Goal: Task Accomplishment & Management: Complete application form

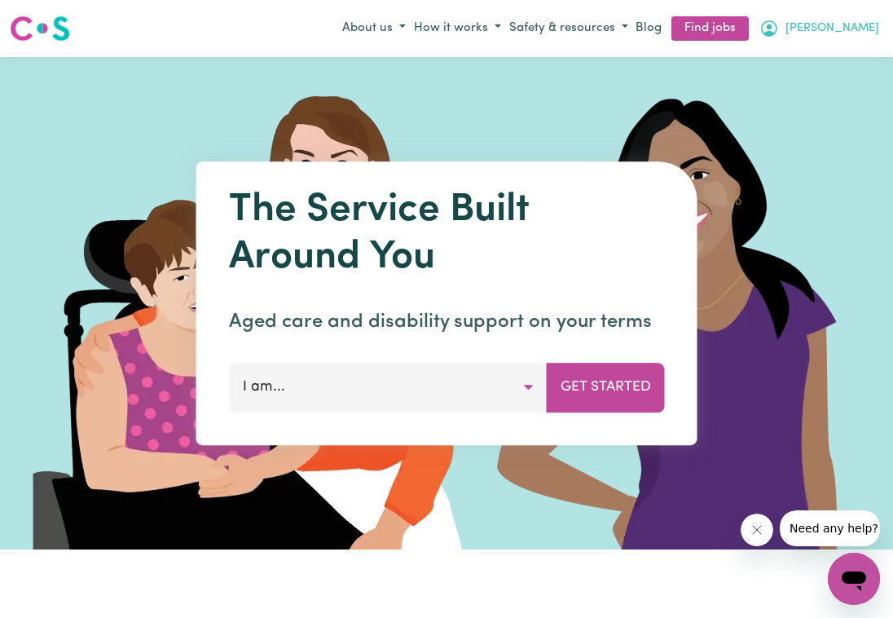
click at [831, 27] on span "[PERSON_NAME]" at bounding box center [833, 29] width 94 height 18
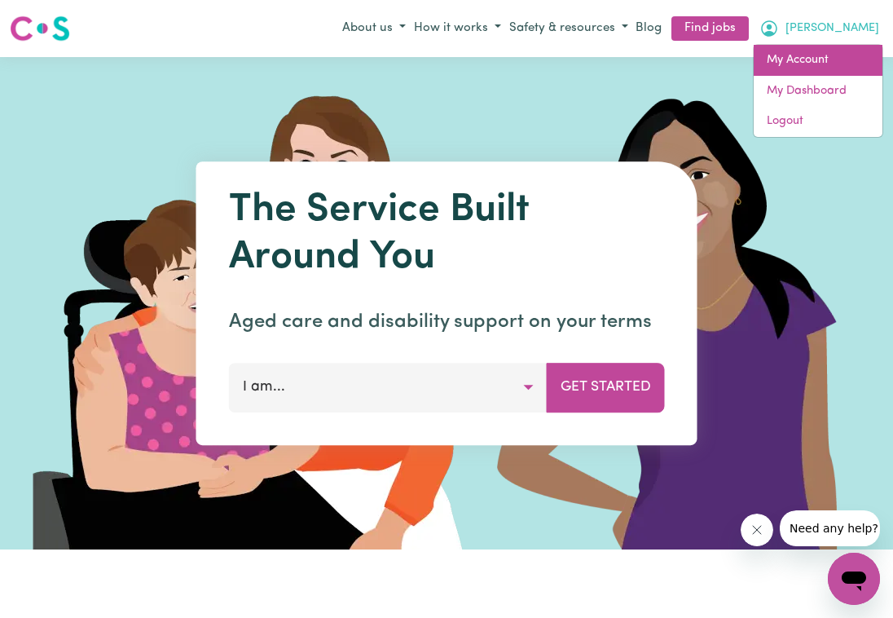
click at [795, 60] on link "My Account" at bounding box center [818, 60] width 129 height 31
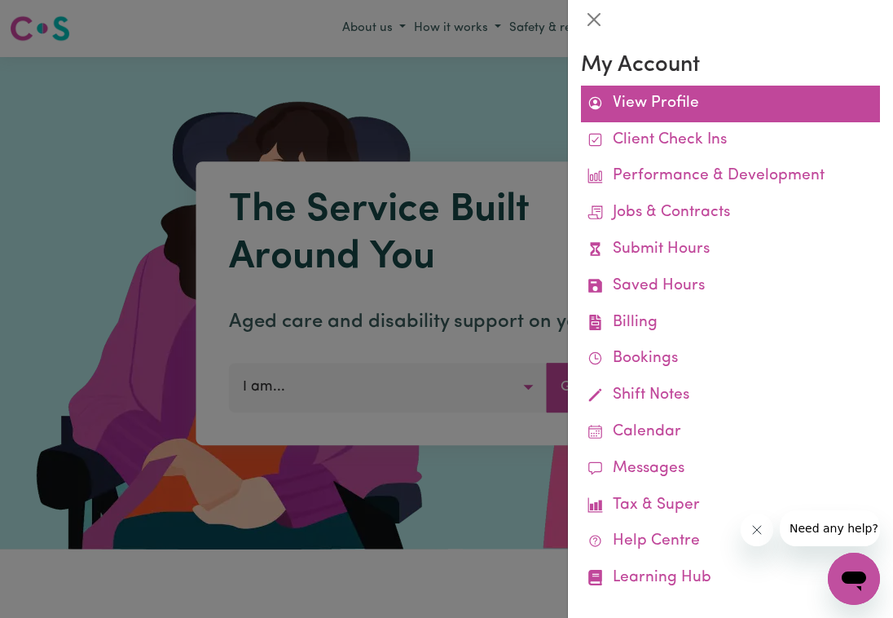
click at [677, 112] on link "View Profile" at bounding box center [730, 104] width 299 height 37
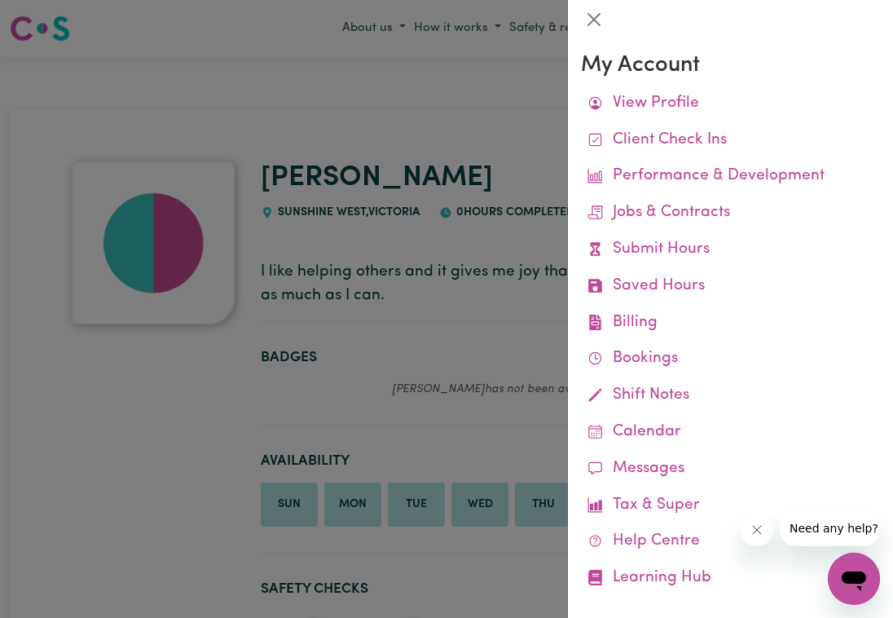
click at [289, 73] on div at bounding box center [446, 309] width 893 height 618
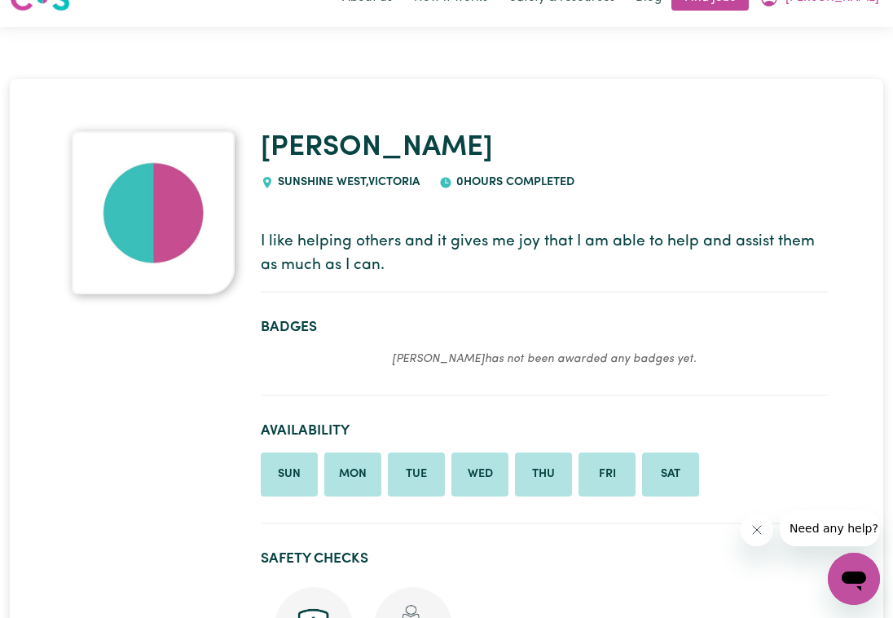
scroll to position [17, 0]
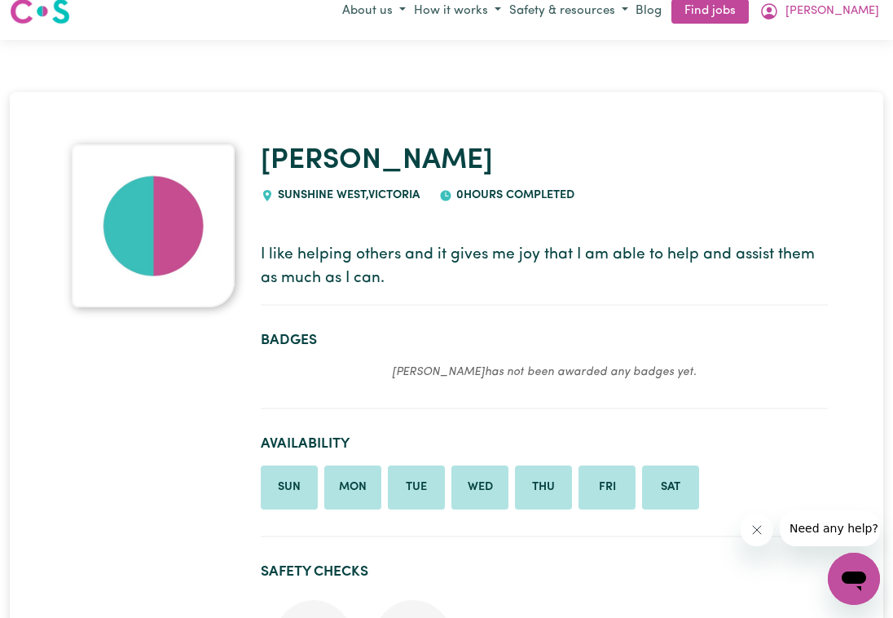
click at [161, 242] on img at bounding box center [153, 225] width 163 height 163
click at [157, 249] on img at bounding box center [153, 225] width 163 height 163
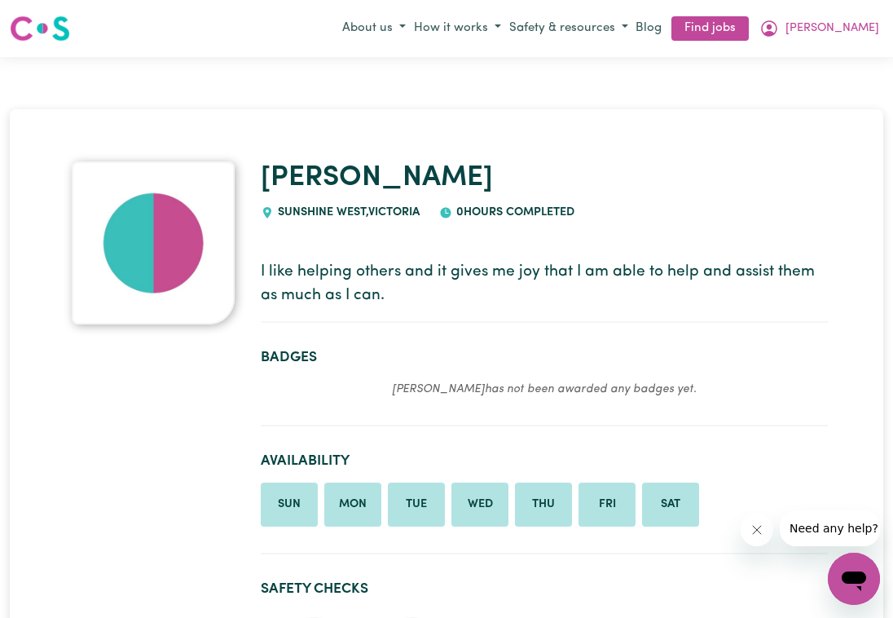
scroll to position [0, 0]
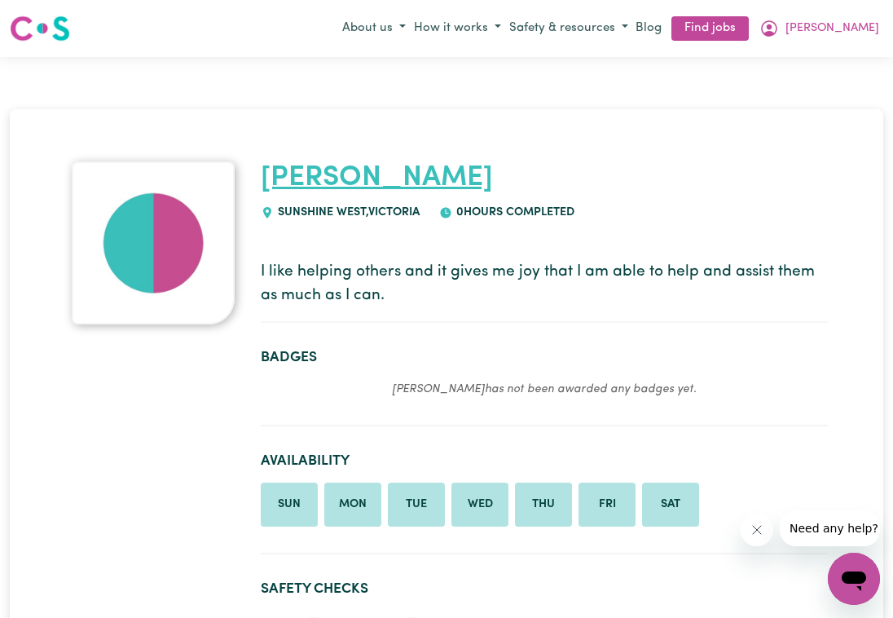
click at [290, 183] on link "[PERSON_NAME]" at bounding box center [377, 178] width 232 height 29
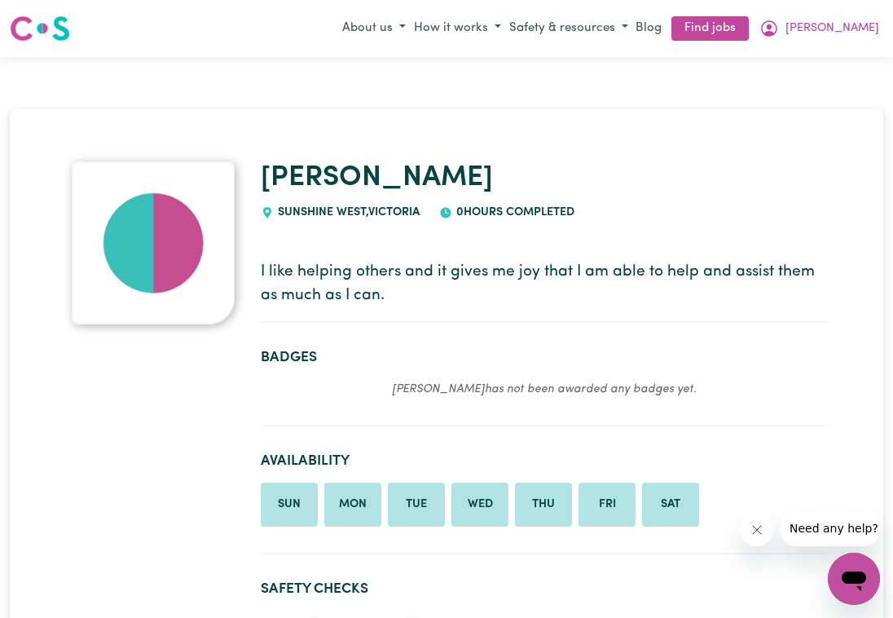
click at [152, 253] on img at bounding box center [153, 242] width 163 height 163
click at [779, 31] on icon "My Account" at bounding box center [770, 29] width 20 height 20
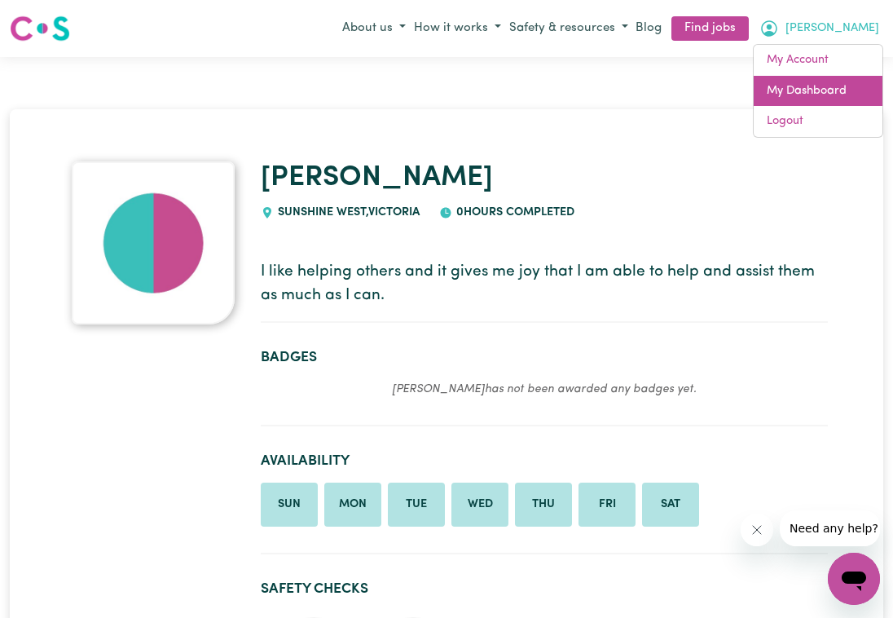
click at [801, 86] on link "My Dashboard" at bounding box center [818, 91] width 129 height 31
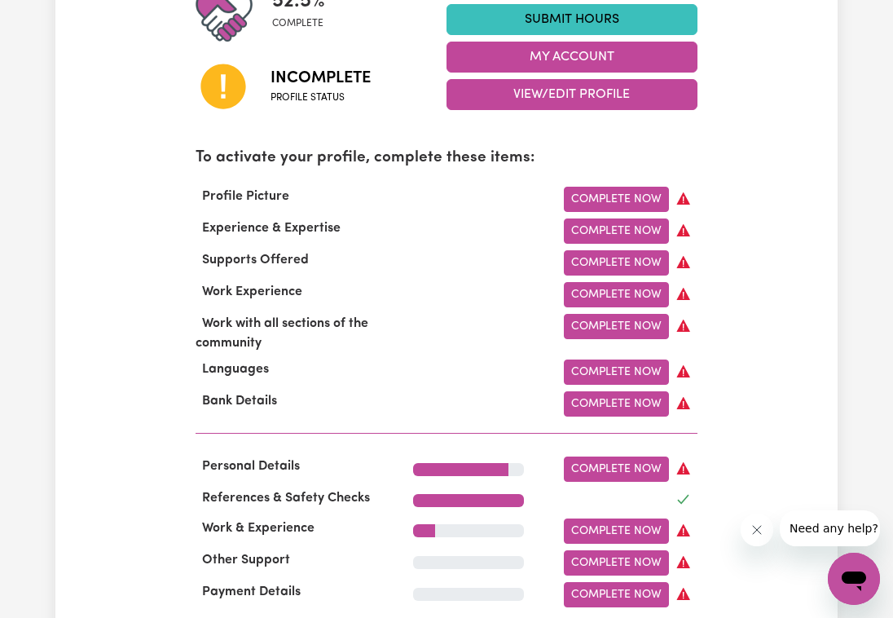
scroll to position [465, 0]
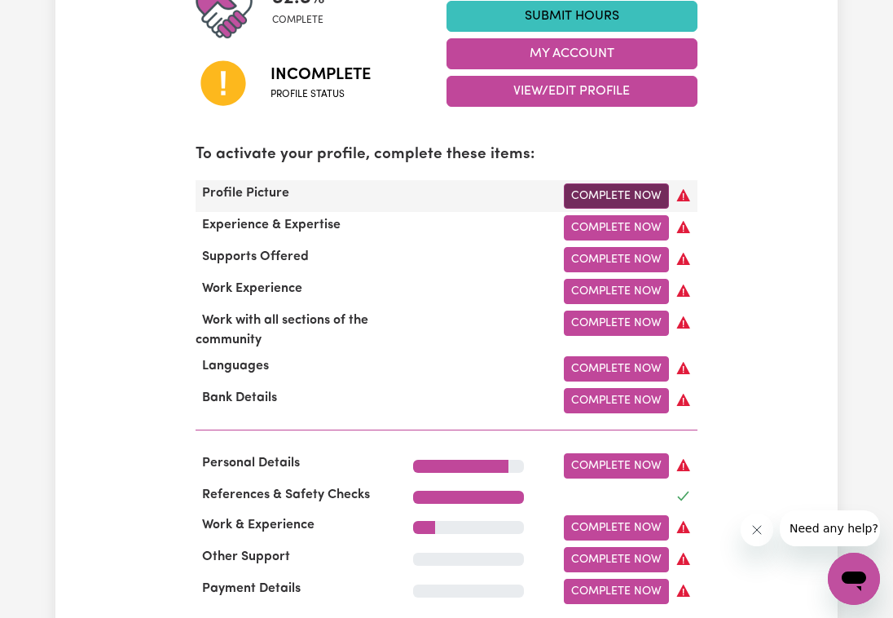
click at [628, 197] on link "Complete Now" at bounding box center [616, 195] width 105 height 25
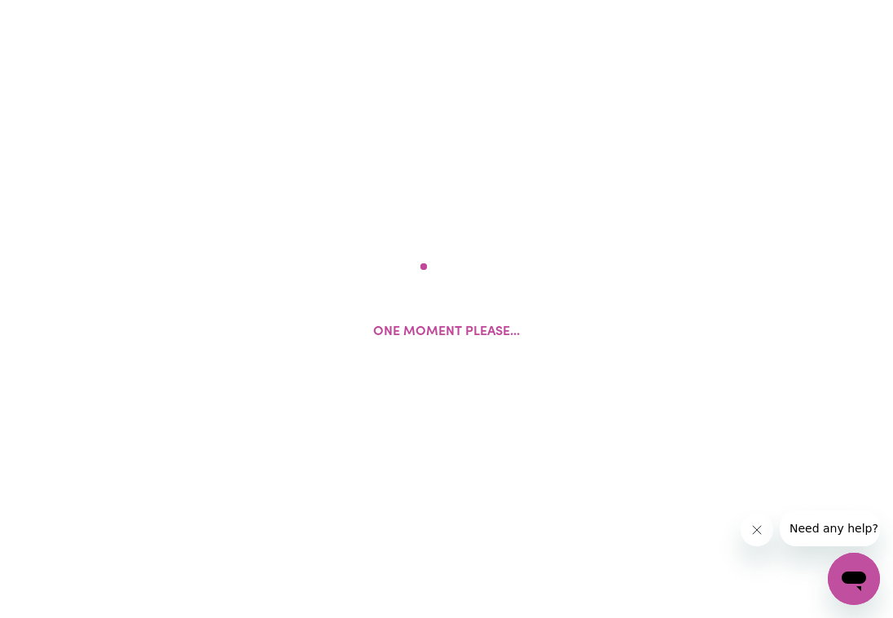
click at [628, 197] on div "One moment please..." at bounding box center [446, 309] width 893 height 618
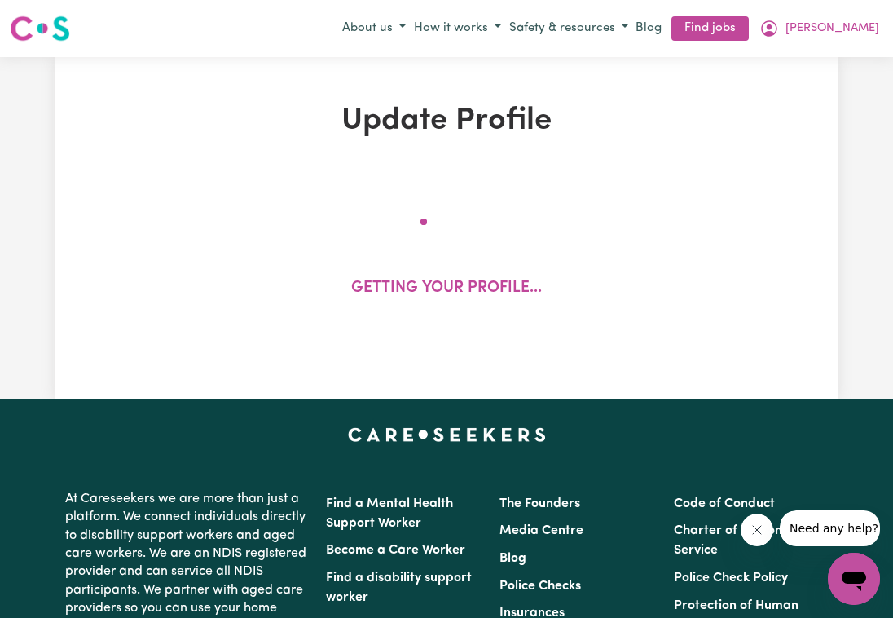
select select "[DEMOGRAPHIC_DATA]"
select select "[DEMOGRAPHIC_DATA] Citizen"
select select "Studying a healthcare related degree or qualification"
select select "40"
select select "50"
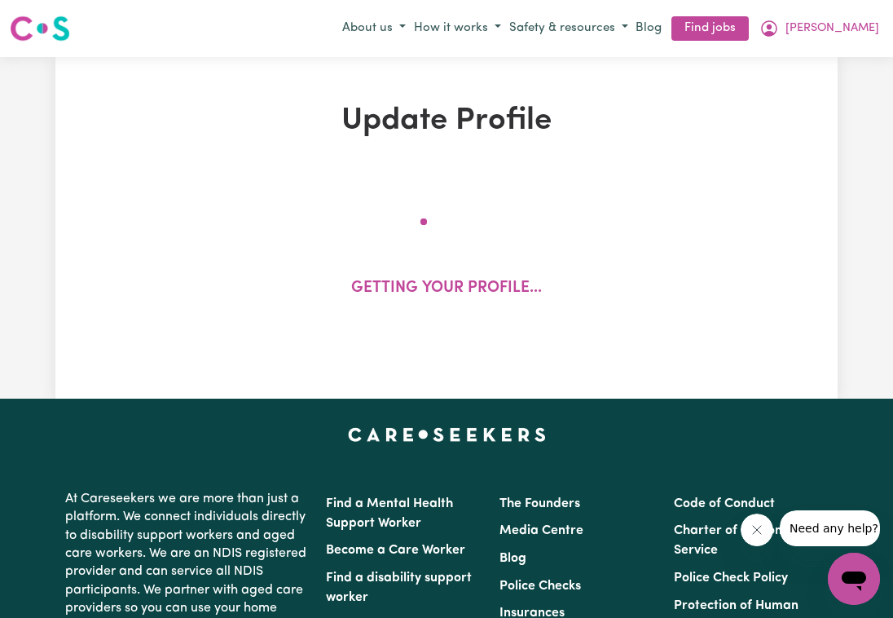
select select "50"
select select "60"
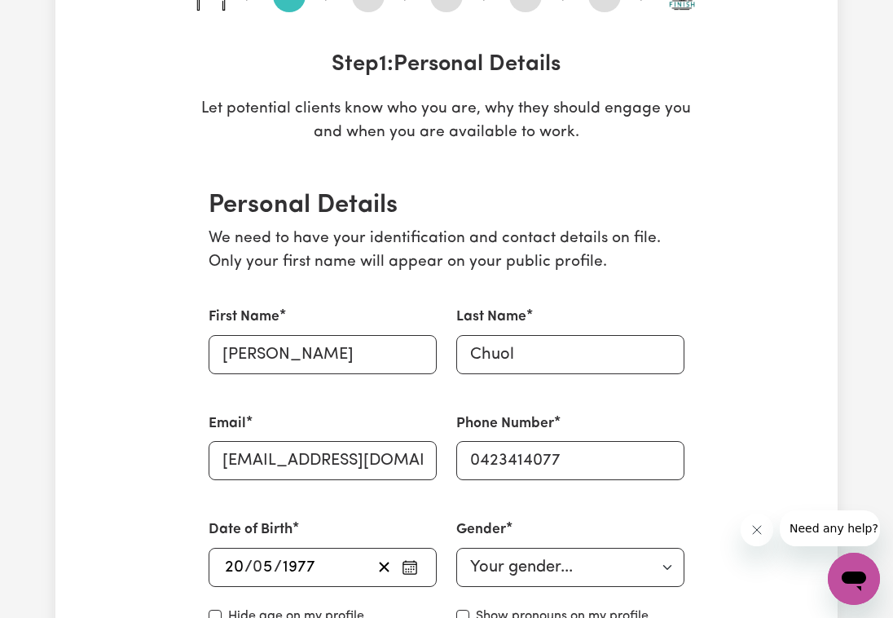
scroll to position [228, 0]
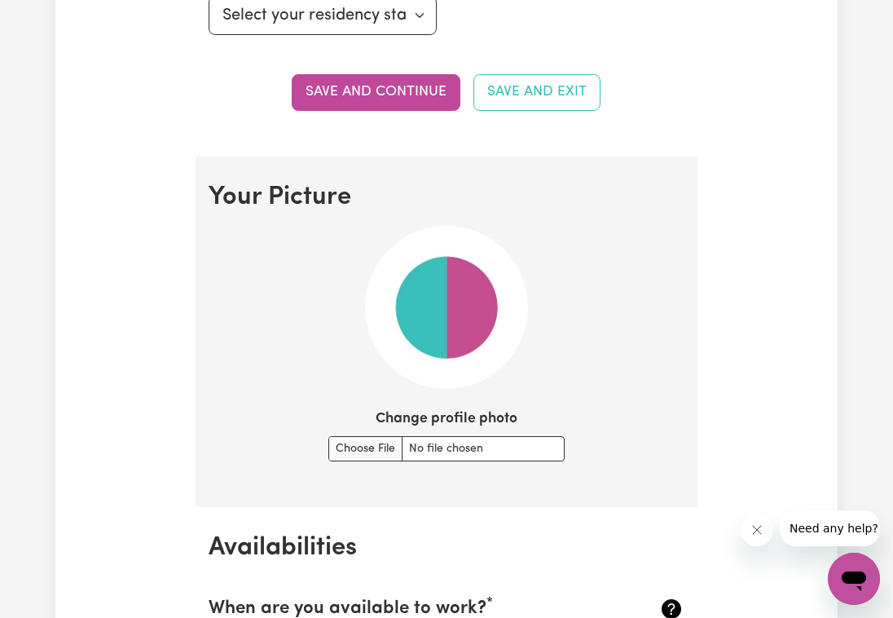
scroll to position [1043, 0]
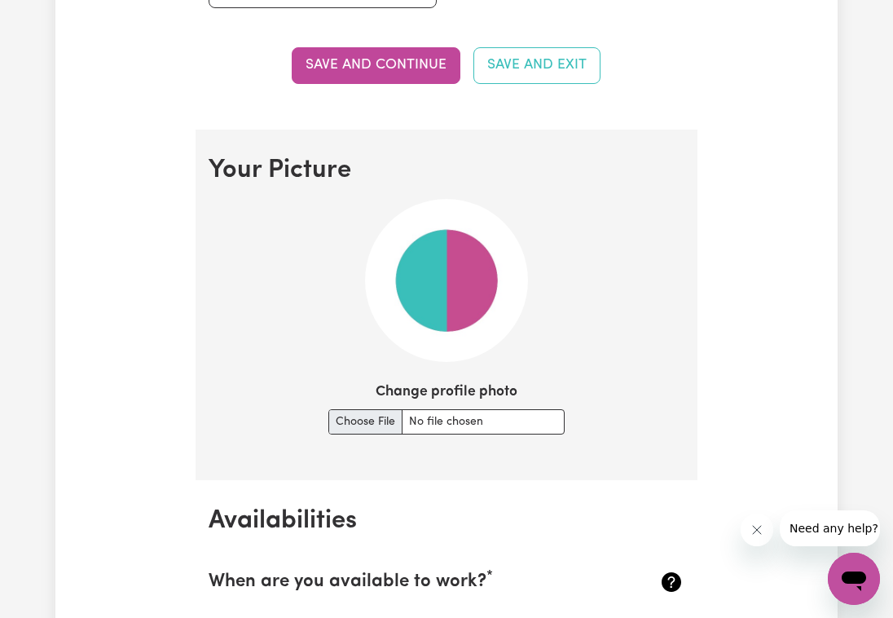
click at [362, 423] on input "Change profile photo" at bounding box center [446, 421] width 236 height 25
type input "C:\fakepath\unnamed-12.jpg"
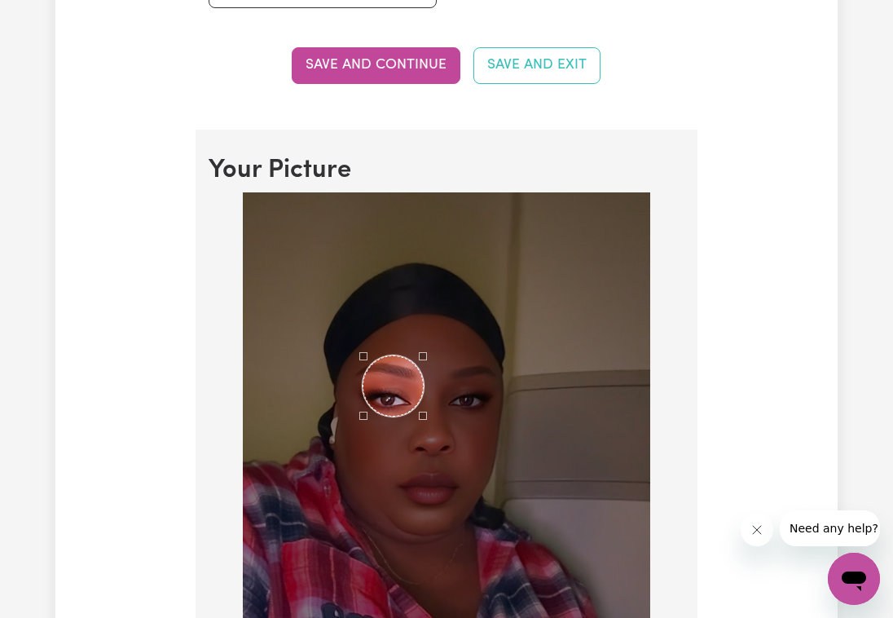
click at [401, 394] on div "Use the arrow keys to move the crop selection area" at bounding box center [393, 385] width 61 height 61
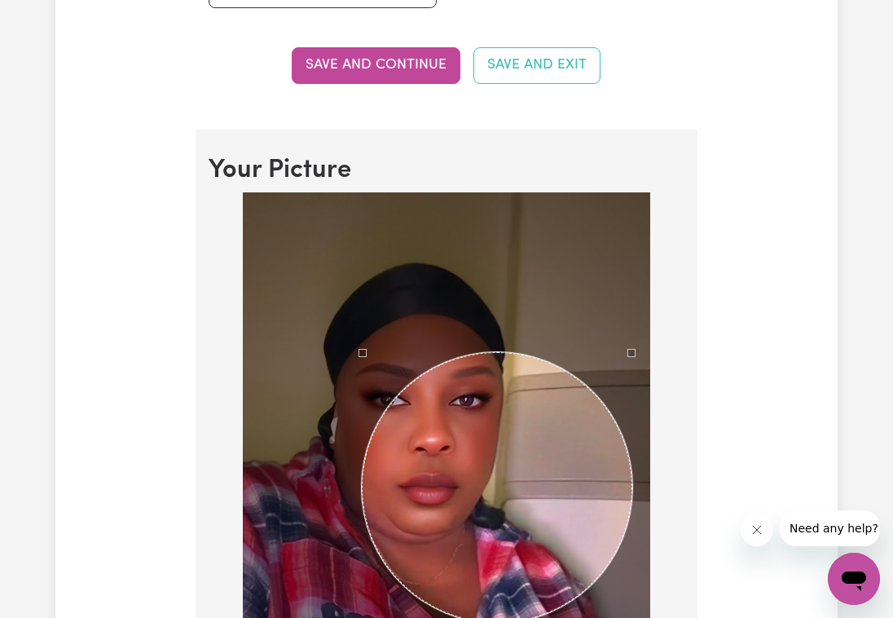
click at [636, 617] on div "Use the arrow keys to move the south east drag handle to change the crop select…" at bounding box center [636, 626] width 0 height 0
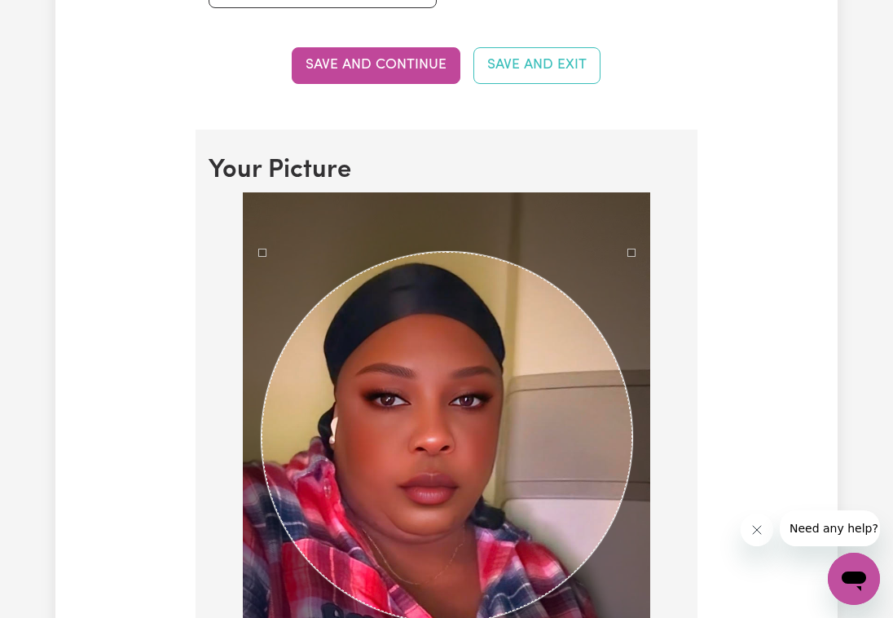
click at [262, 255] on div at bounding box center [446, 428] width 407 height 472
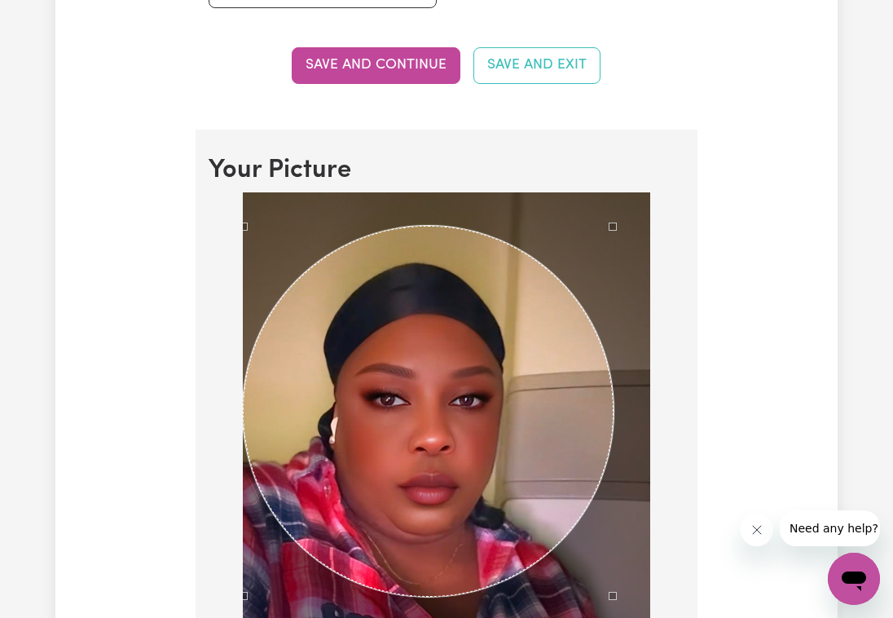
click at [459, 378] on div "Use the arrow keys to move the crop selection area" at bounding box center [428, 411] width 371 height 371
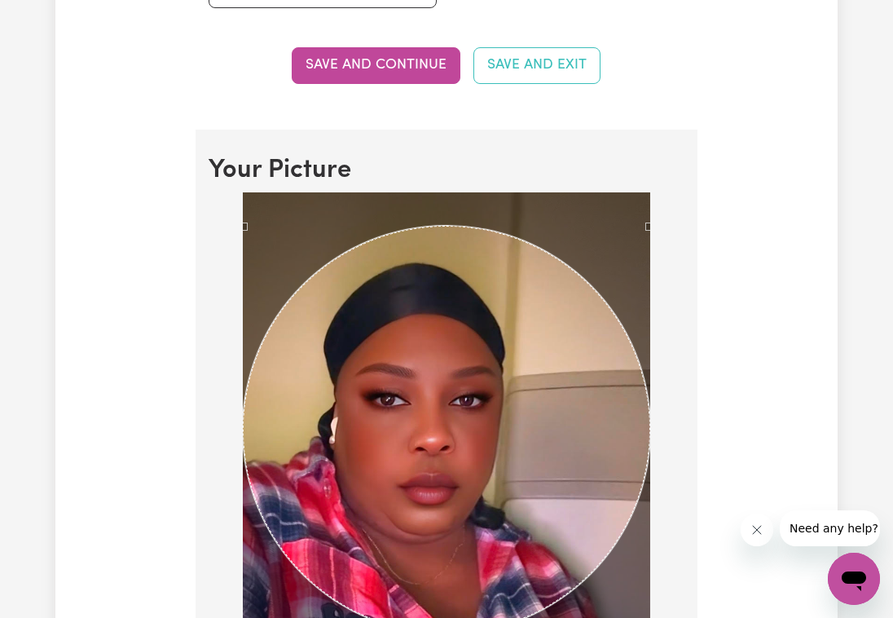
click at [649, 614] on div at bounding box center [446, 428] width 407 height 472
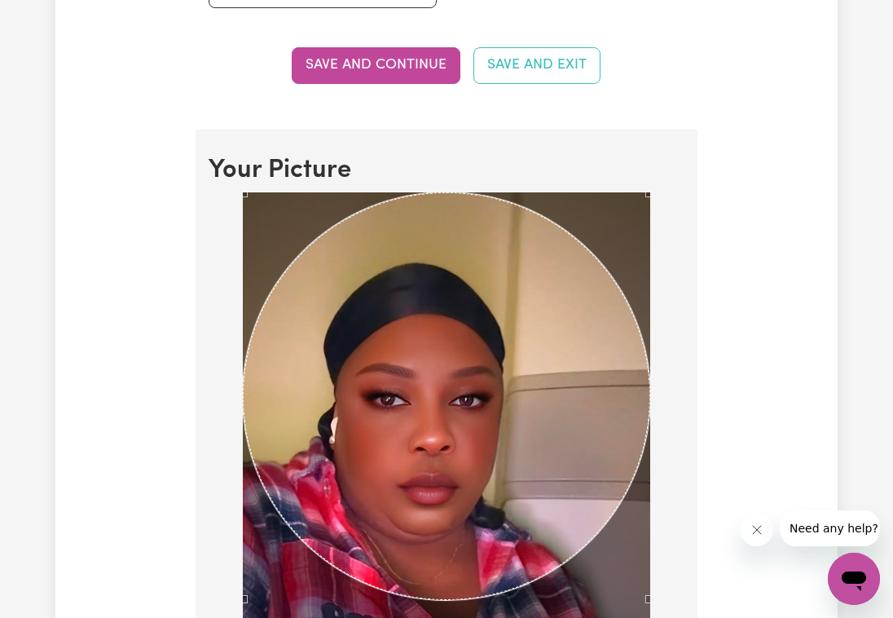
click at [385, 348] on div "Use the arrow keys to move the crop selection area" at bounding box center [446, 395] width 407 height 407
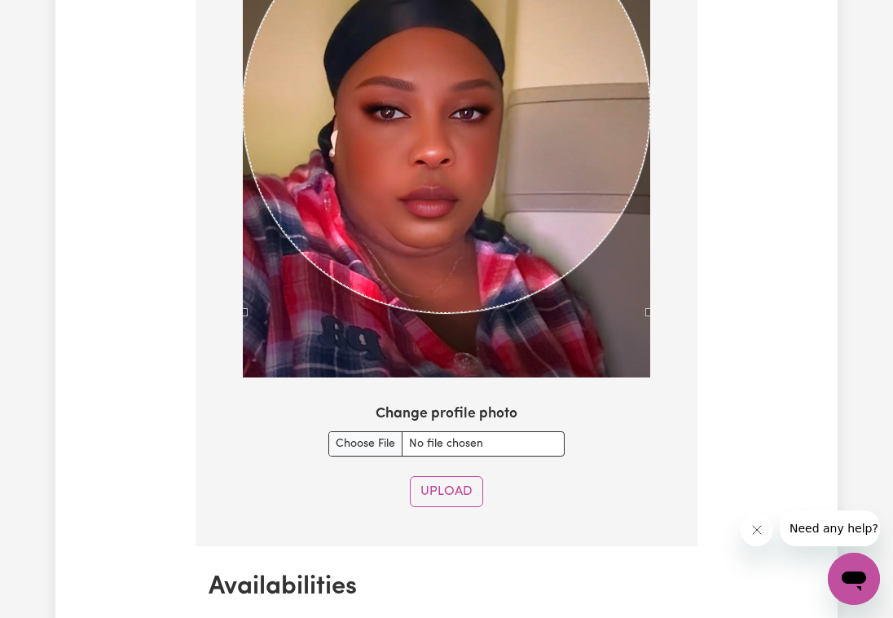
scroll to position [1332, 0]
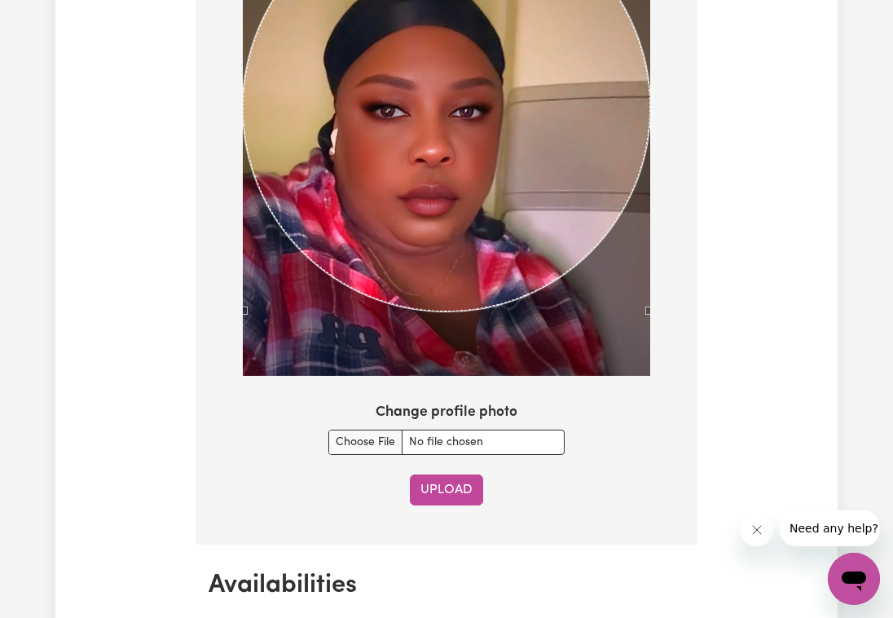
click at [451, 488] on button "Upload" at bounding box center [446, 489] width 73 height 31
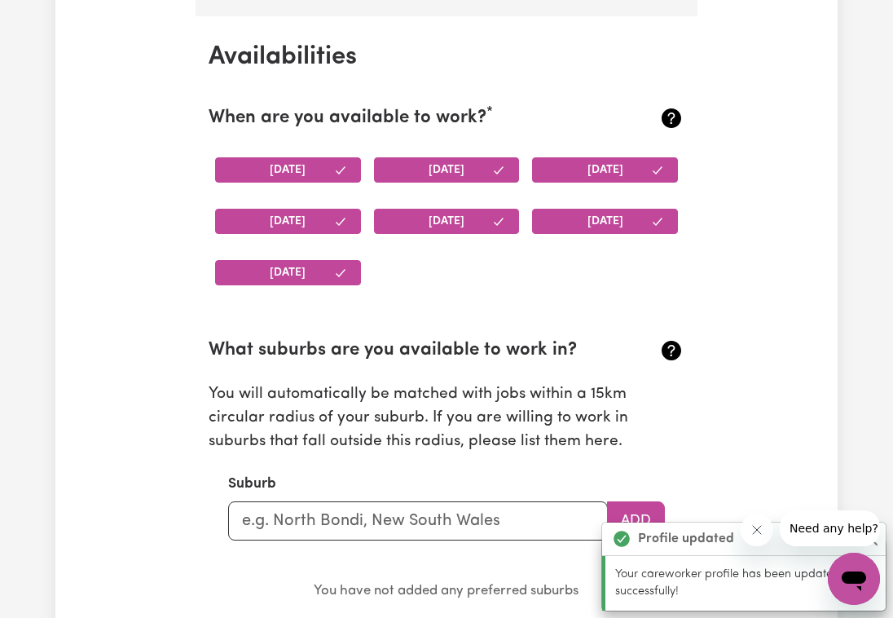
scroll to position [1517, 0]
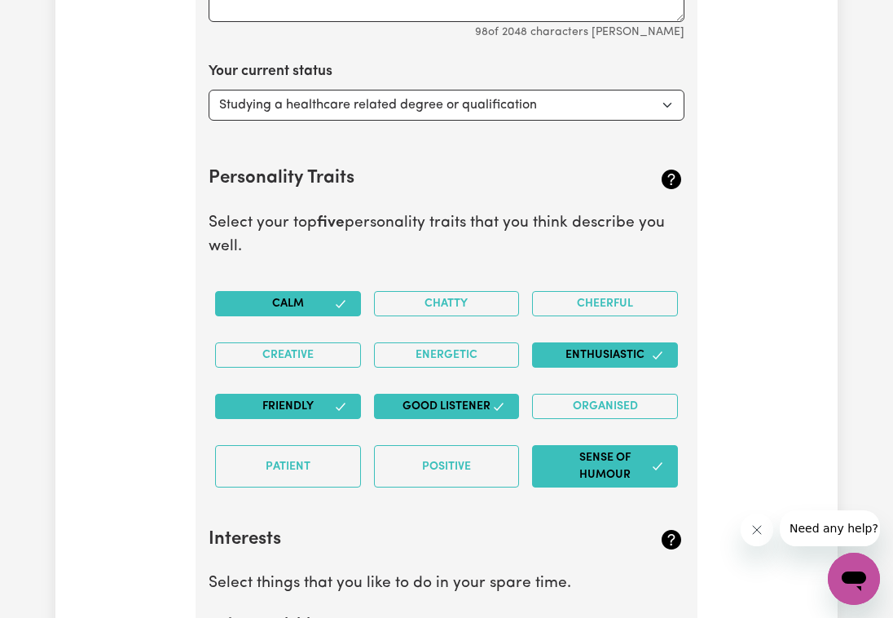
scroll to position [2539, 0]
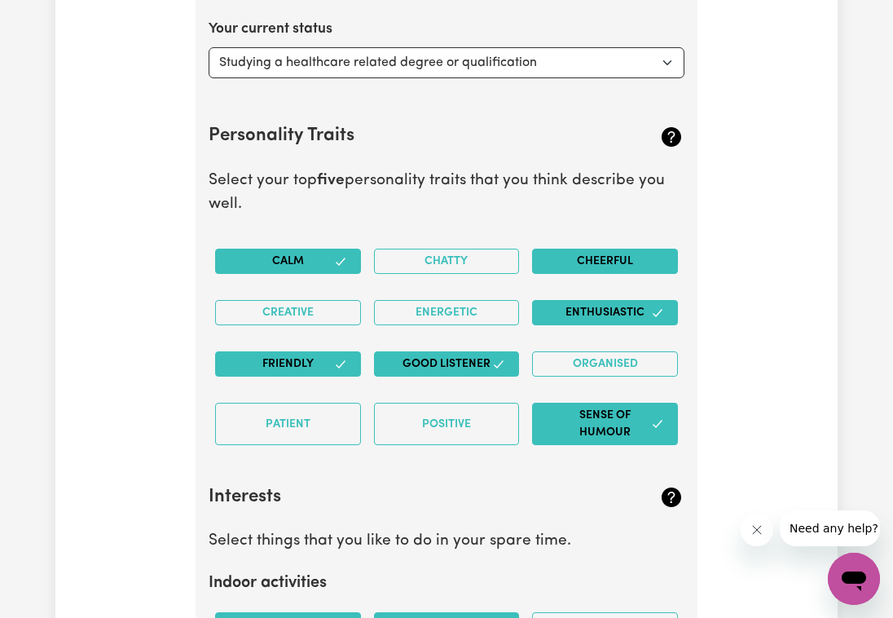
click at [597, 249] on button "Cheerful" at bounding box center [605, 261] width 146 height 25
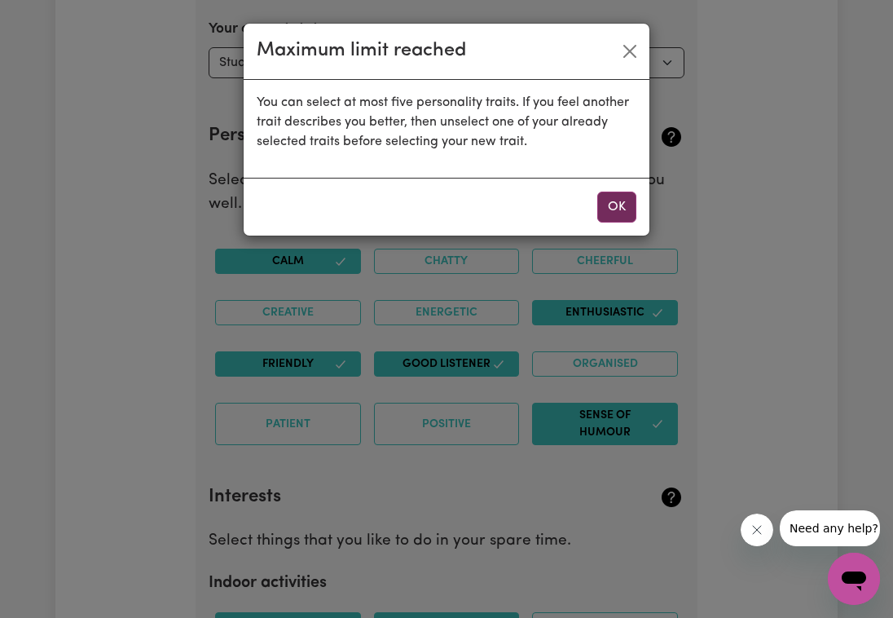
click at [627, 208] on button "OK" at bounding box center [616, 207] width 39 height 31
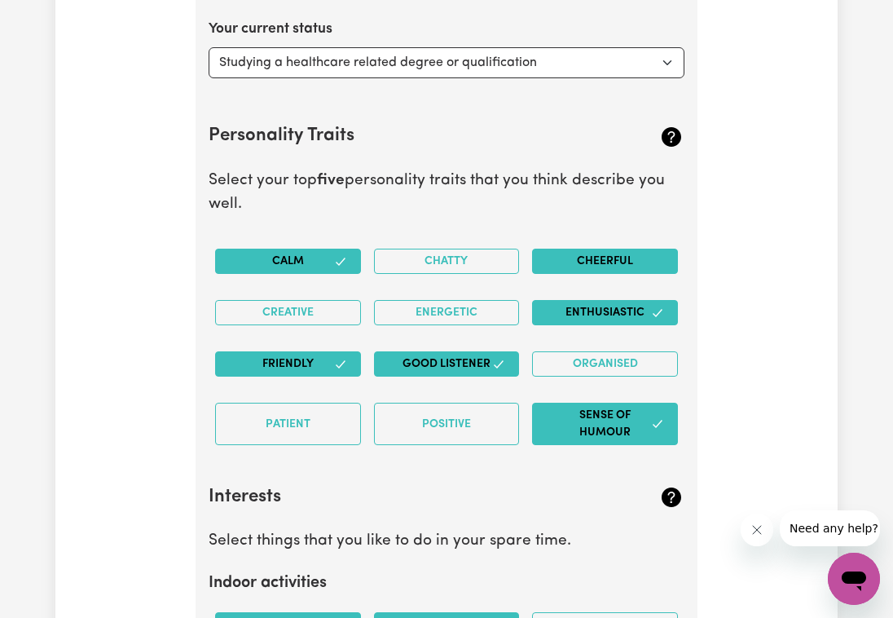
click at [546, 261] on button "Cheerful" at bounding box center [605, 261] width 146 height 25
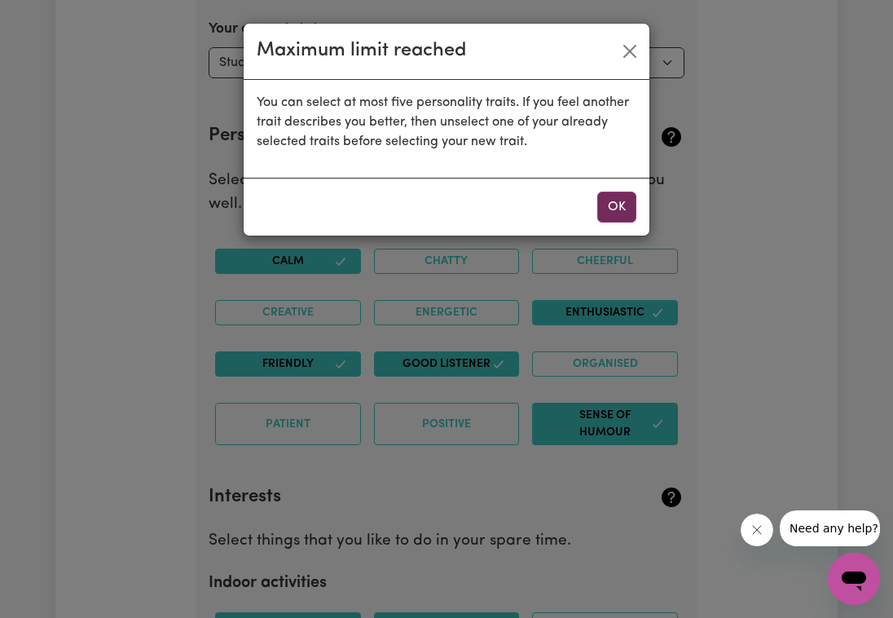
click at [620, 199] on button "OK" at bounding box center [616, 207] width 39 height 31
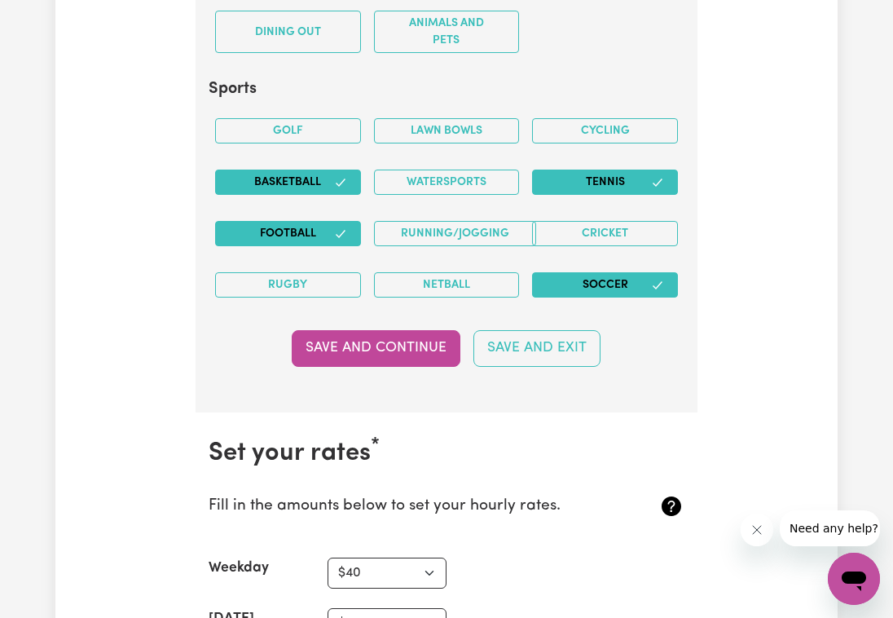
scroll to position [3507, 0]
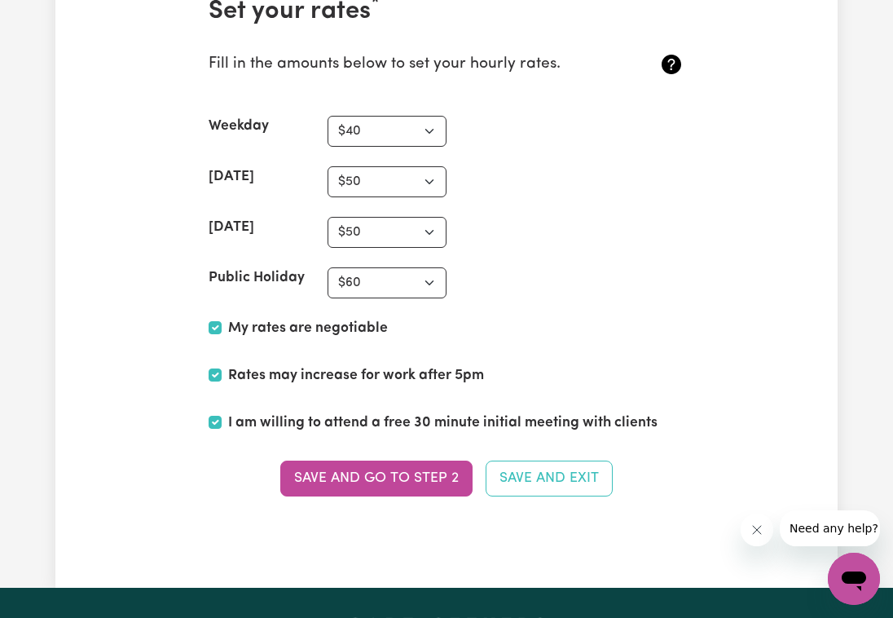
scroll to position [3949, 0]
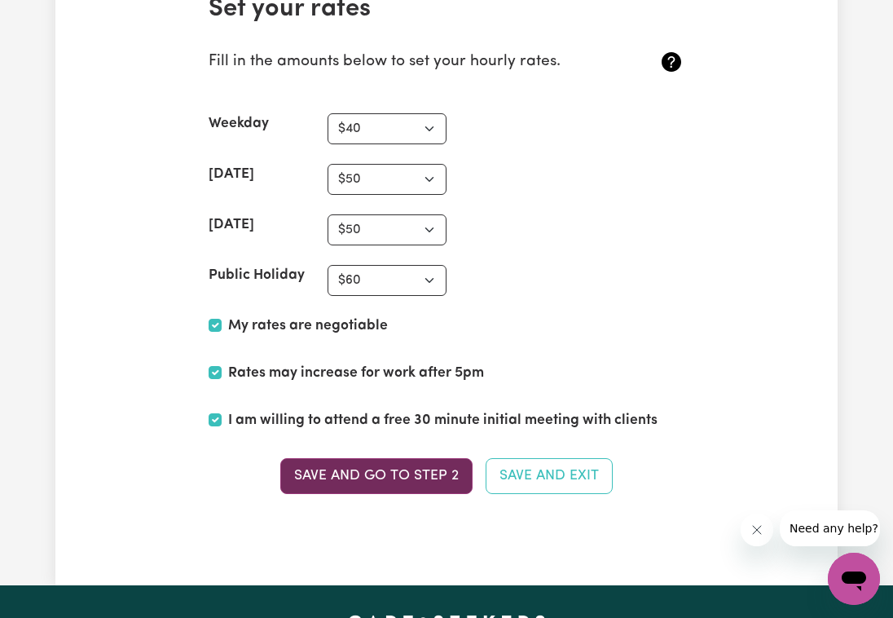
click at [396, 458] on button "Save and go to Step 2" at bounding box center [376, 476] width 192 height 36
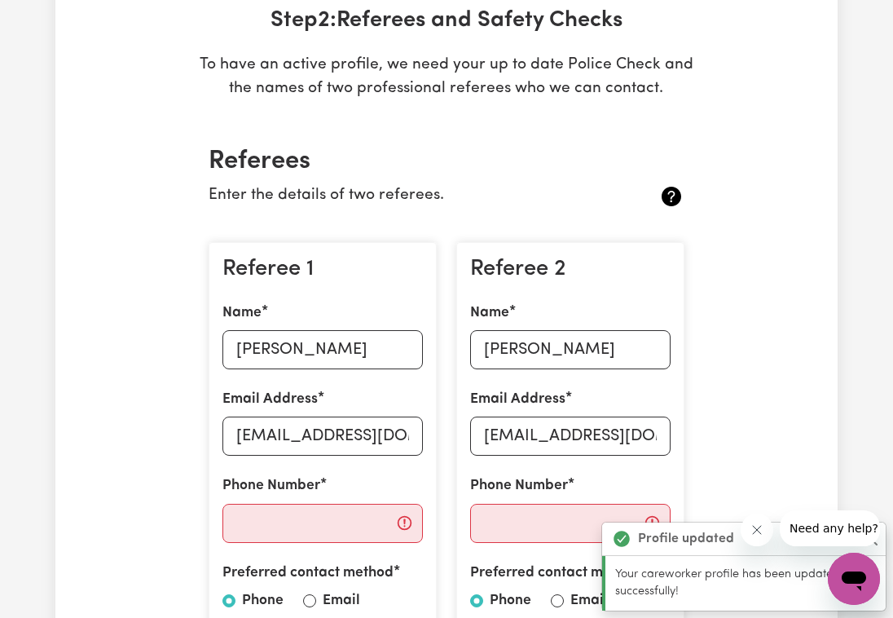
scroll to position [0, 0]
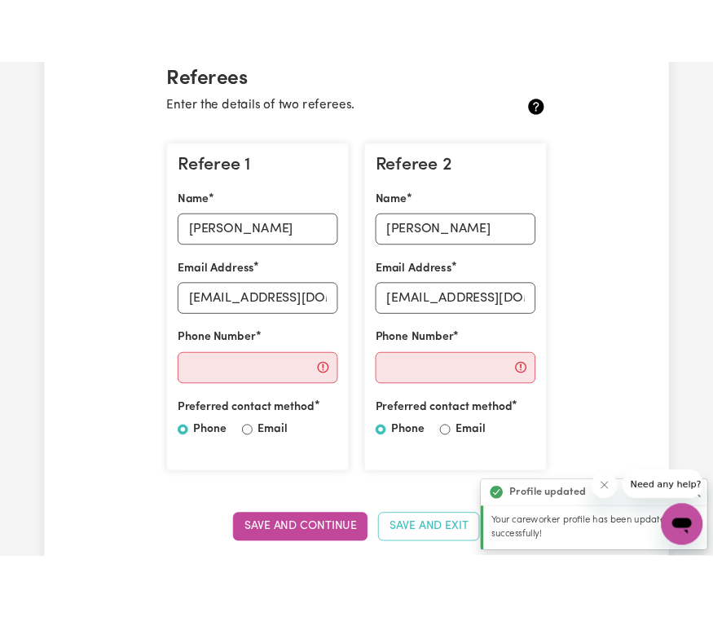
scroll to position [400, 0]
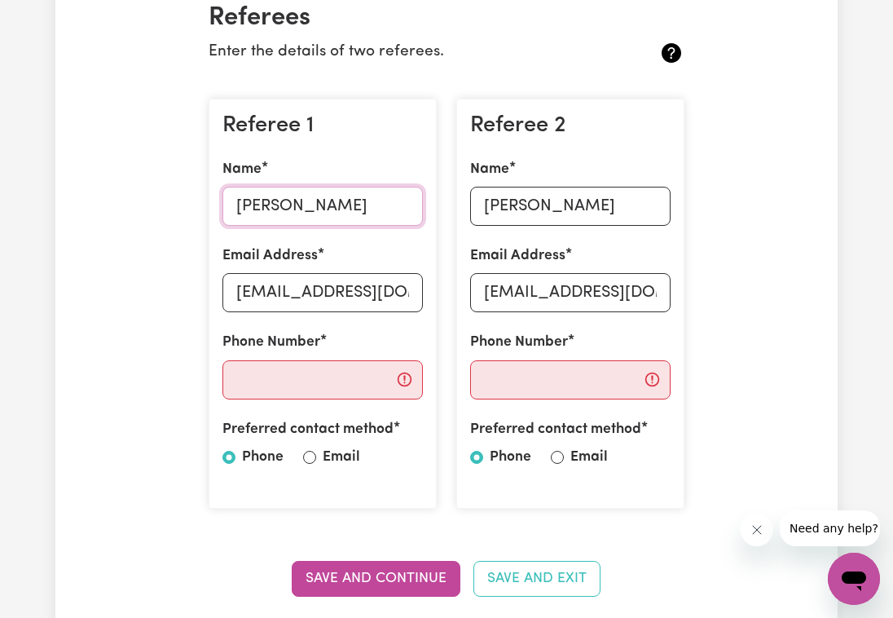
drag, startPoint x: 360, startPoint y: 206, endPoint x: 168, endPoint y: 140, distance: 203.3
type input "[PERSON_NAME]"
type input "M"
type input "[PERSON_NAME] Bol [PERSON_NAME]"
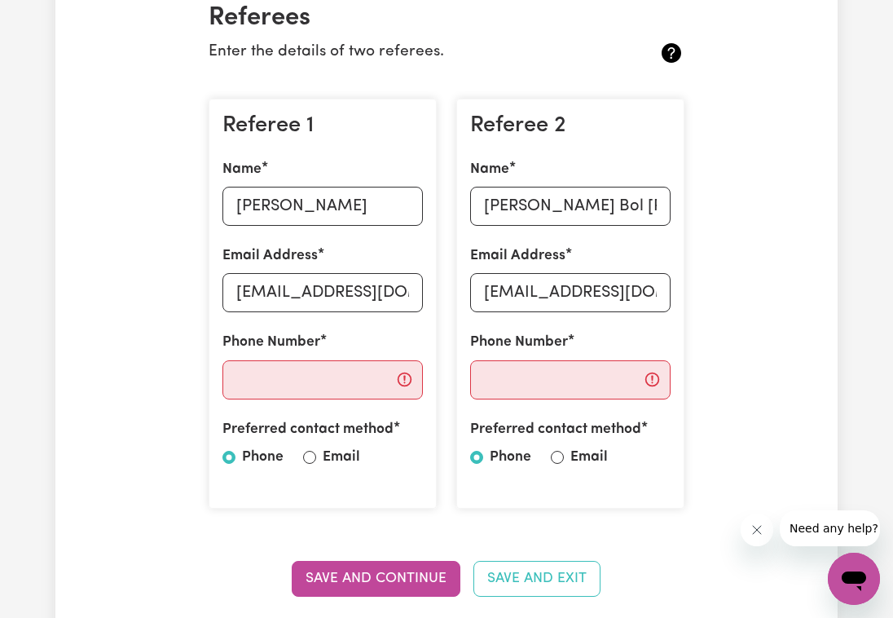
drag, startPoint x: 414, startPoint y: 296, endPoint x: 196, endPoint y: 264, distance: 219.9
type input "[DOMAIN_NAME]"
drag, startPoint x: 319, startPoint y: 287, endPoint x: 150, endPoint y: 244, distance: 174.9
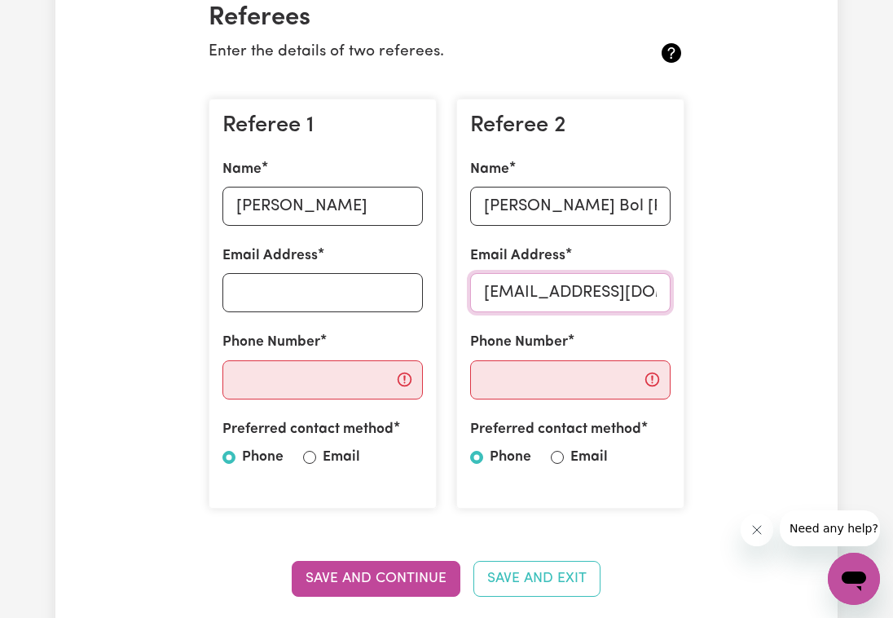
drag, startPoint x: 651, startPoint y: 295, endPoint x: 446, endPoint y: 280, distance: 205.9
type input "[DOMAIN_NAME]"
drag, startPoint x: 573, startPoint y: 293, endPoint x: 322, endPoint y: 253, distance: 254.2
click at [322, 253] on div "Referee 1 Name [PERSON_NAME] Email Address Phone Number Preferred contact metho…" at bounding box center [446, 304] width 495 height 436
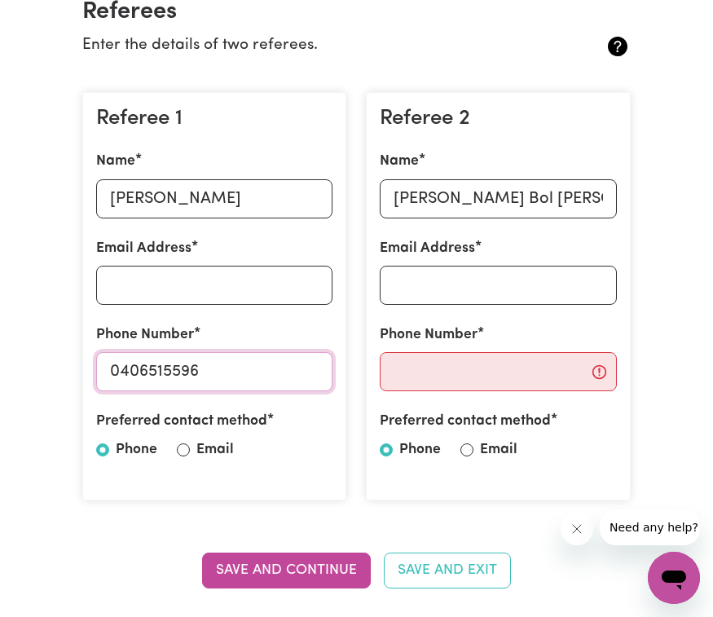
type input "0406515596"
click at [180, 279] on input "Email Address" at bounding box center [214, 285] width 237 height 39
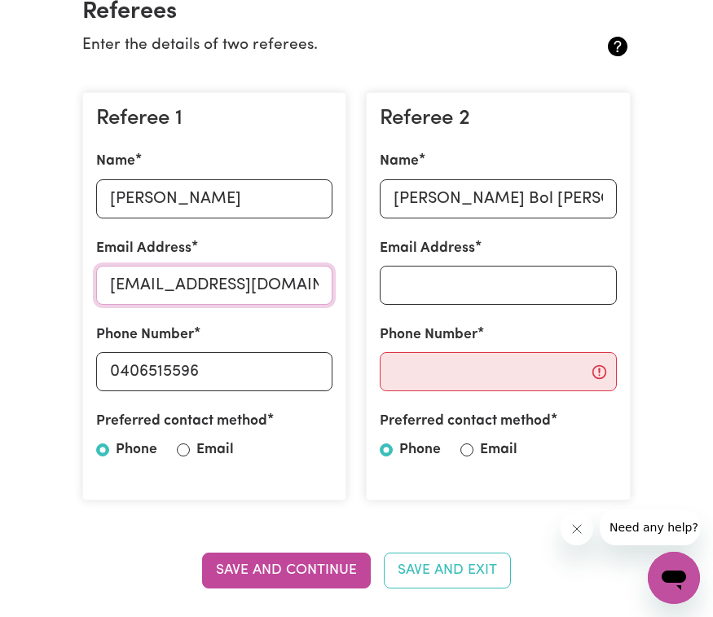
type input "[EMAIL_ADDRESS][DOMAIN_NAME]"
click at [496, 271] on input "Email Address" at bounding box center [498, 285] width 237 height 39
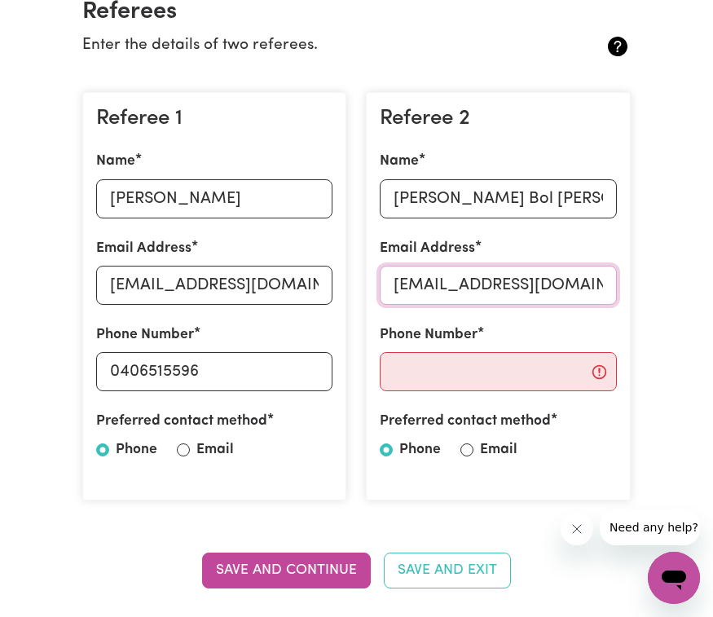
type input "[EMAIL_ADDRESS][DOMAIN_NAME]"
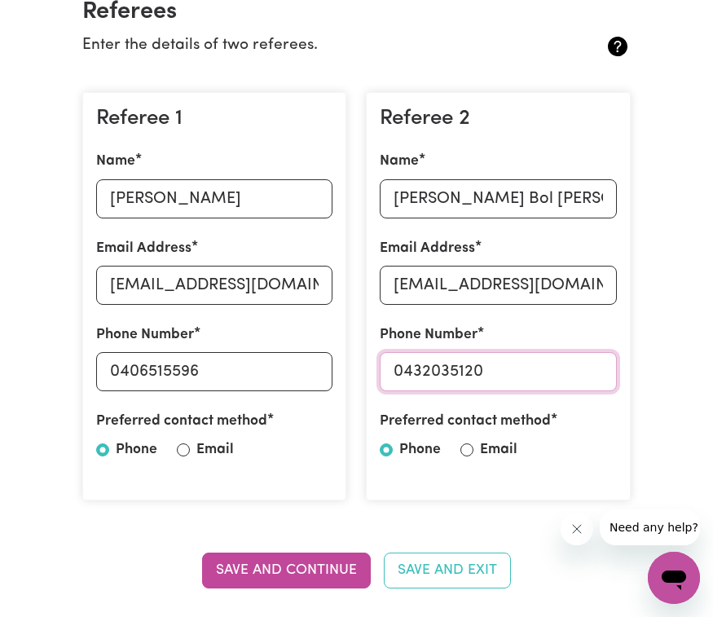
type input "0432035120"
click at [319, 500] on div "Referee 1 Name [PERSON_NAME] Email Address [EMAIL_ADDRESS][DOMAIN_NAME] Phone N…" at bounding box center [215, 296] width 284 height 434
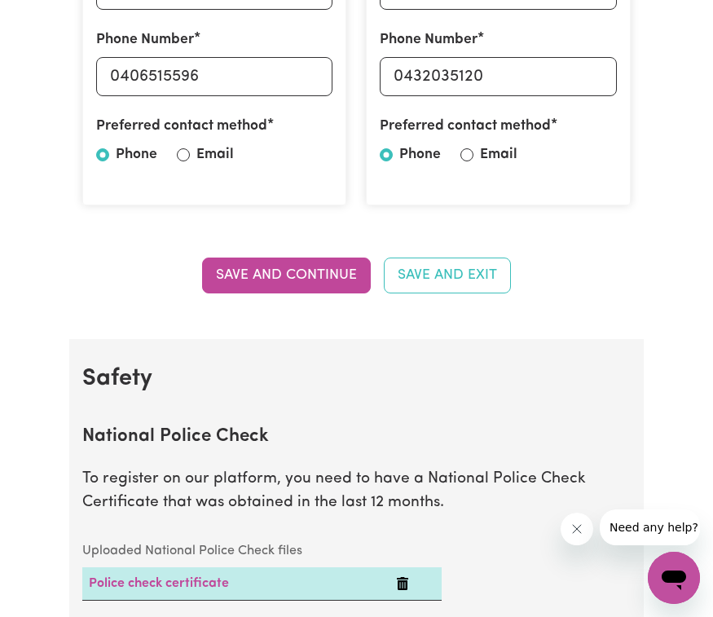
scroll to position [687, 0]
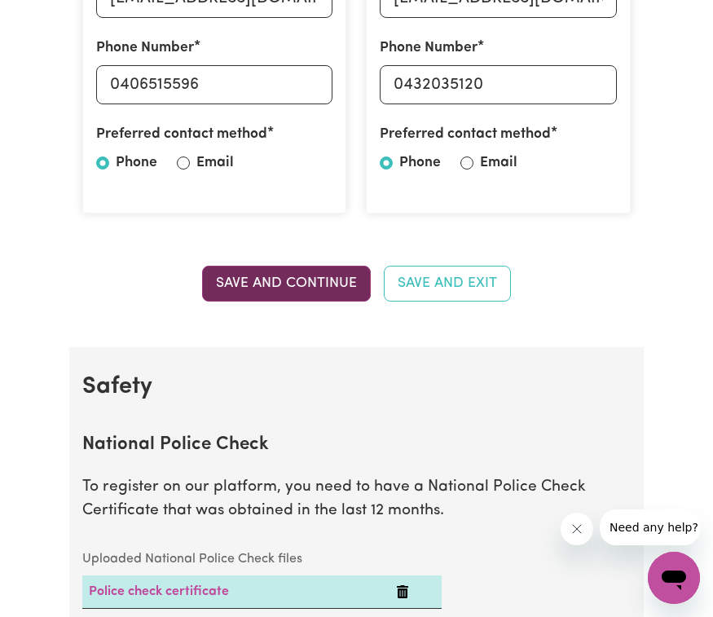
click at [295, 288] on button "Save and Continue" at bounding box center [286, 284] width 169 height 36
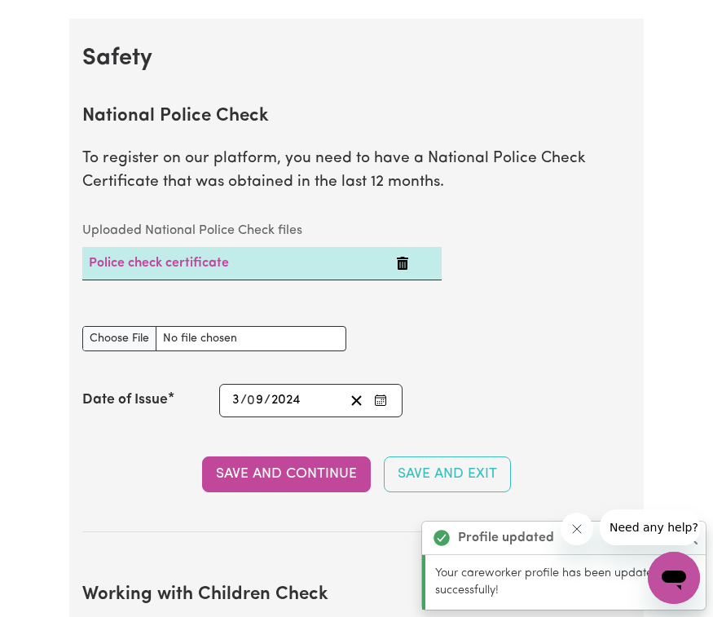
scroll to position [1030, 0]
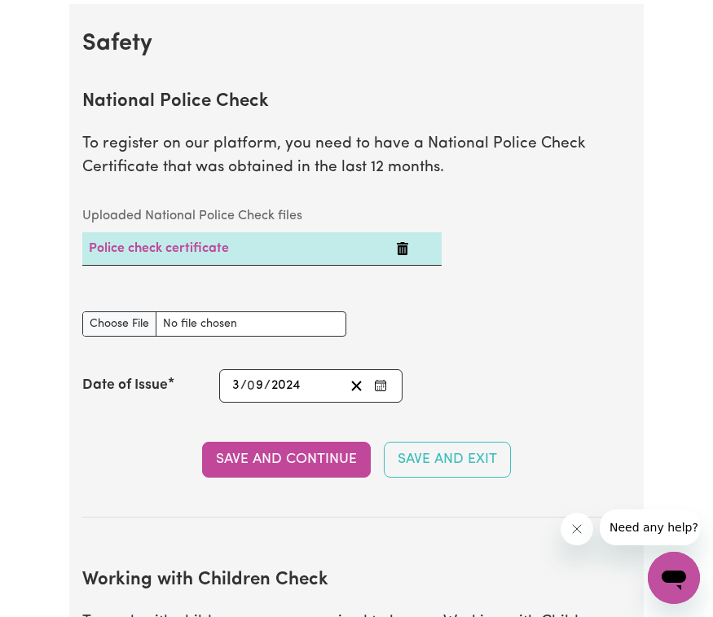
click at [468, 338] on div "National Police Check document" at bounding box center [357, 324] width 568 height 64
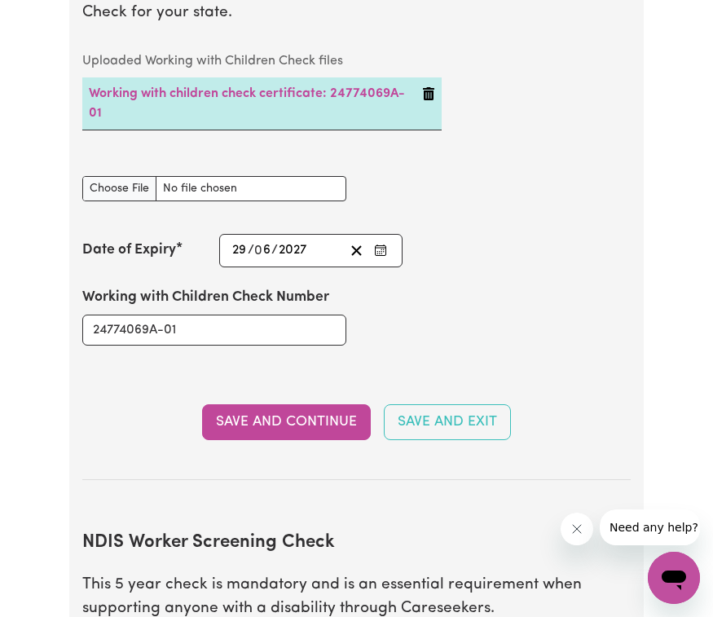
scroll to position [1668, 0]
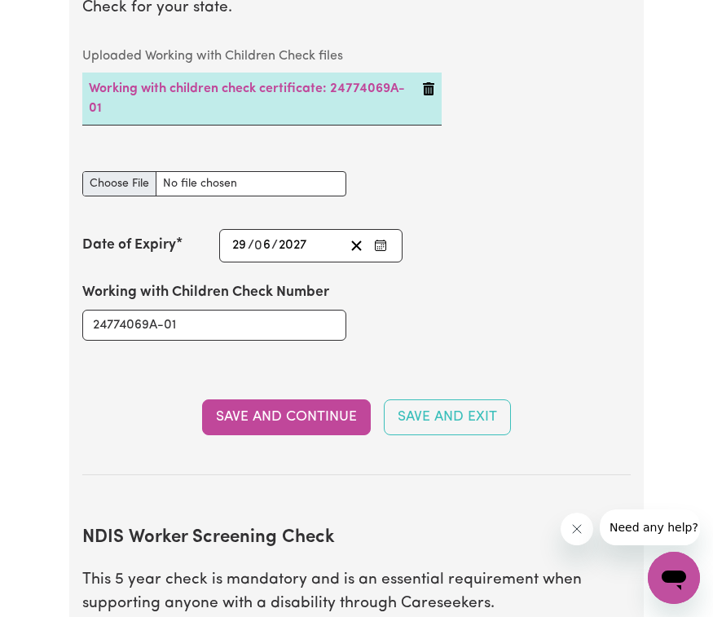
click at [126, 181] on input "Working with Children Check document" at bounding box center [214, 183] width 265 height 25
type input "C:\fakepath\0.jpeg"
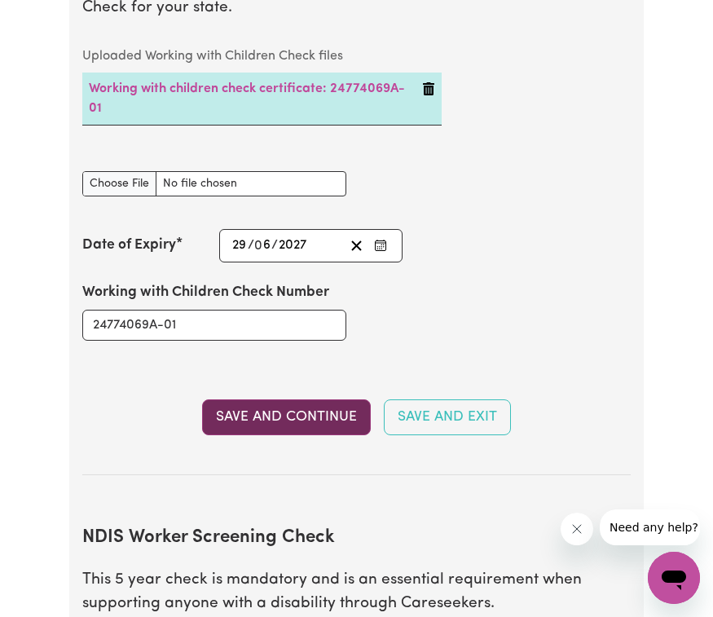
click at [257, 403] on button "Save and Continue" at bounding box center [286, 417] width 169 height 36
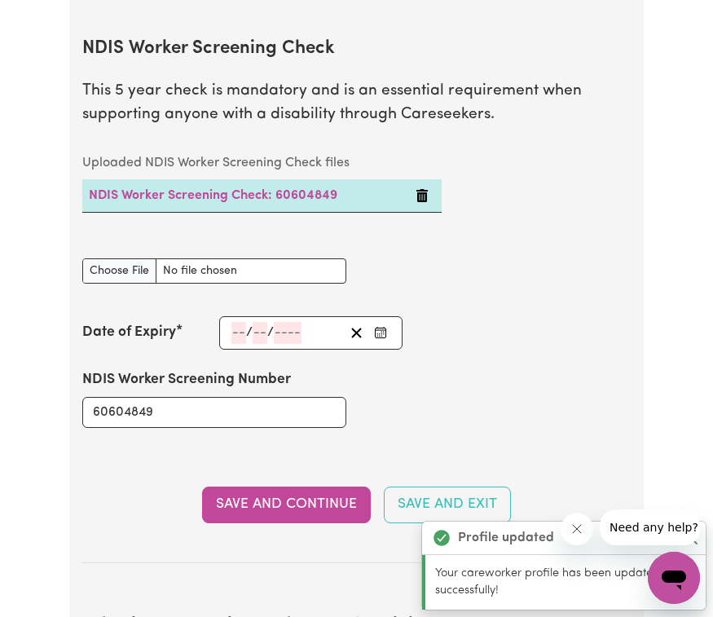
scroll to position [2160, 0]
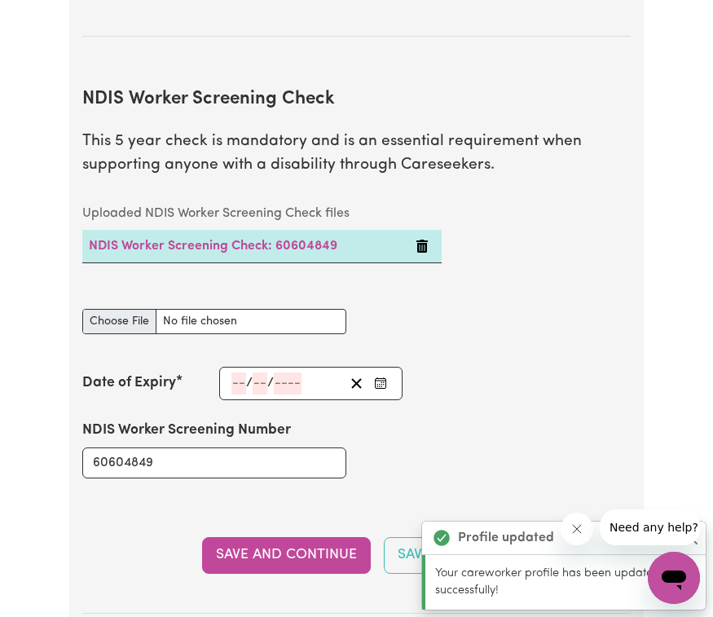
click at [128, 309] on input "NDIS Worker Screening Check document" at bounding box center [214, 321] width 265 height 25
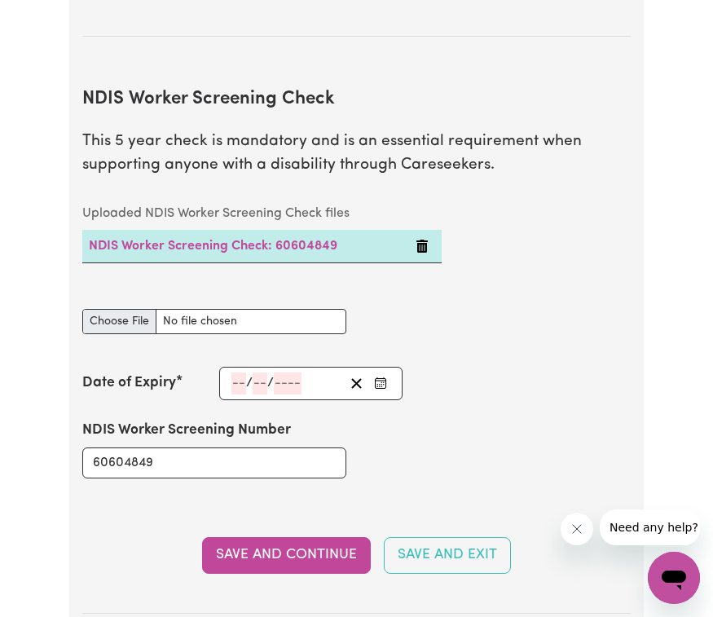
type input "C:\fakepath\unnamed-11.jpg"
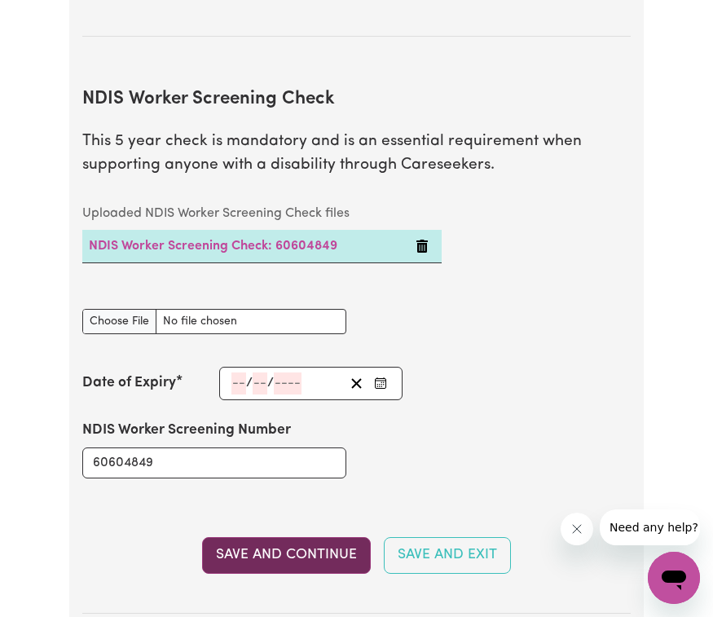
click at [241, 549] on button "Save and Continue" at bounding box center [286, 555] width 169 height 36
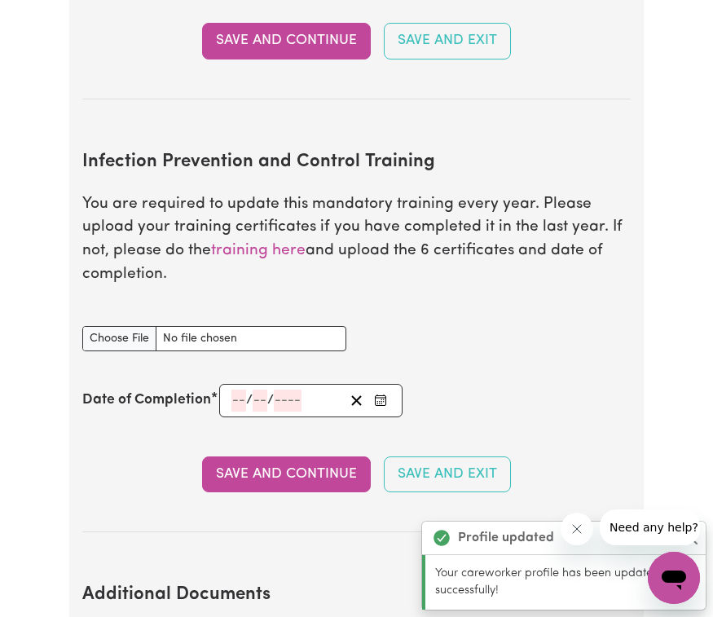
scroll to position [2786, 0]
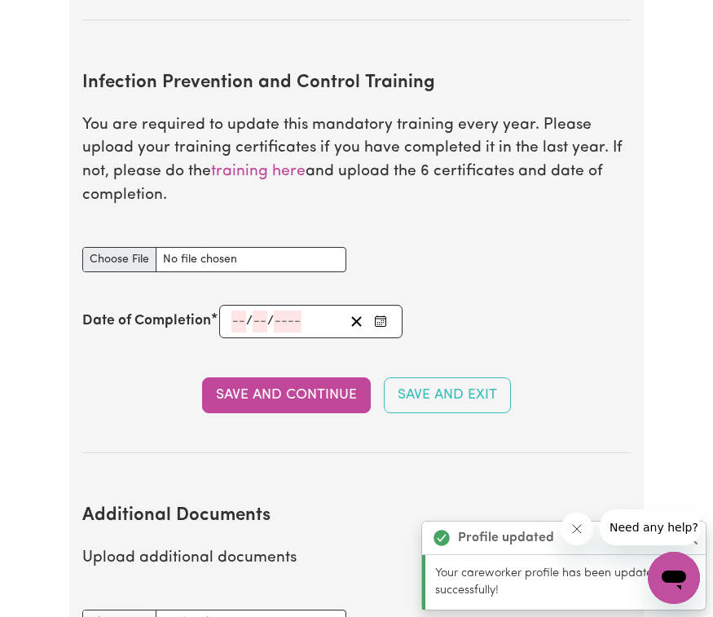
click at [133, 247] on input "Infection Prevention and Control Training document" at bounding box center [214, 259] width 265 height 25
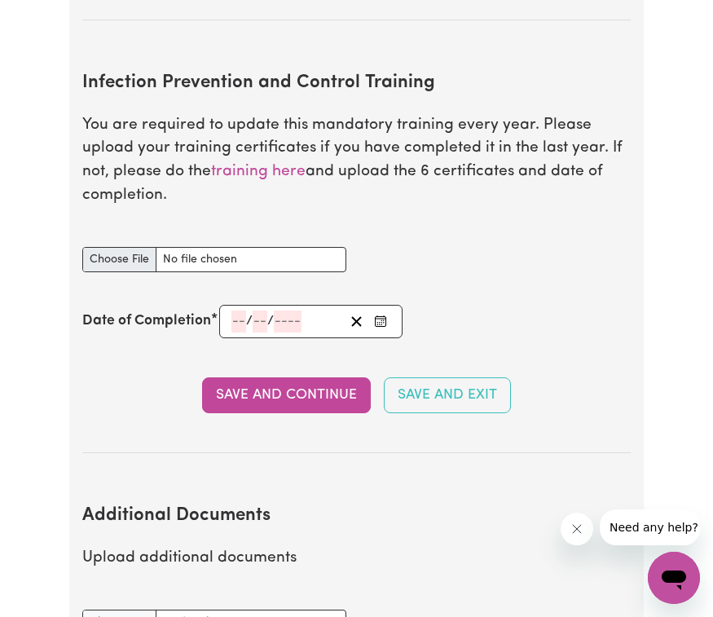
type input "C:\fakepath\certificate.pdf"
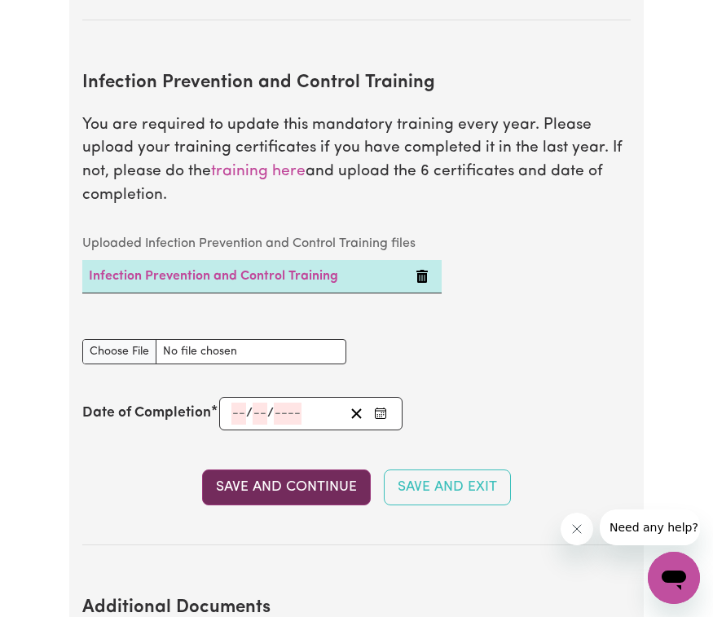
click at [266, 478] on button "Save and Continue" at bounding box center [286, 487] width 169 height 36
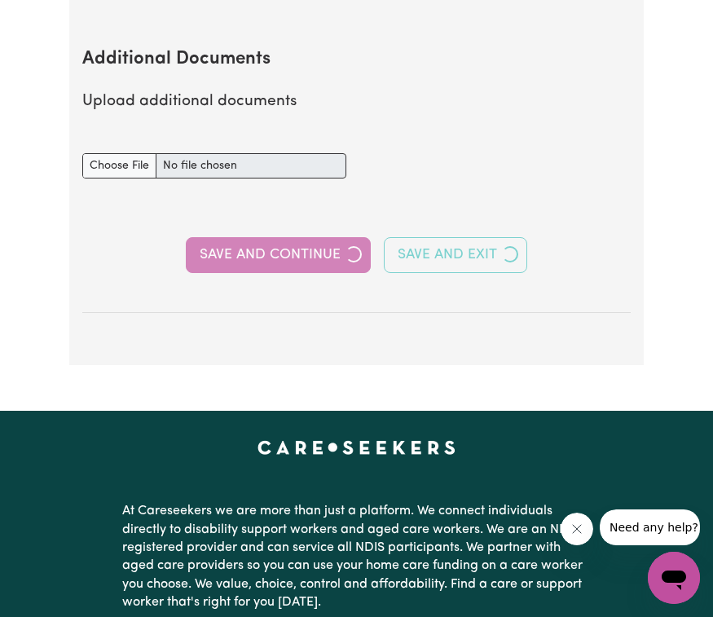
scroll to position [3341, 0]
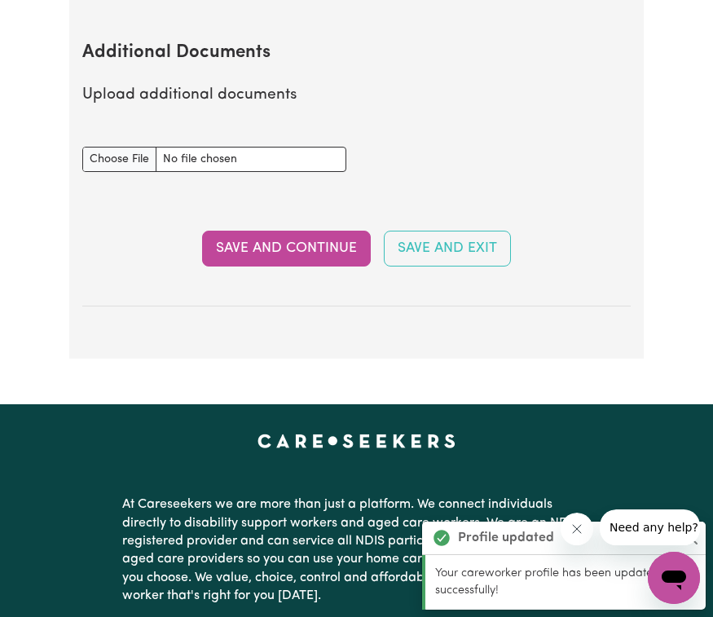
click at [430, 127] on div "Additional Documents document" at bounding box center [357, 159] width 568 height 64
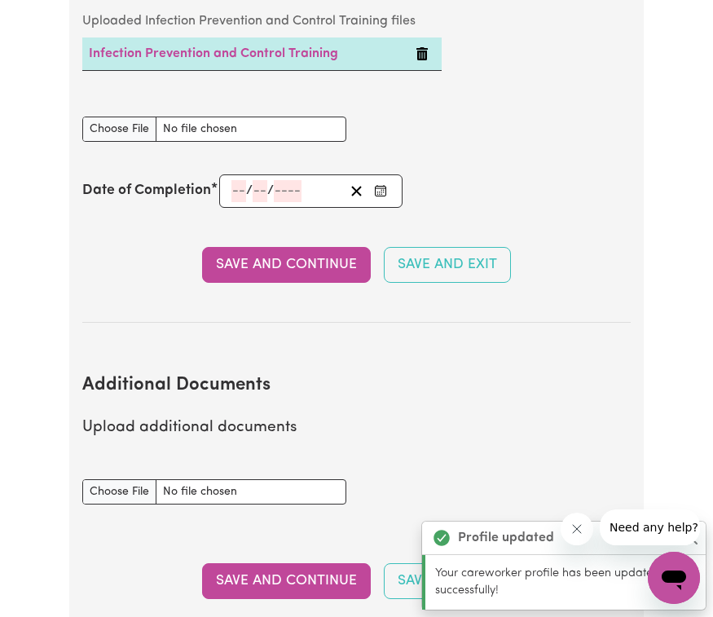
scroll to position [2996, 0]
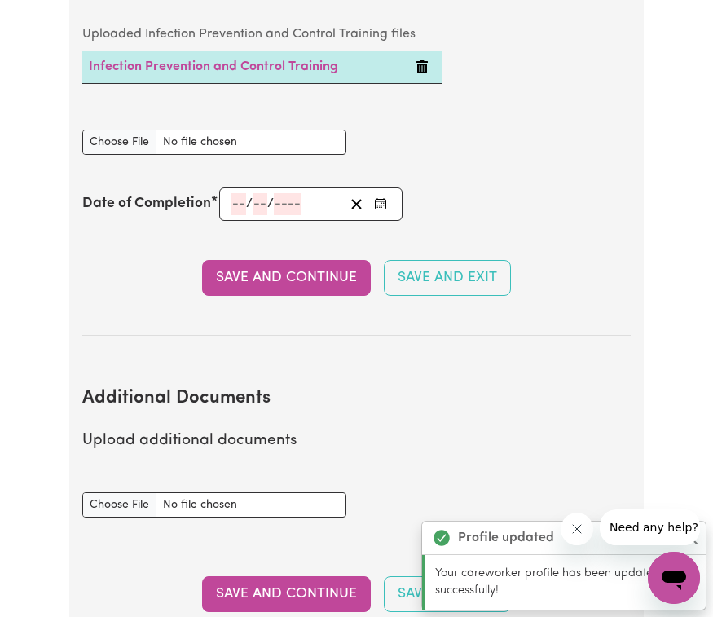
click at [242, 187] on div "/ /" at bounding box center [310, 203] width 183 height 33
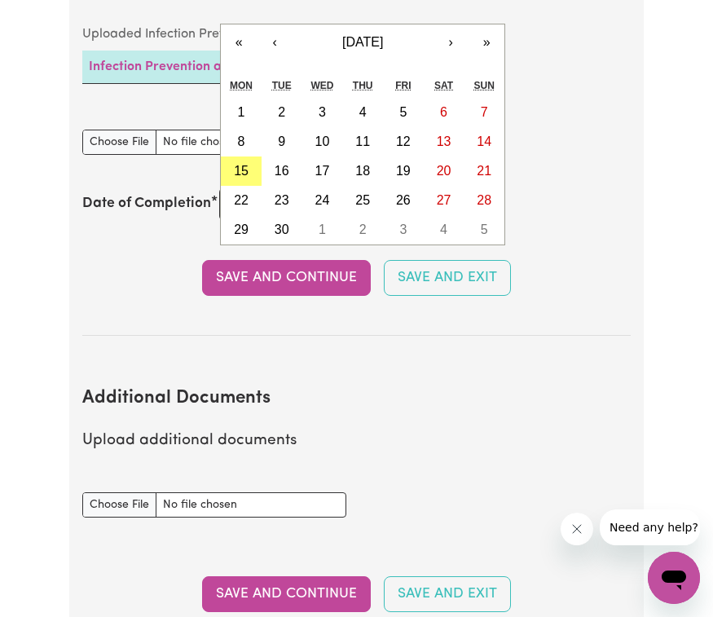
click at [350, 362] on section "Additional Documents Upload additional documents Additional Documents document …" at bounding box center [356, 507] width 548 height 290
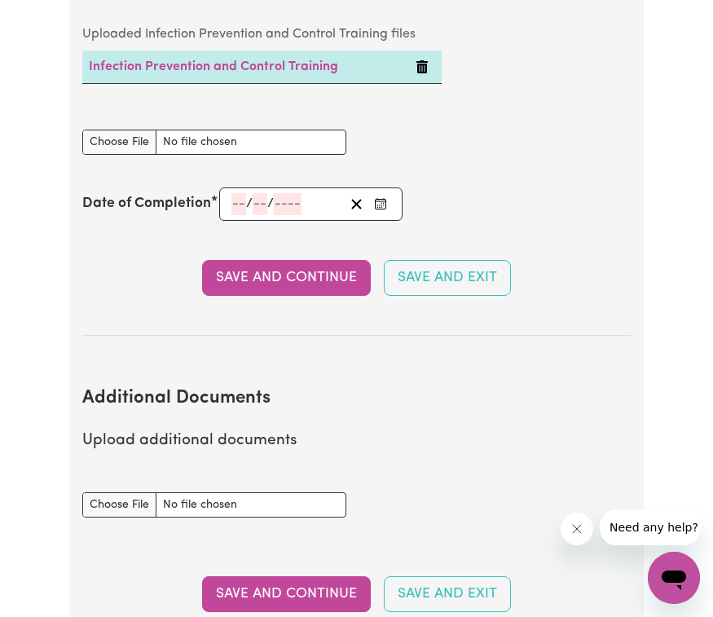
click at [249, 196] on span "/" at bounding box center [249, 203] width 7 height 15
click at [381, 197] on icon "Enter the Date of Completion of your Infection Prevention and Control Training" at bounding box center [380, 203] width 13 height 13
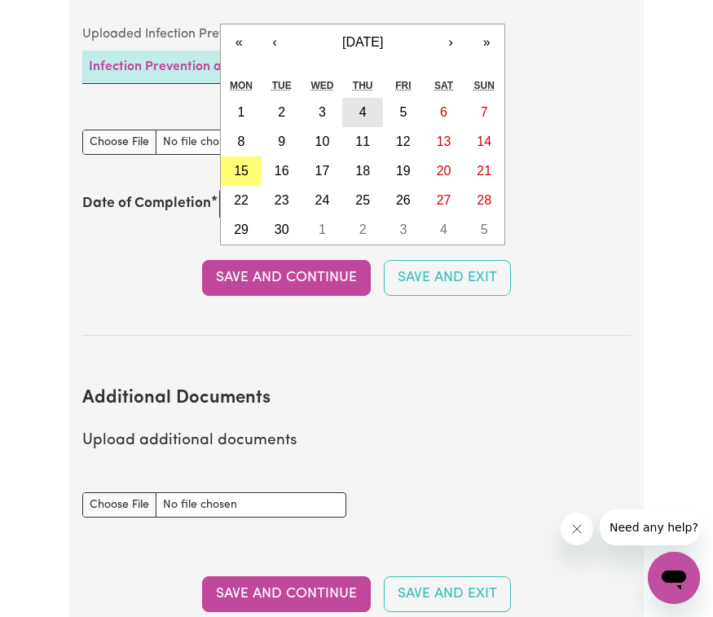
click at [363, 105] on abbr "4" at bounding box center [362, 112] width 7 height 14
type input "[DATE]"
type input "4"
type input "9"
type input "2025"
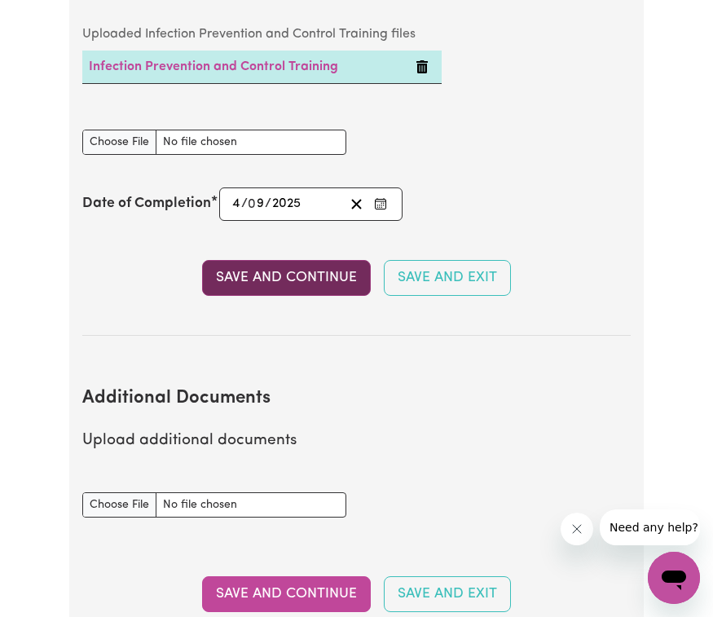
click at [285, 272] on button "Save and Continue" at bounding box center [286, 278] width 169 height 36
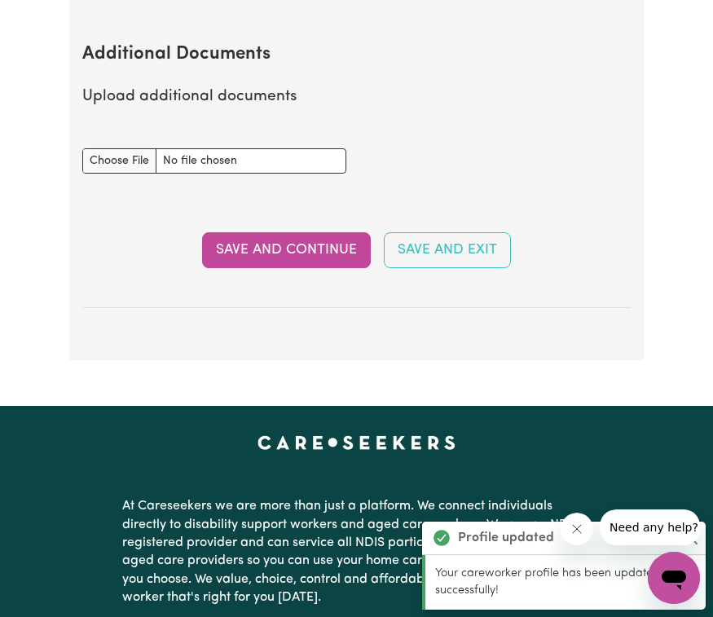
scroll to position [3341, 0]
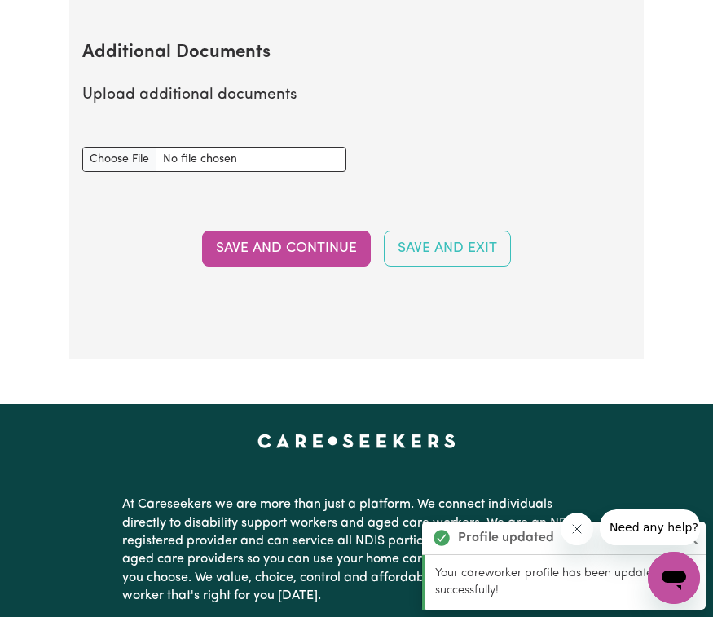
click at [433, 84] on p "Upload additional documents" at bounding box center [356, 96] width 548 height 24
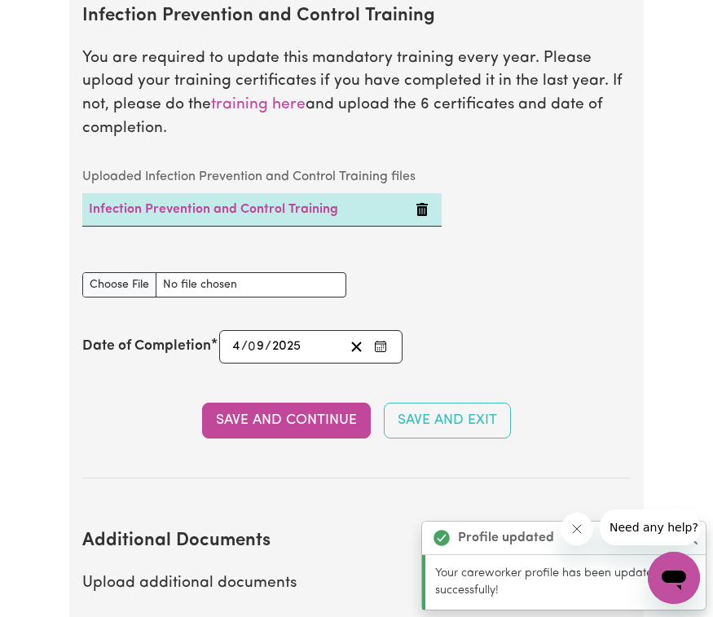
scroll to position [2848, 0]
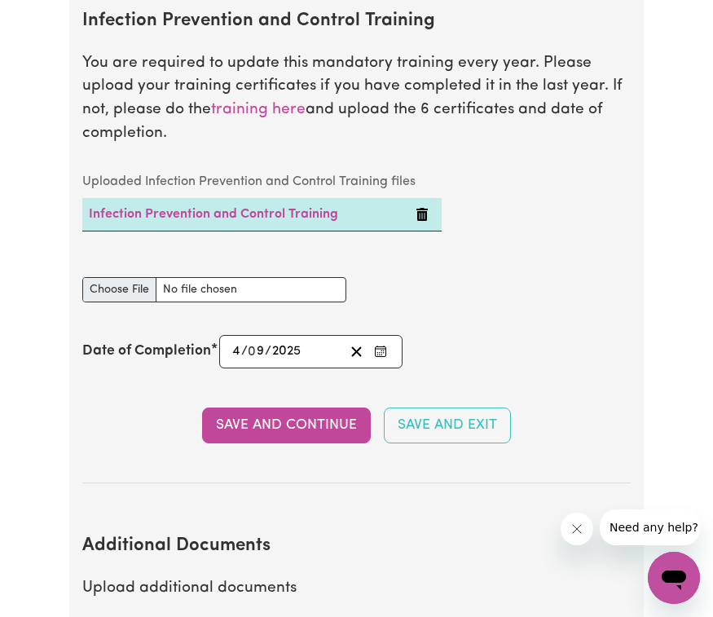
click at [130, 283] on input "Infection Prevention and Control Training document" at bounding box center [214, 289] width 265 height 25
type input "C:\fakepath\certificate.pdf"
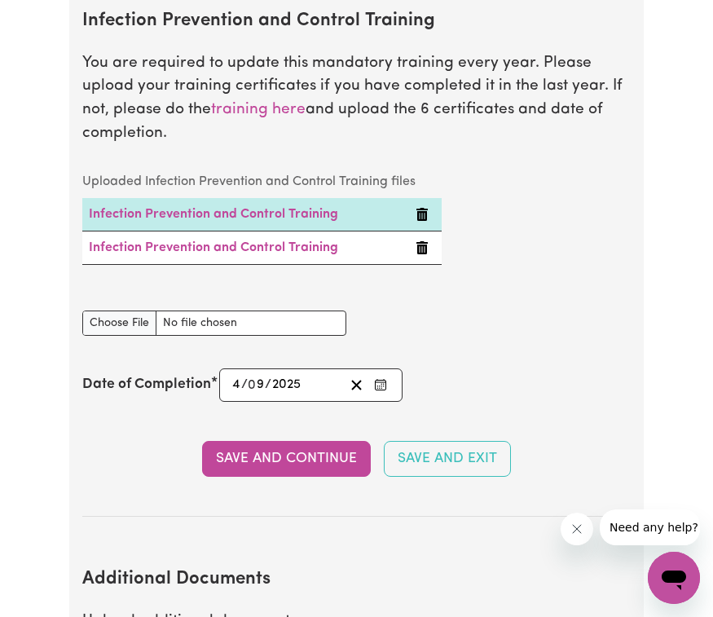
click at [425, 241] on icon "Delete Infection Prevention and Control Training" at bounding box center [421, 247] width 11 height 13
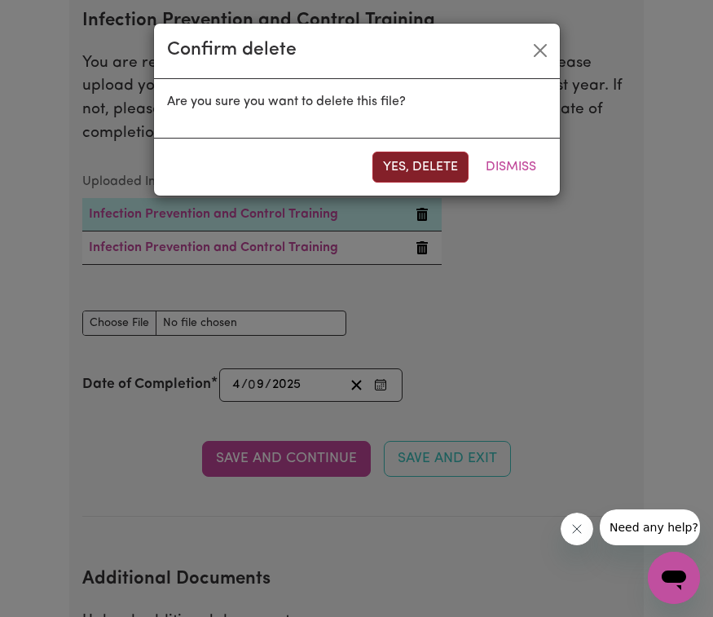
click at [441, 168] on button "Yes, delete" at bounding box center [420, 167] width 96 height 31
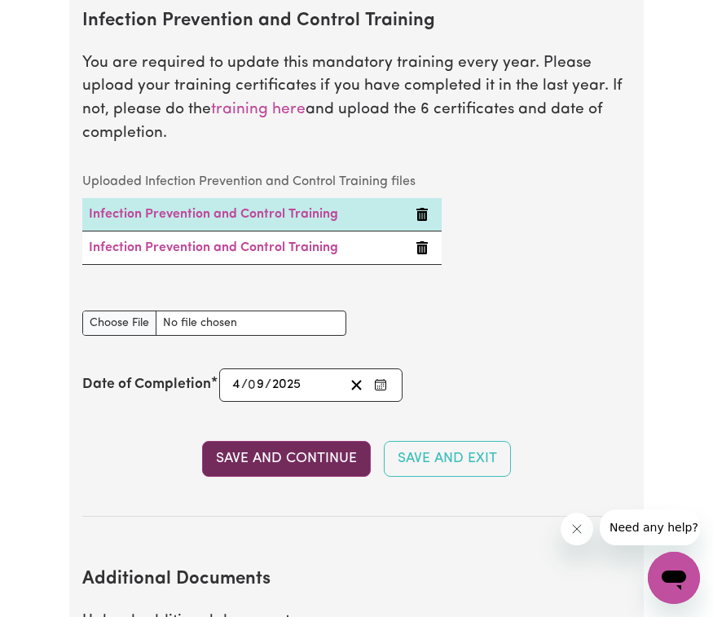
click at [262, 447] on button "Save and Continue" at bounding box center [286, 459] width 169 height 36
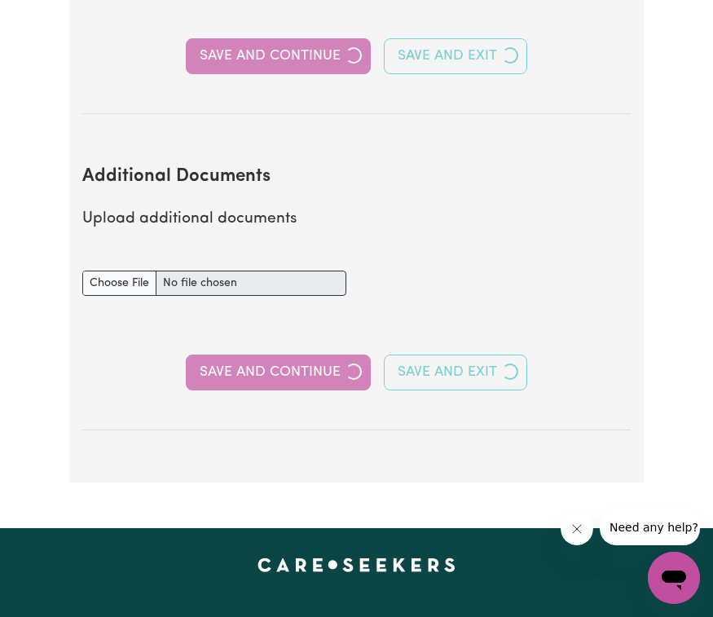
scroll to position [3375, 0]
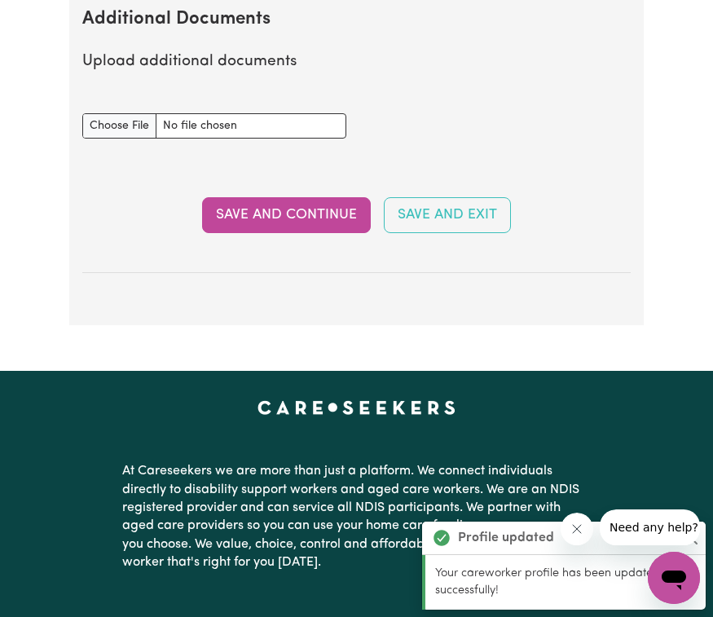
click at [473, 109] on div "Additional Documents document" at bounding box center [357, 126] width 568 height 64
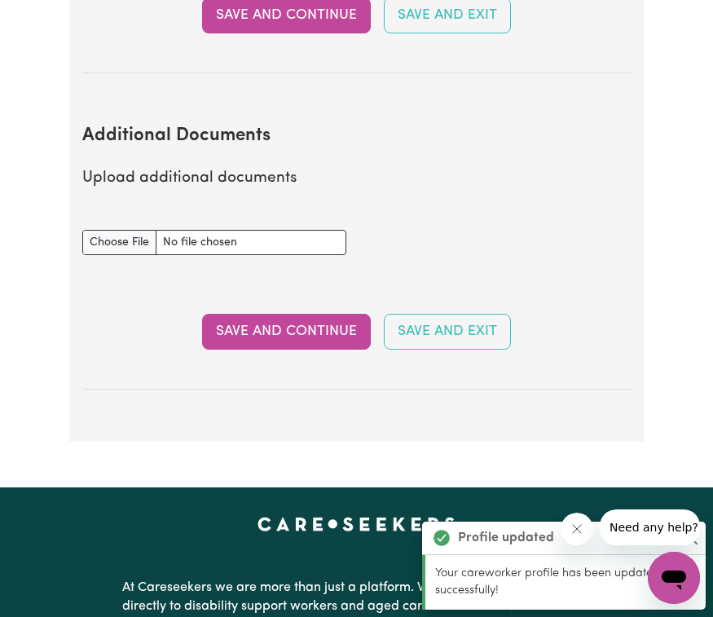
scroll to position [3252, 0]
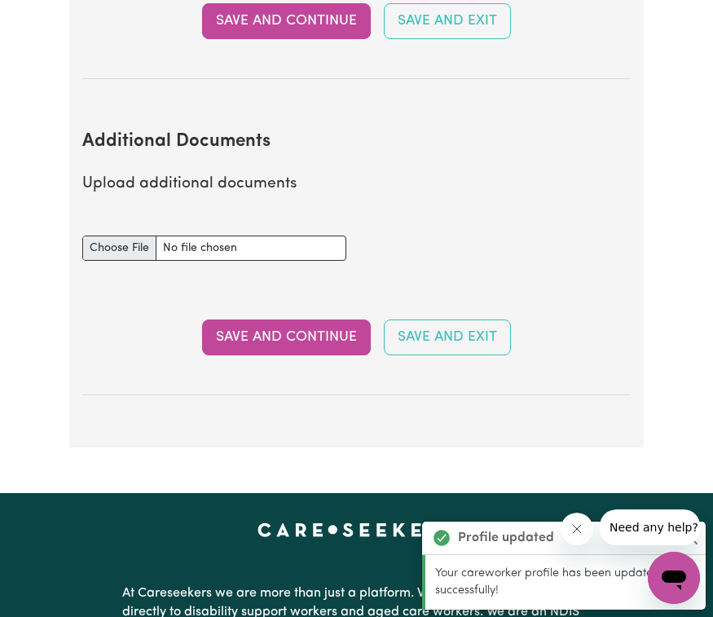
click at [212, 242] on input "Additional Documents document" at bounding box center [214, 248] width 265 height 25
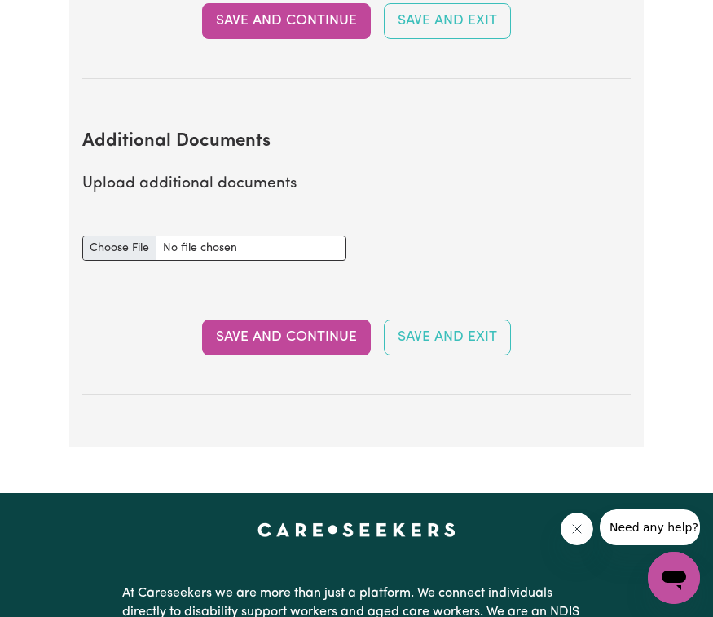
type input "C:\fakepath\0-1.jpeg"
click at [88, 195] on section "Additional Documents Upload additional documents Additional Documents document …" at bounding box center [356, 250] width 548 height 290
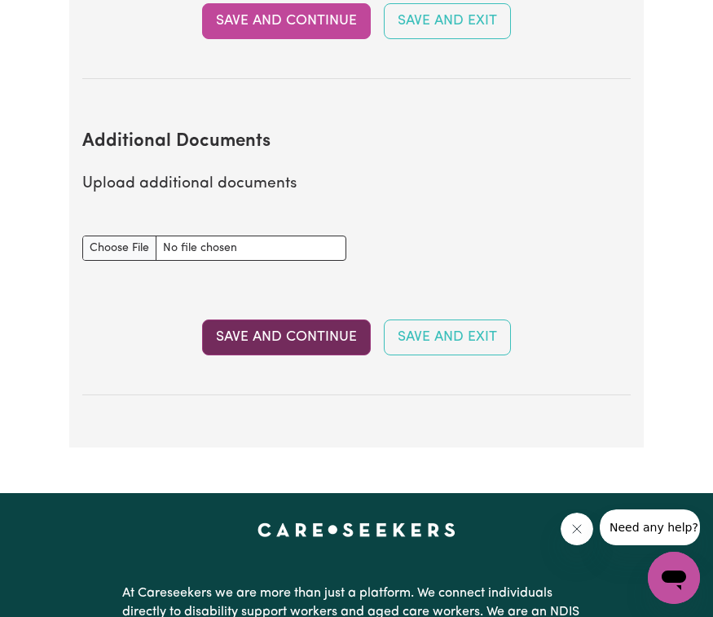
click at [271, 319] on button "Save and Continue" at bounding box center [286, 337] width 169 height 36
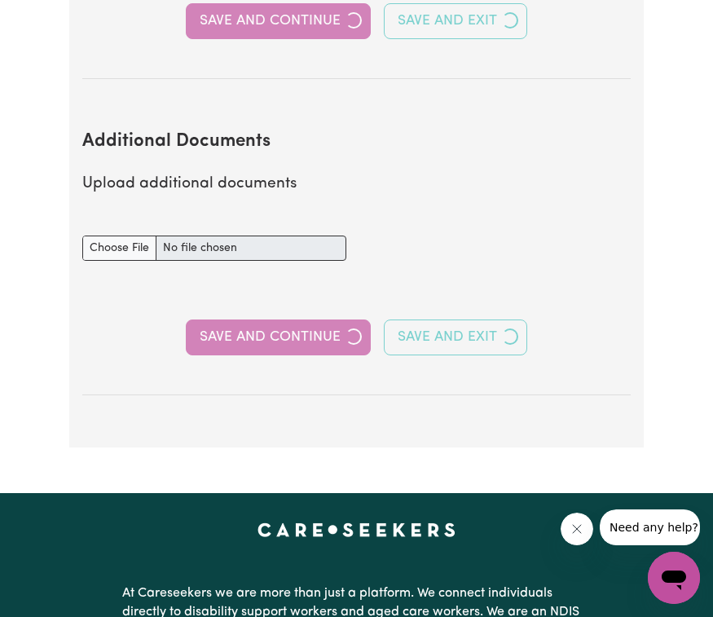
scroll to position [2061, 0]
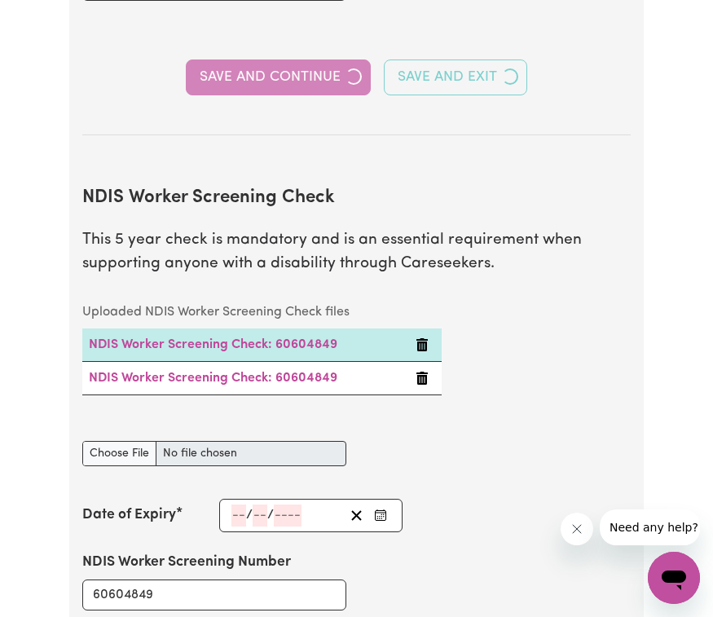
select select "Certificate III (Individual Support)"
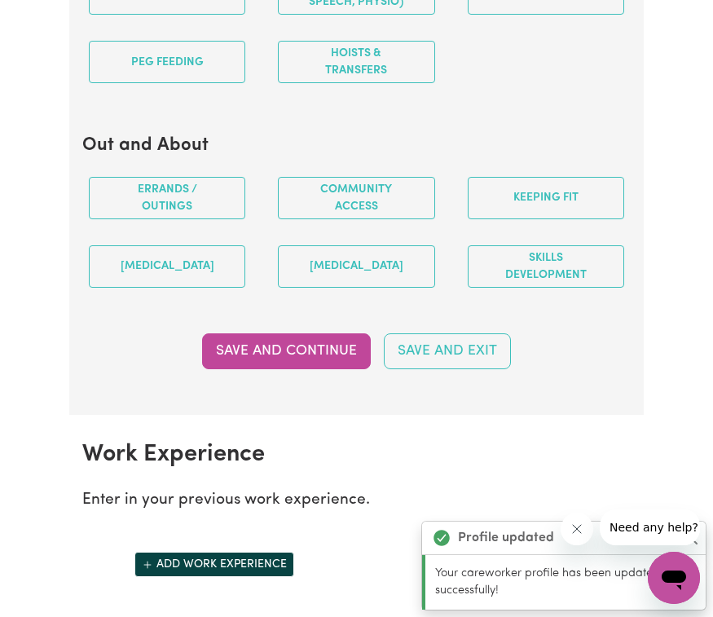
scroll to position [0, 0]
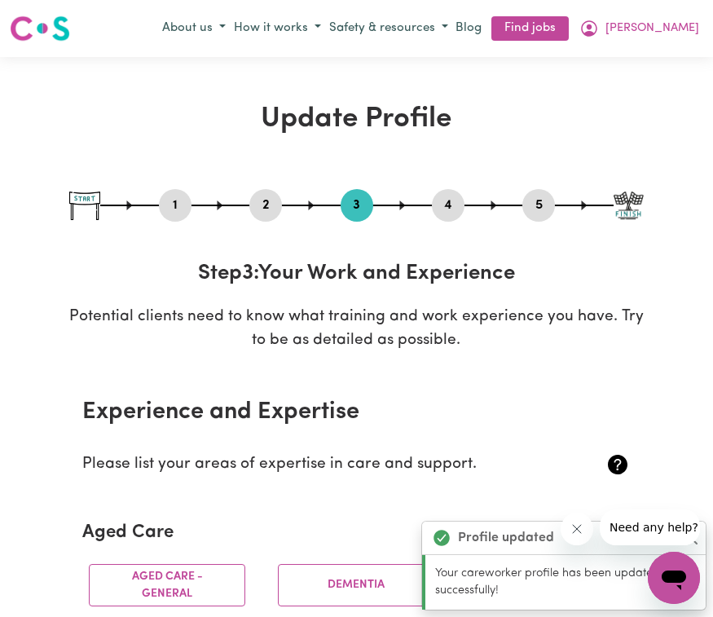
click at [442, 341] on p "Potential clients need to know what training and work experience you have. Try …" at bounding box center [356, 329] width 575 height 47
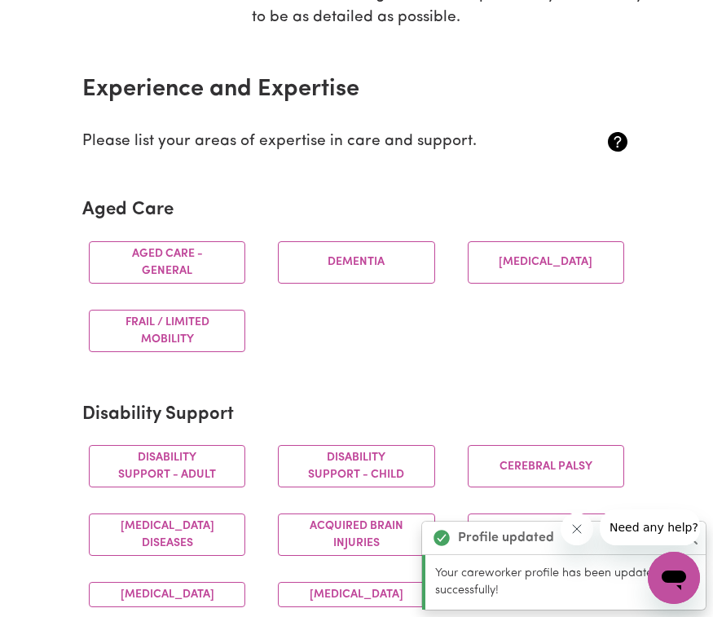
scroll to position [331, 0]
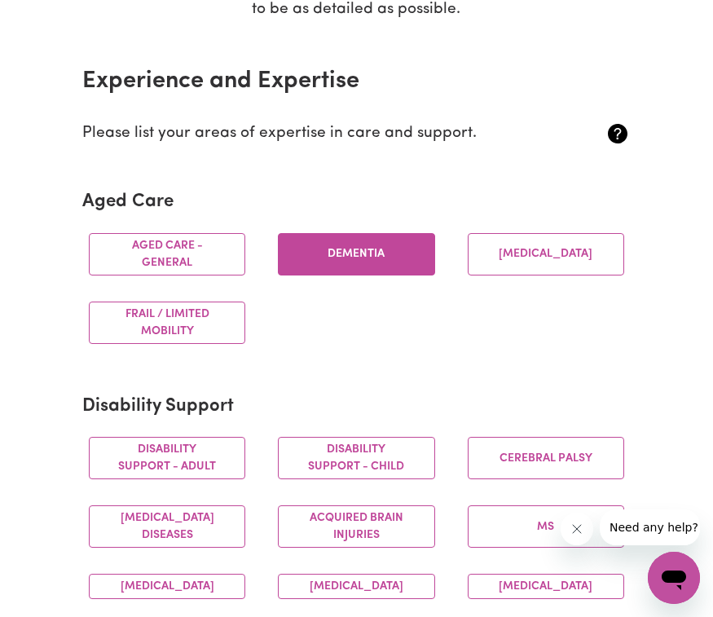
click at [343, 244] on button "Dementia" at bounding box center [356, 254] width 156 height 42
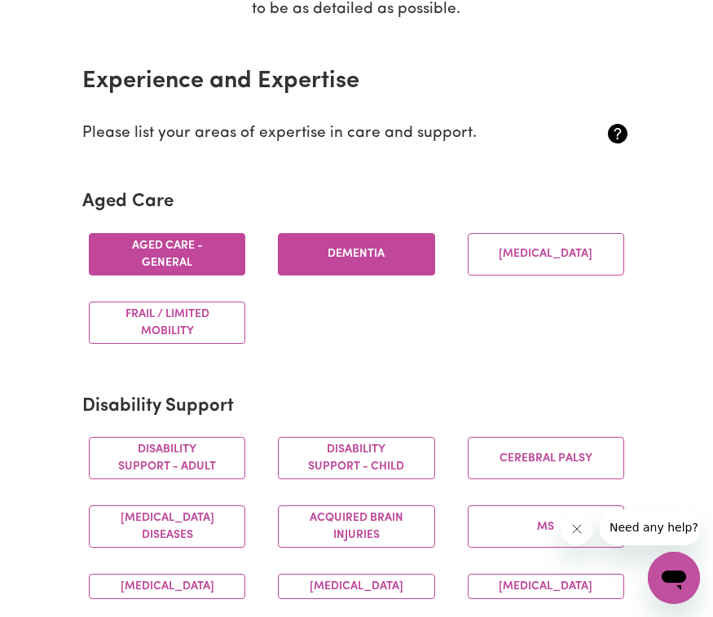
click at [174, 247] on button "Aged care - General" at bounding box center [167, 254] width 156 height 42
click at [421, 319] on div "Aged care - General [MEDICAL_DATA] [MEDICAL_DATA] Frail / limited mobility" at bounding box center [357, 288] width 568 height 137
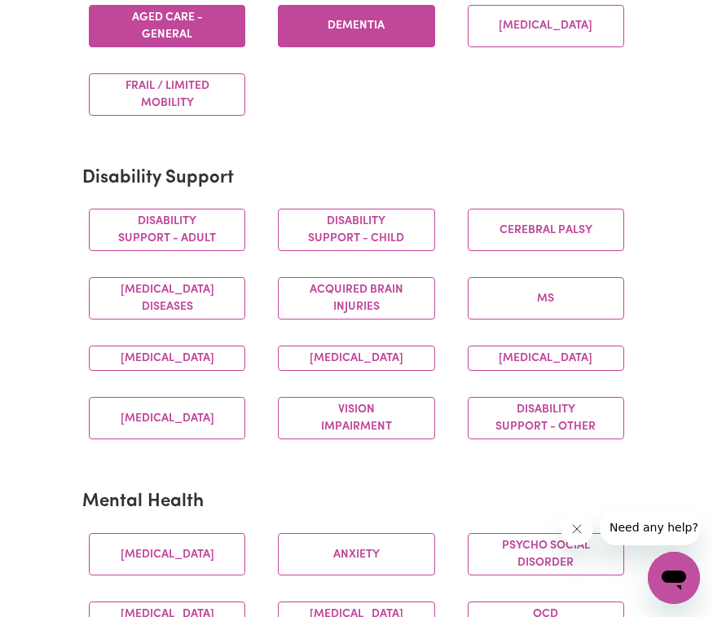
scroll to position [570, 0]
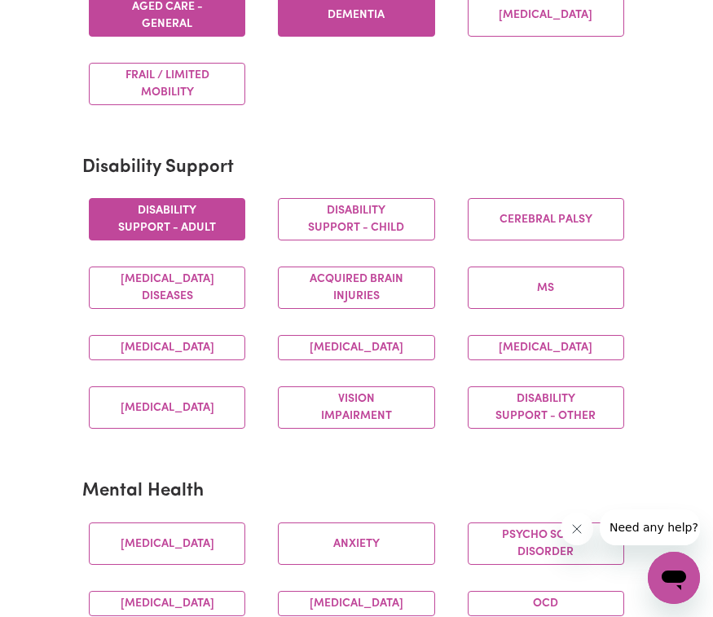
click at [222, 223] on button "Disability support - Adult" at bounding box center [167, 219] width 156 height 42
click at [210, 348] on button "[MEDICAL_DATA]" at bounding box center [167, 347] width 156 height 25
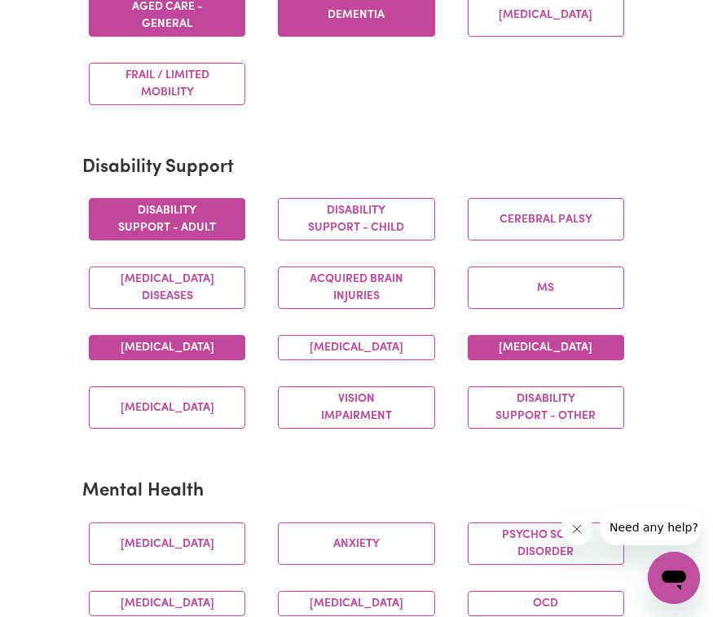
click at [578, 355] on button "[MEDICAL_DATA]" at bounding box center [546, 347] width 156 height 25
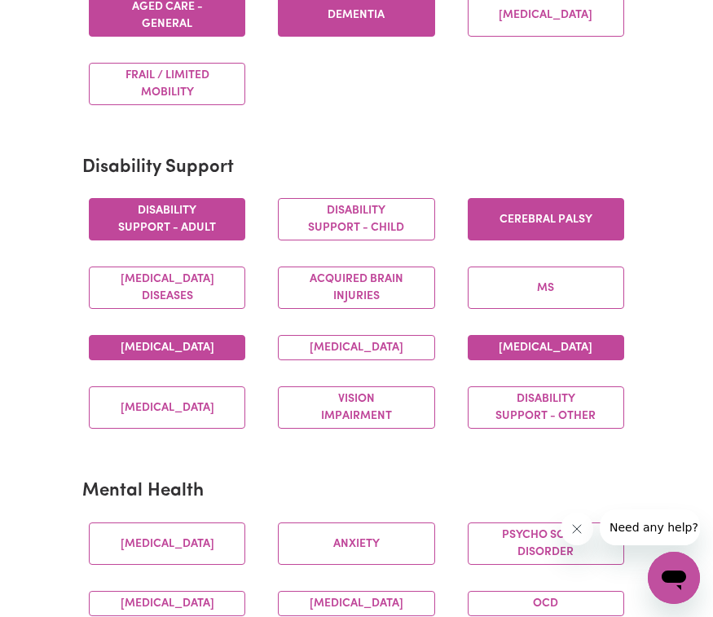
click at [515, 222] on button "Cerebral Palsy" at bounding box center [546, 219] width 156 height 42
click at [357, 360] on button "[MEDICAL_DATA]" at bounding box center [356, 347] width 156 height 25
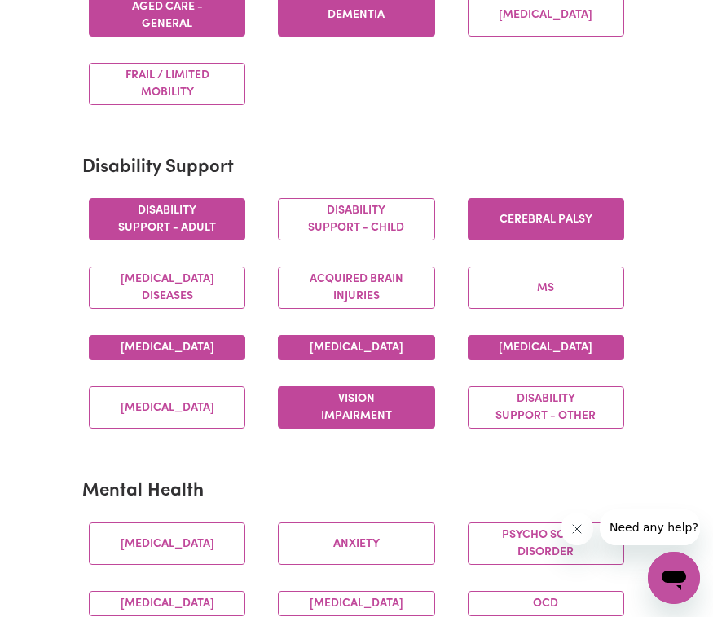
click at [342, 427] on button "Vision impairment" at bounding box center [356, 407] width 156 height 42
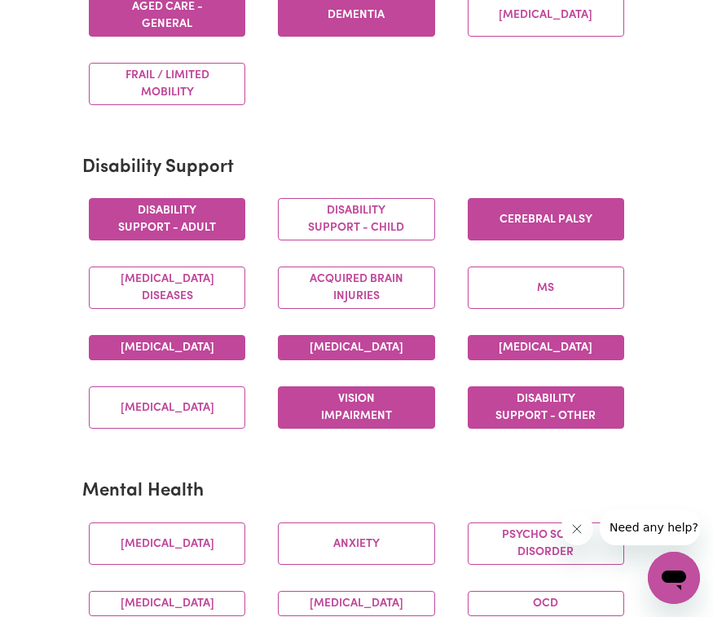
click at [558, 426] on button "Disability support - Other" at bounding box center [546, 407] width 156 height 42
click at [368, 502] on h2 "Mental Health" at bounding box center [356, 492] width 548 height 22
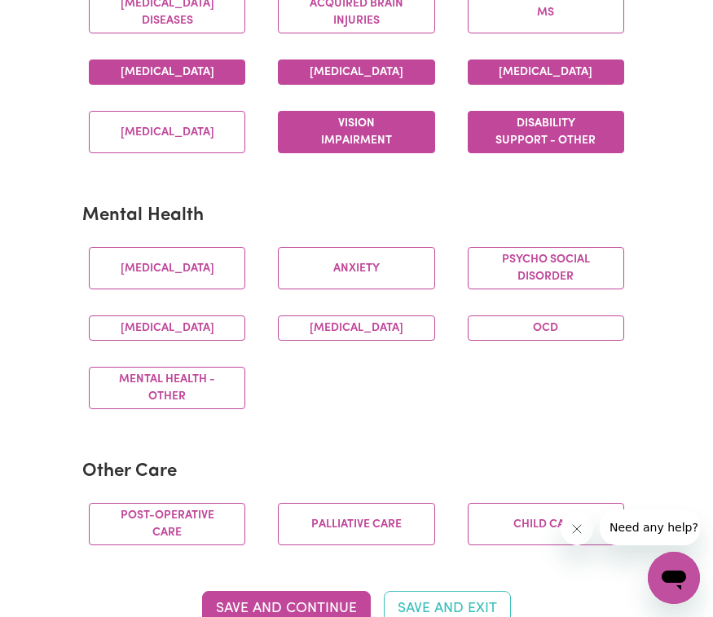
scroll to position [867, 0]
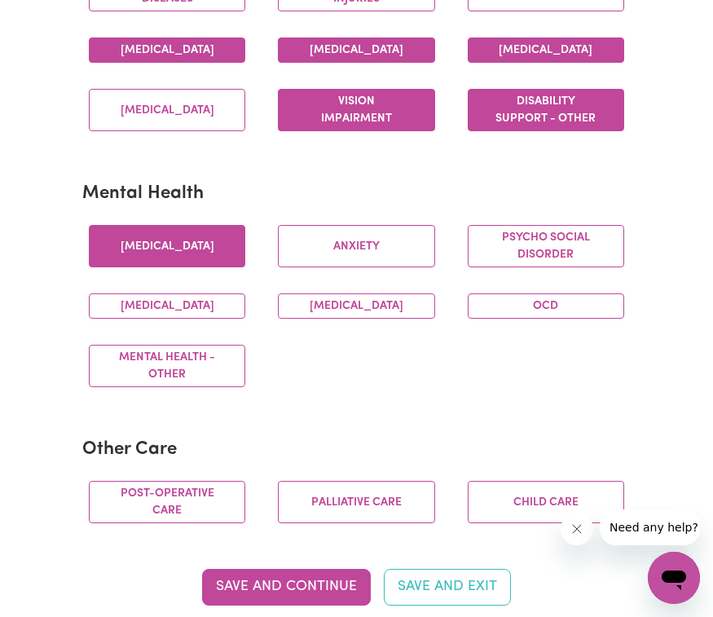
click at [223, 267] on button "[MEDICAL_DATA]" at bounding box center [167, 246] width 156 height 42
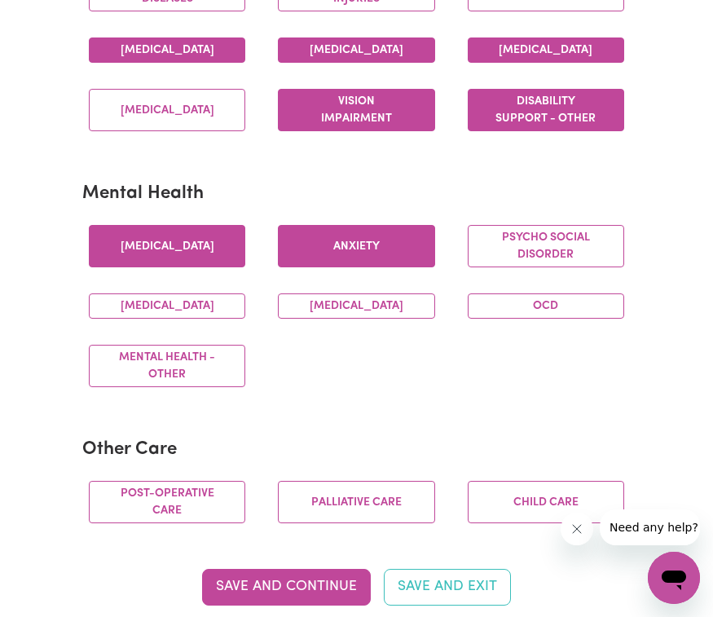
click at [349, 254] on button "Anxiety" at bounding box center [356, 246] width 156 height 42
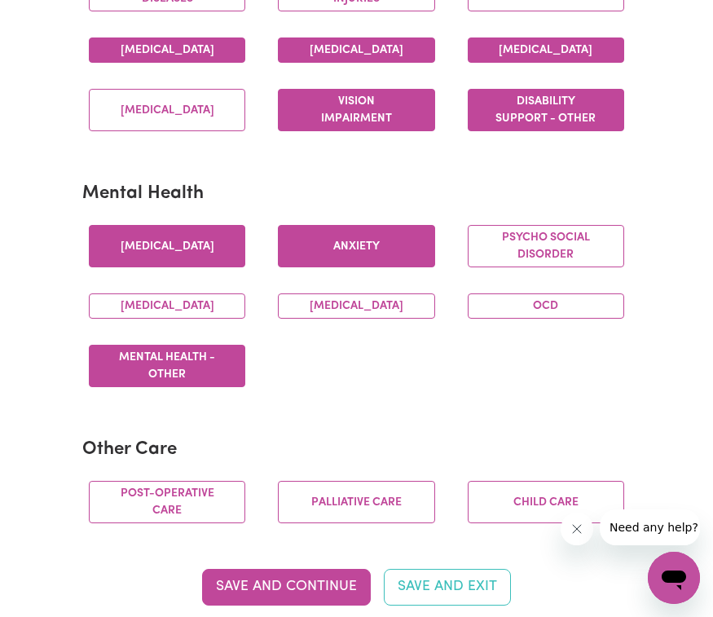
click at [170, 387] on button "Mental Health - Other" at bounding box center [167, 366] width 156 height 42
click at [462, 400] on div "[MEDICAL_DATA] Psycho social disorder [MEDICAL_DATA] [MEDICAL_DATA] OCD Mental …" at bounding box center [357, 306] width 568 height 188
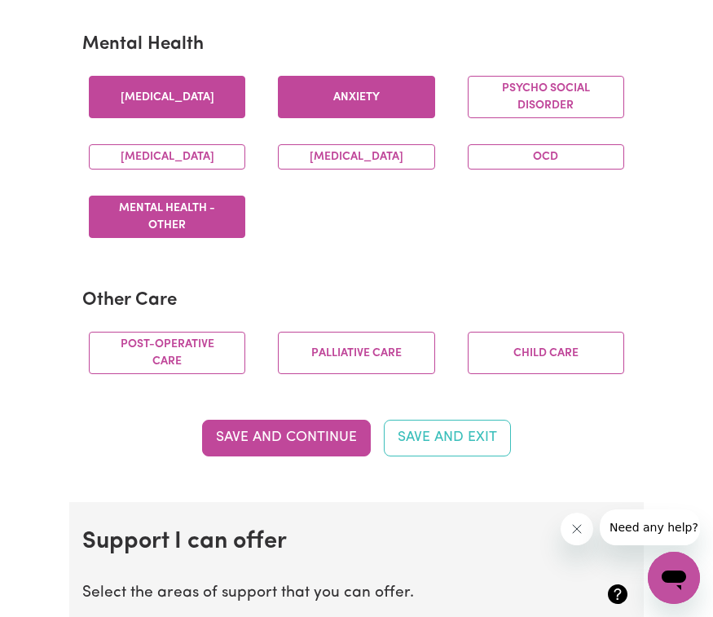
scroll to position [1017, 0]
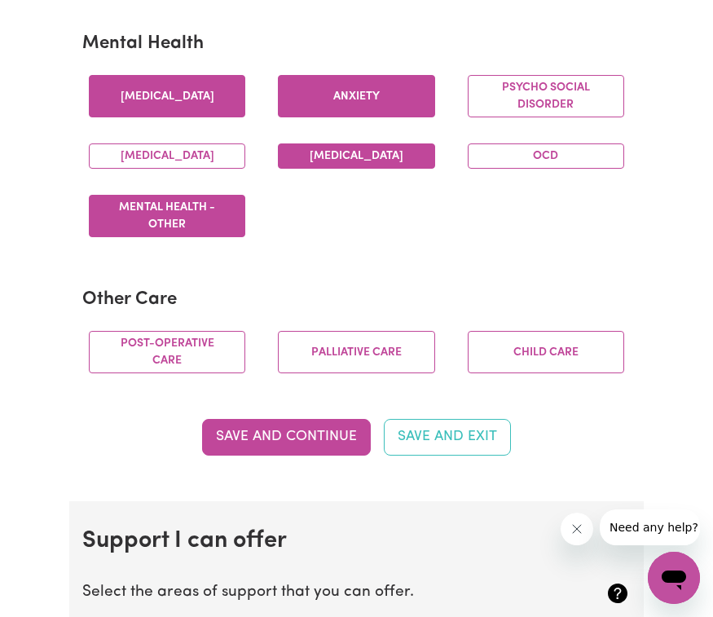
click at [369, 169] on button "[MEDICAL_DATA]" at bounding box center [356, 155] width 156 height 25
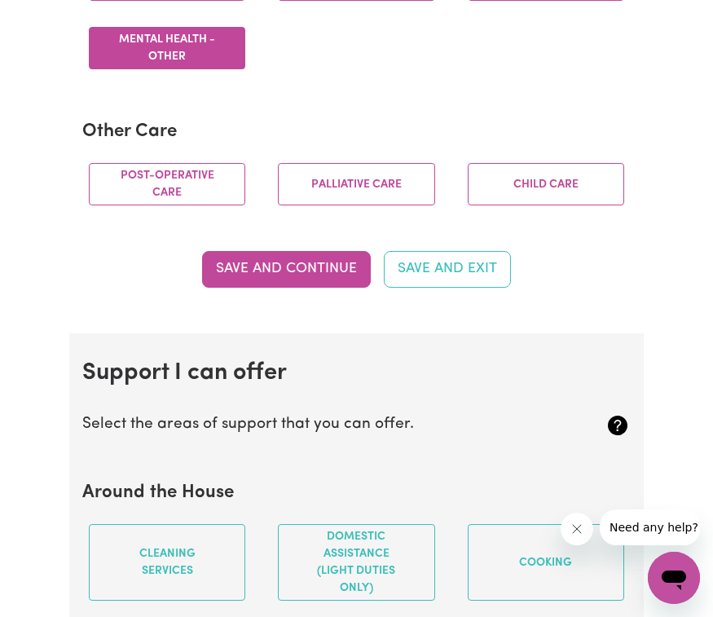
scroll to position [1187, 0]
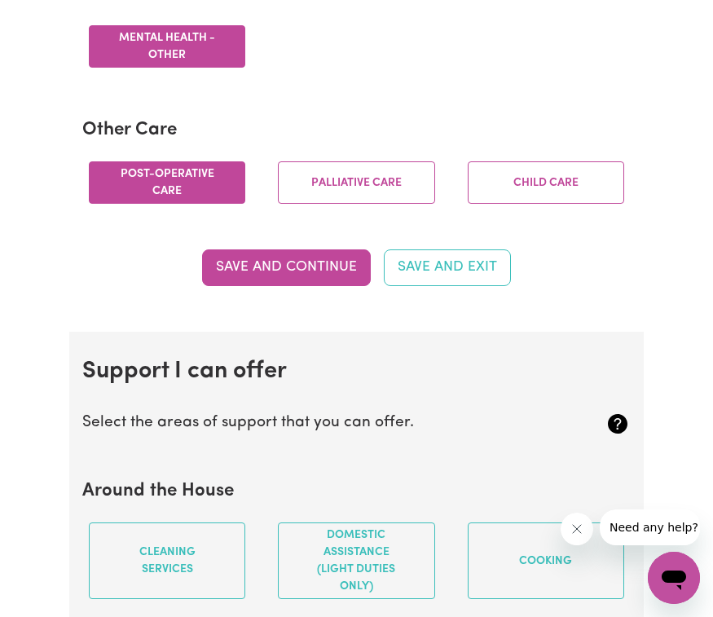
click at [160, 204] on button "Post-operative care" at bounding box center [167, 182] width 156 height 42
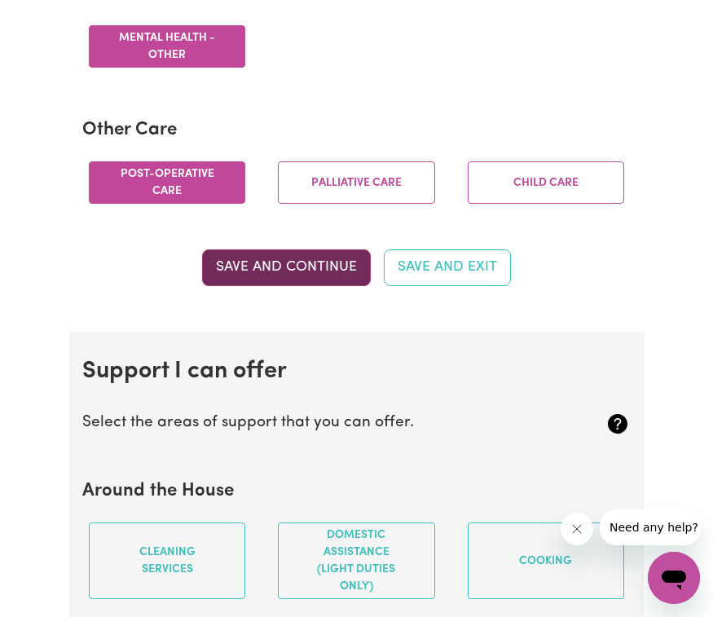
click at [306, 285] on button "Save and Continue" at bounding box center [286, 267] width 169 height 36
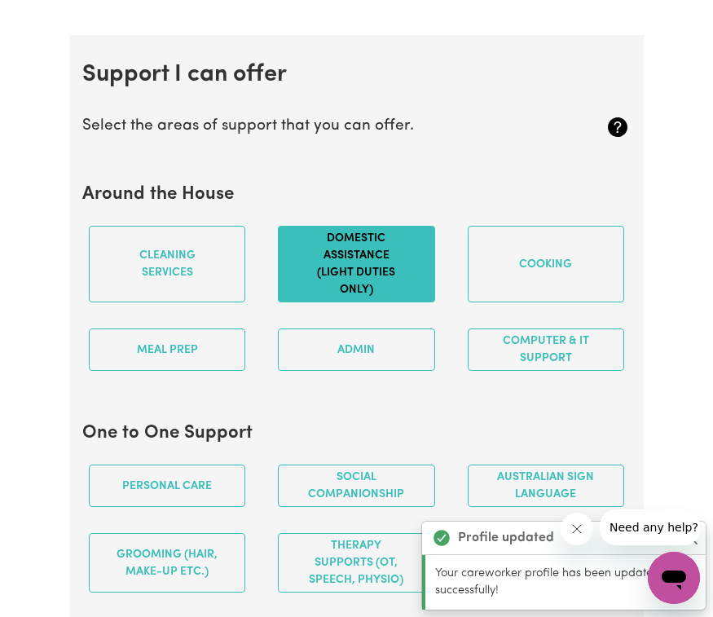
scroll to position [1546, 0]
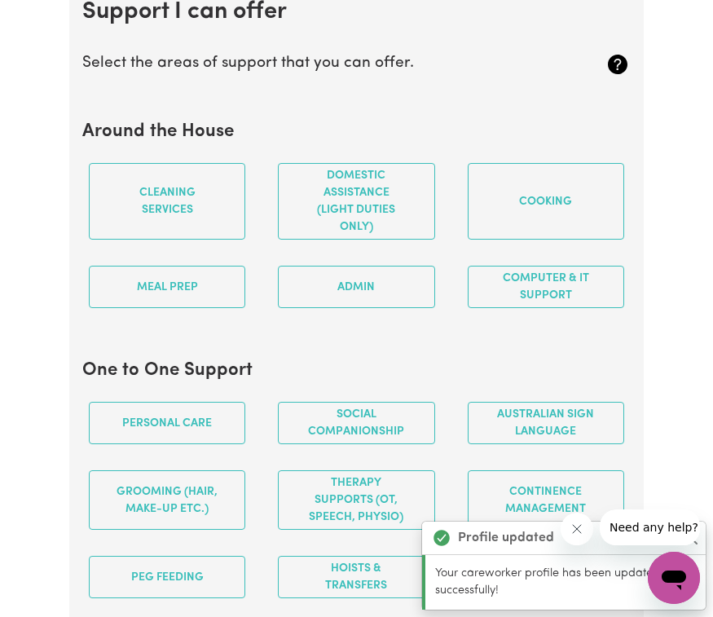
click at [504, 27] on h2 "Support I can offer" at bounding box center [356, 12] width 548 height 29
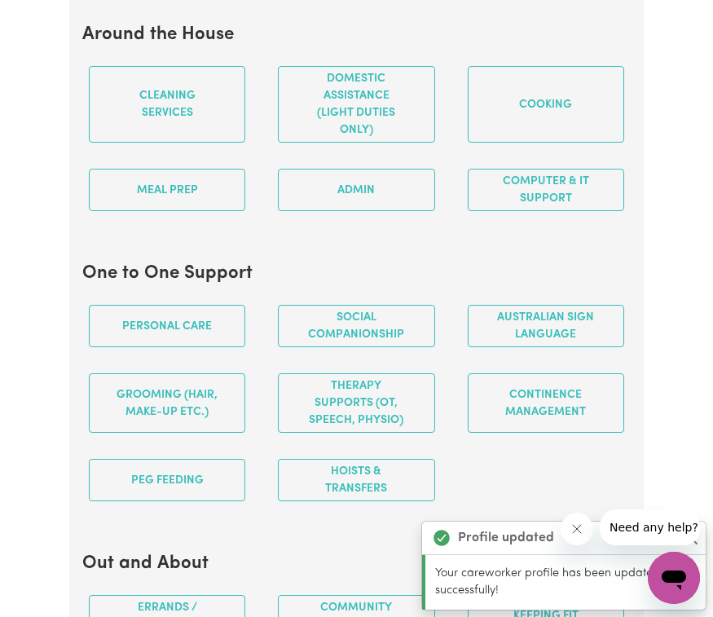
scroll to position [1662, 0]
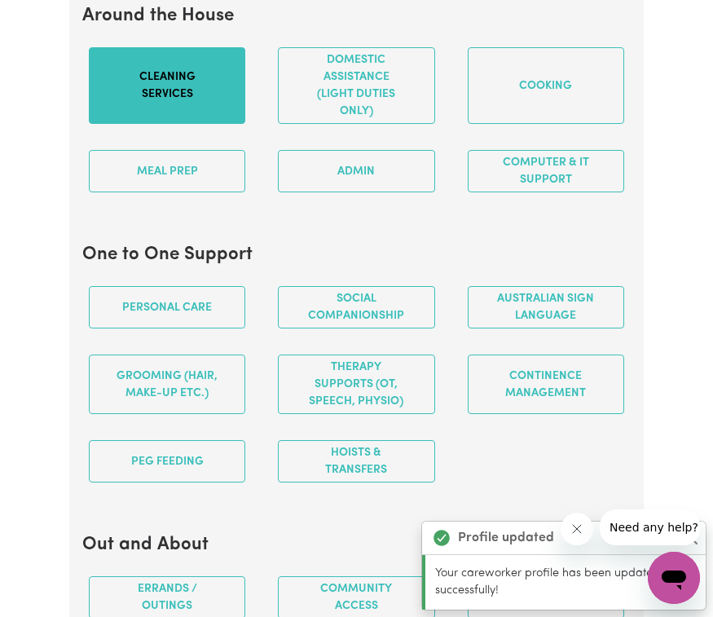
click at [217, 102] on button "Cleaning services" at bounding box center [167, 85] width 156 height 77
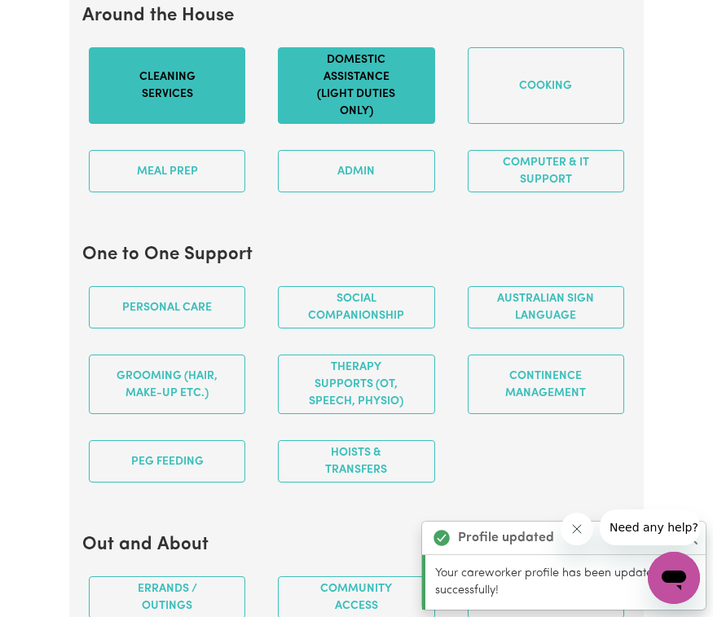
click at [372, 124] on button "Domestic assistance (light duties only)" at bounding box center [356, 85] width 156 height 77
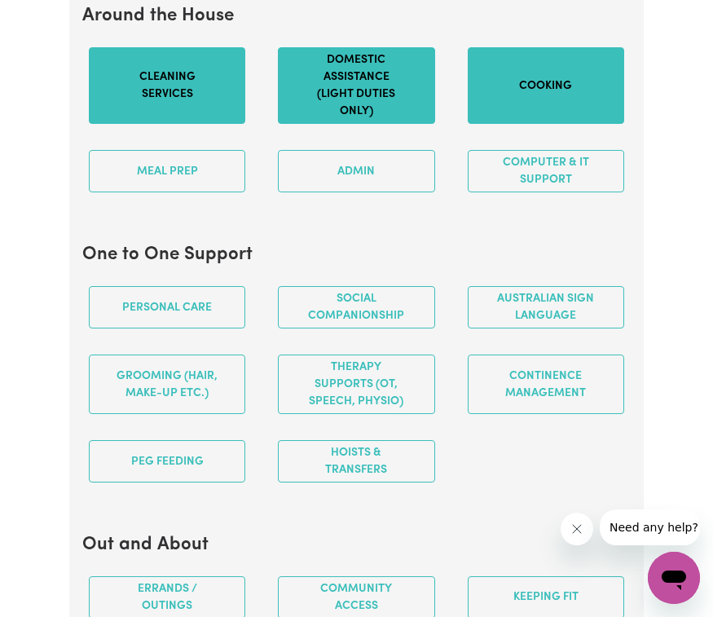
click at [533, 99] on button "Cooking" at bounding box center [546, 85] width 156 height 77
click at [348, 263] on section "One to One Support Personal care Social companionship Australian Sign Language …" at bounding box center [356, 369] width 548 height 277
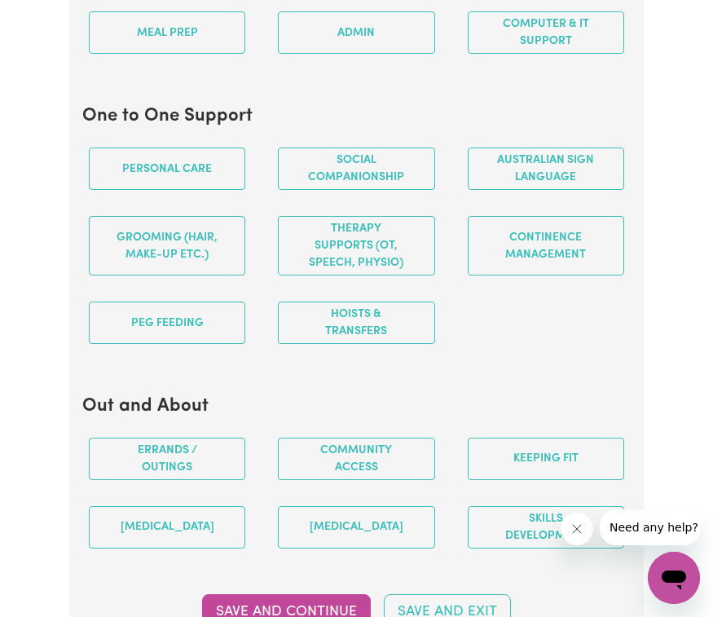
scroll to position [1815, 0]
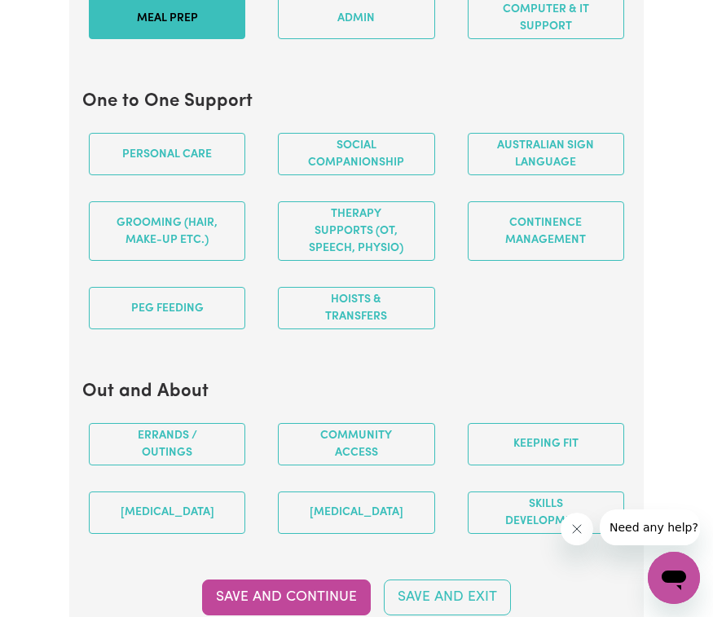
click at [205, 39] on button "Meal prep" at bounding box center [167, 18] width 156 height 42
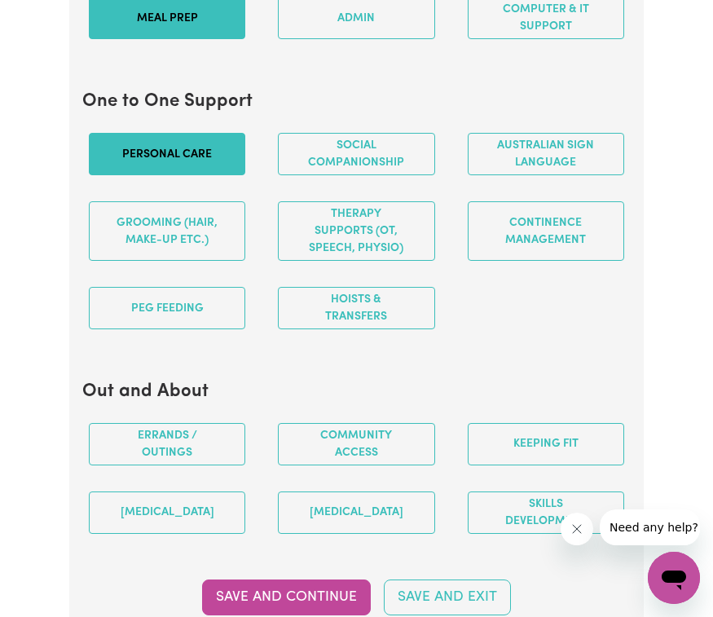
click at [203, 175] on button "Personal care" at bounding box center [167, 154] width 156 height 42
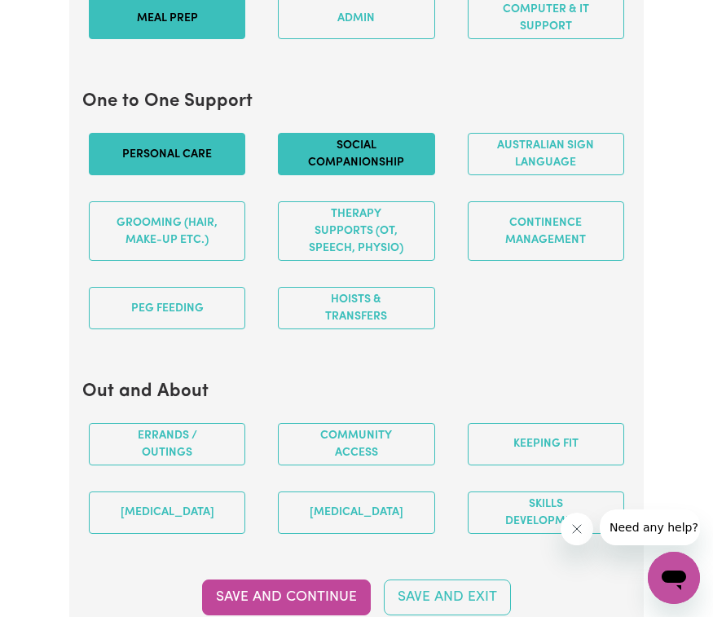
click at [371, 175] on button "Social companionship" at bounding box center [356, 154] width 156 height 42
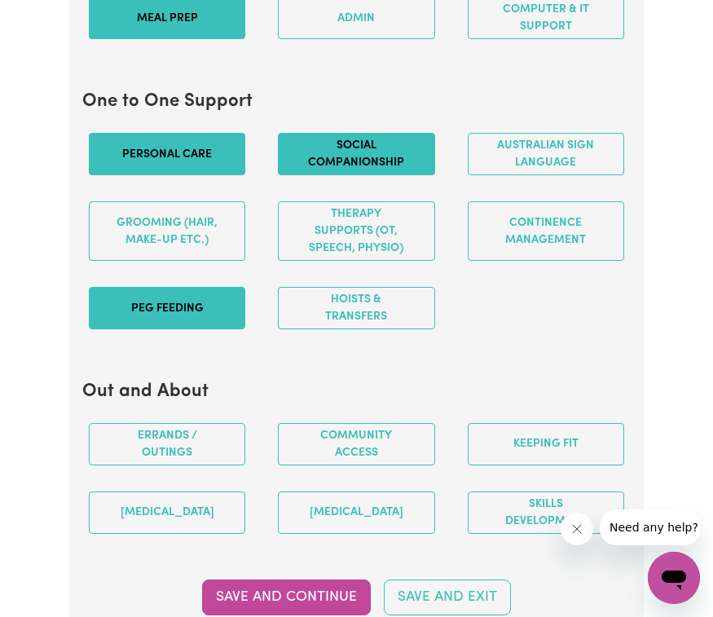
click at [179, 327] on button "PEG feeding" at bounding box center [167, 308] width 156 height 42
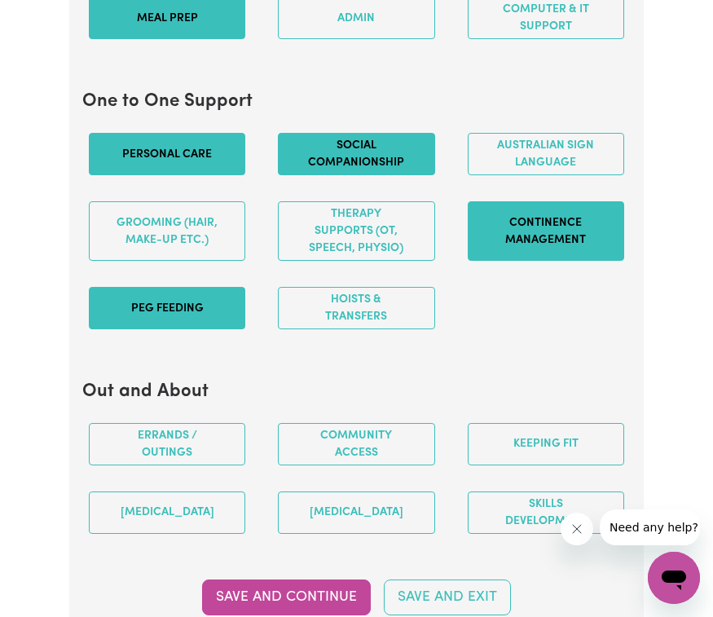
drag, startPoint x: 548, startPoint y: 287, endPoint x: 552, endPoint y: 271, distance: 16.6
click at [551, 261] on button "Continence management" at bounding box center [546, 230] width 156 height 59
click at [545, 355] on section "One to One Support Personal care Social companionship Australian Sign Language …" at bounding box center [356, 216] width 548 height 277
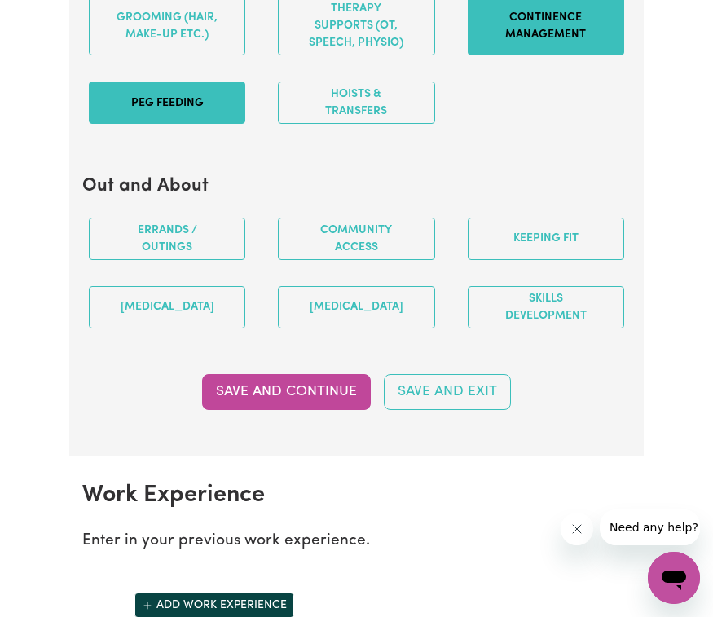
scroll to position [2028, 0]
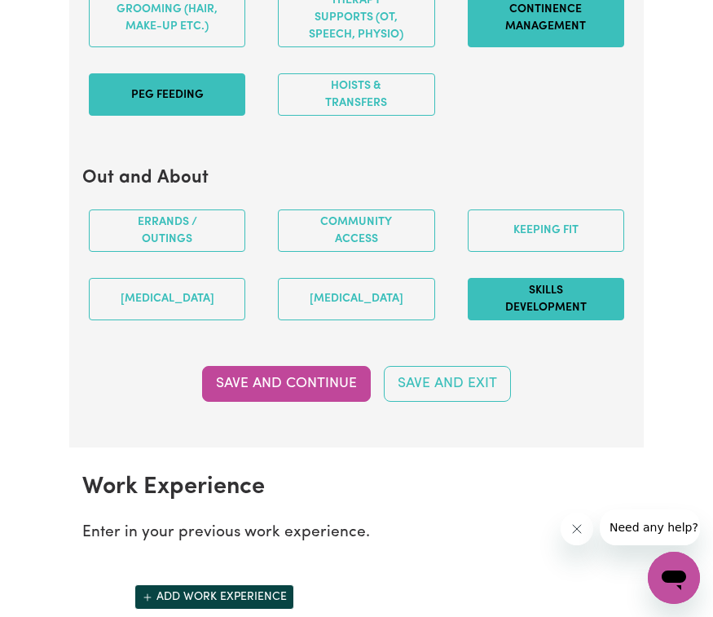
click at [579, 319] on button "Skills Development" at bounding box center [546, 299] width 156 height 42
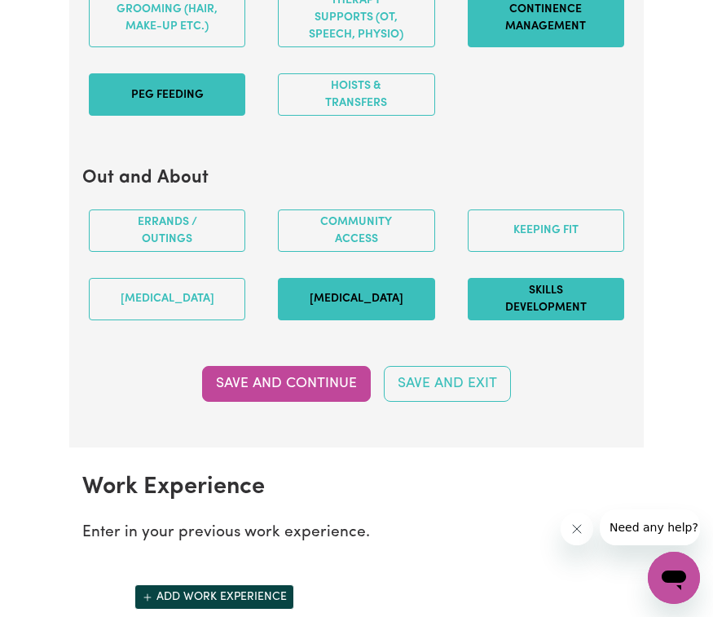
click at [301, 320] on button "[MEDICAL_DATA]" at bounding box center [356, 299] width 156 height 42
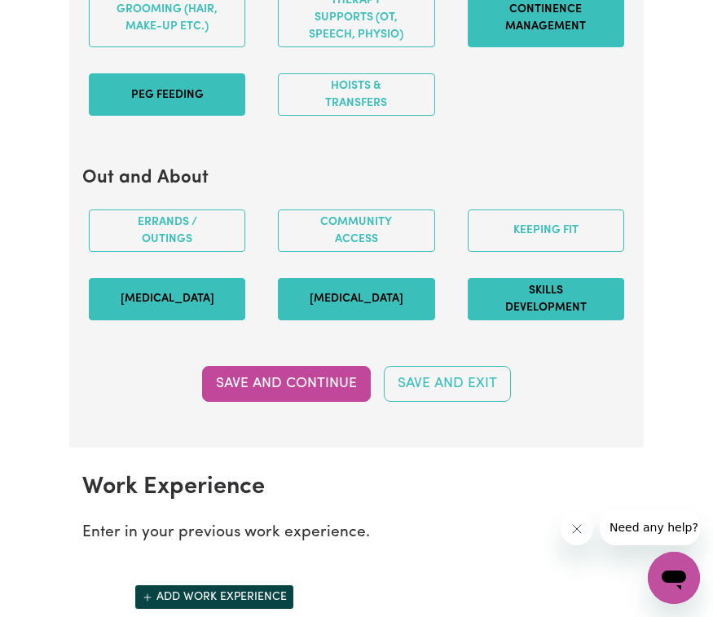
click at [186, 320] on button "[MEDICAL_DATA]" at bounding box center [167, 299] width 156 height 42
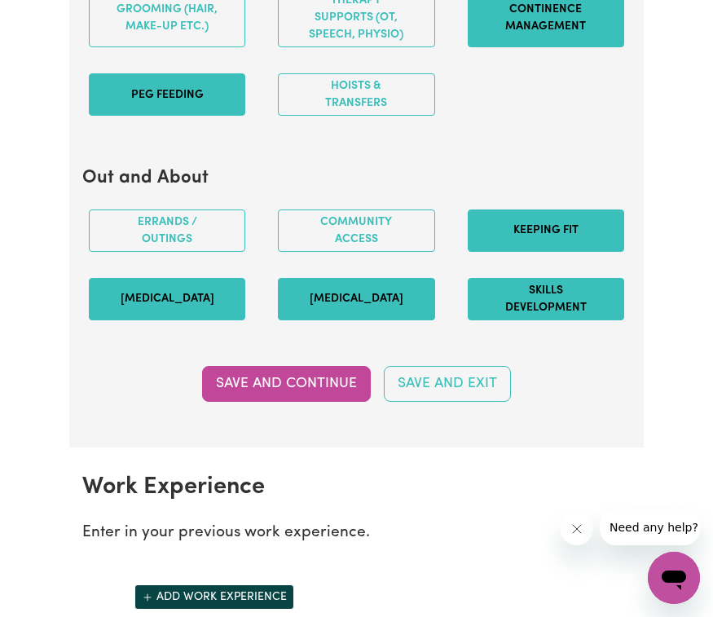
click at [548, 241] on button "Keeping fit" at bounding box center [546, 230] width 156 height 42
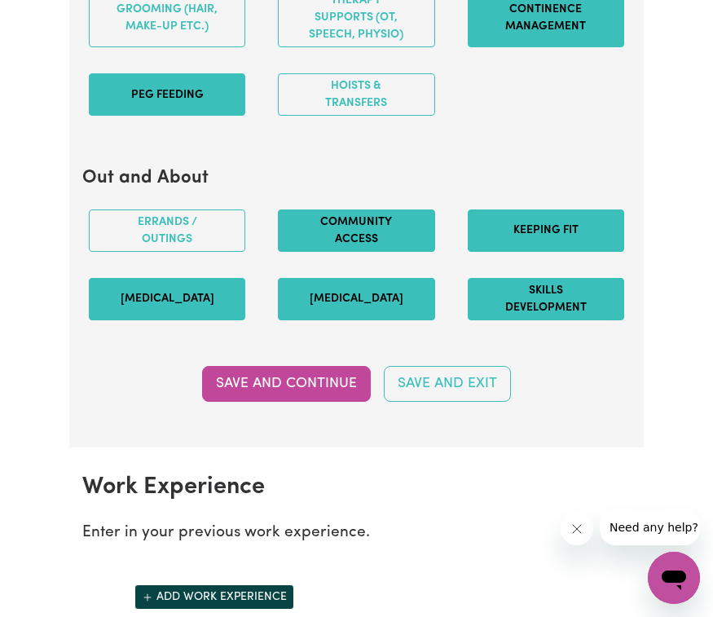
click at [335, 246] on button "Community access" at bounding box center [356, 230] width 156 height 42
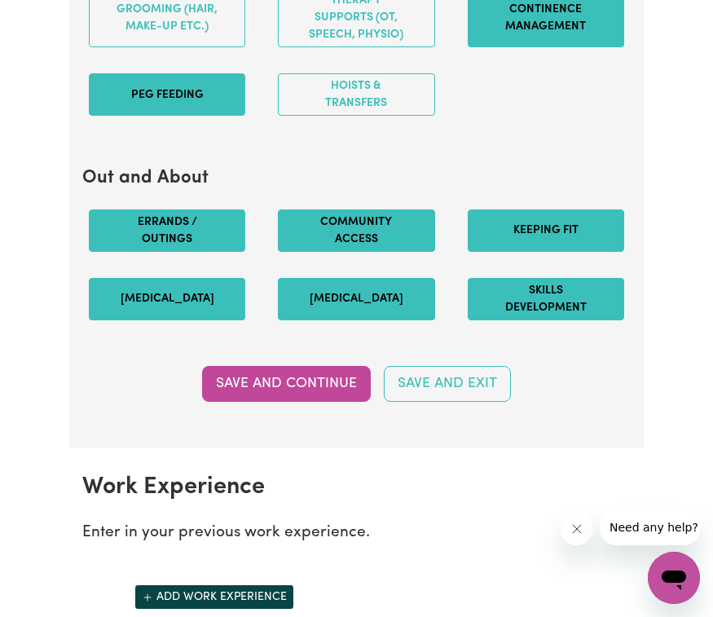
click at [196, 252] on button "Errands / Outings" at bounding box center [167, 230] width 156 height 42
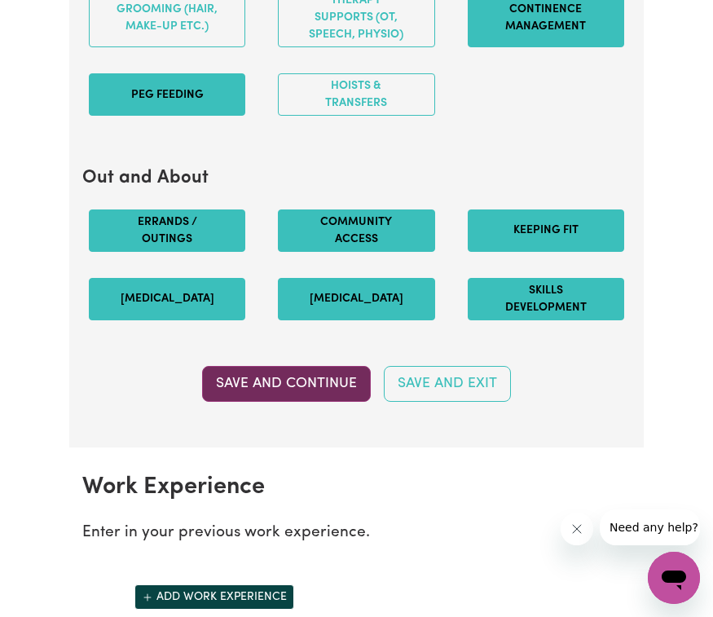
click at [304, 402] on button "Save and Continue" at bounding box center [286, 384] width 169 height 36
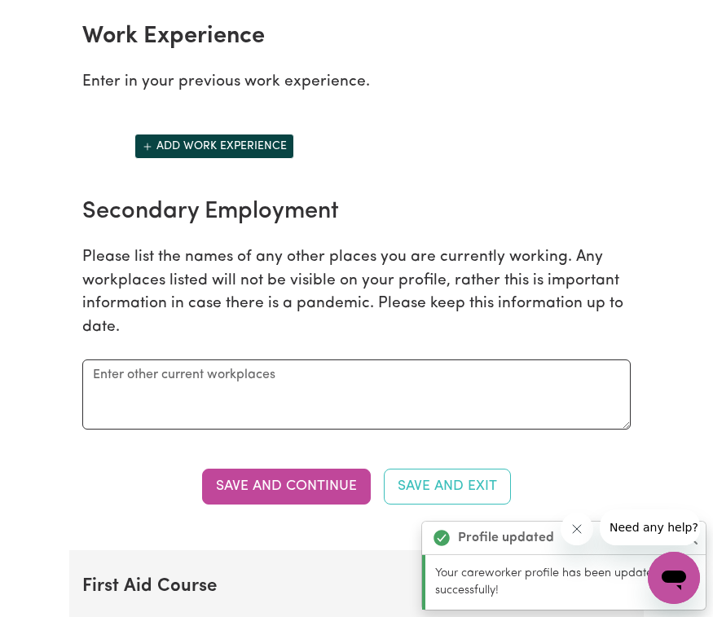
scroll to position [2500, 0]
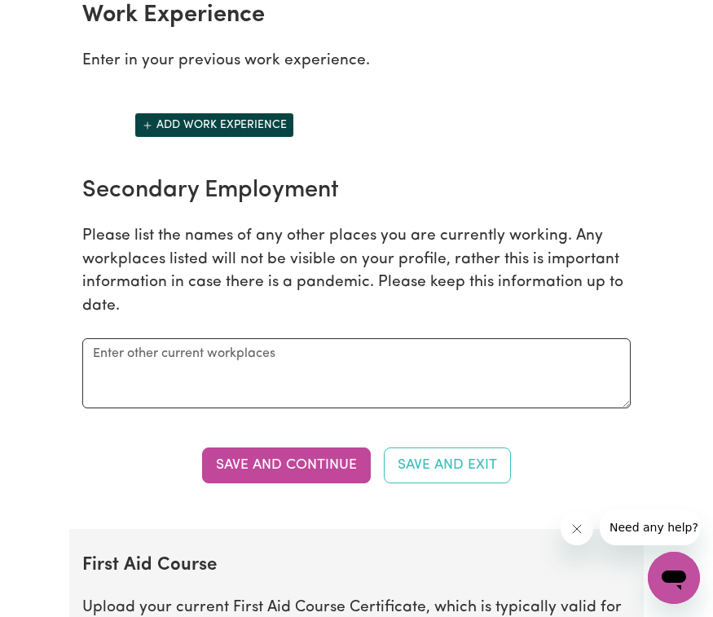
click at [153, 131] on icon "Add another work experience" at bounding box center [147, 125] width 11 height 11
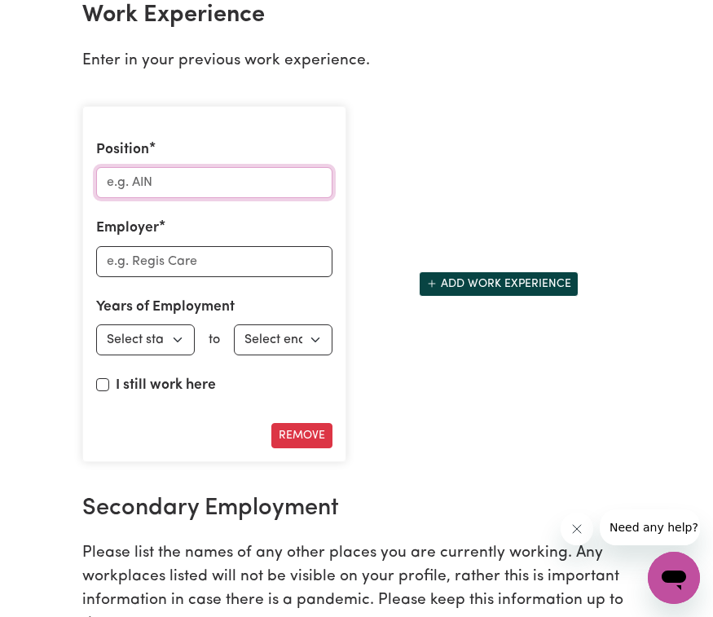
click at [172, 198] on input "Position" at bounding box center [214, 182] width 237 height 31
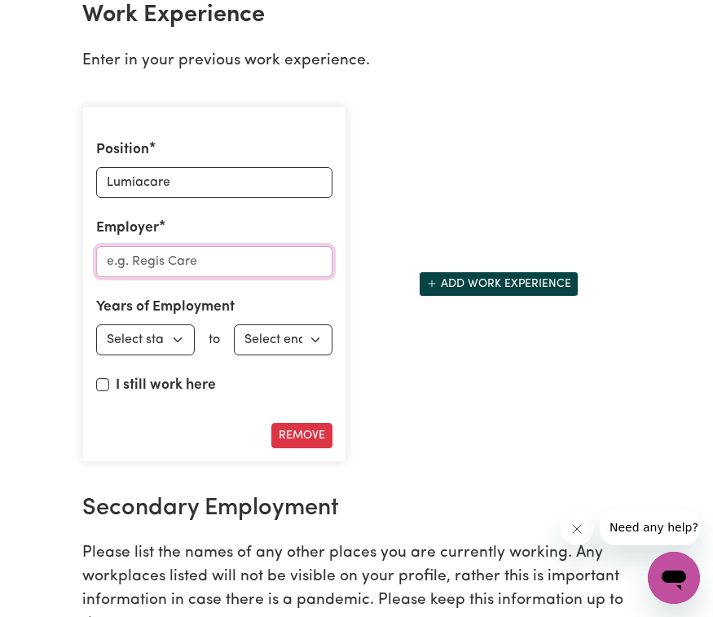
click at [196, 277] on input "Employer" at bounding box center [214, 261] width 237 height 31
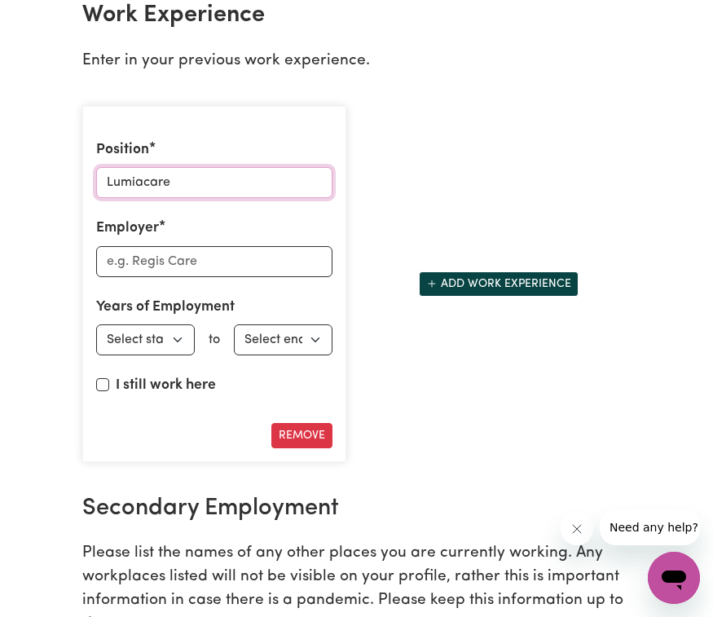
click at [182, 198] on input "Lumiacare" at bounding box center [214, 182] width 237 height 31
click at [173, 192] on input "Lumiacare" at bounding box center [214, 182] width 237 height 31
click at [184, 198] on input "Lumiacare" at bounding box center [214, 182] width 237 height 31
type input "L"
type input "Disability support worker"
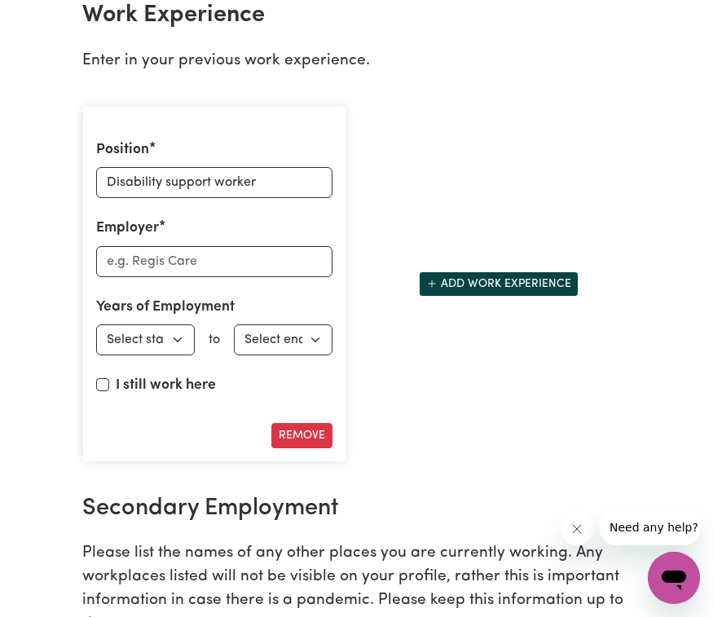
click at [177, 302] on div "Position Disability support worker Employer Years of Employment Employed from S…" at bounding box center [214, 284] width 265 height 356
click at [170, 277] on input "Employer" at bounding box center [214, 261] width 237 height 31
type input "Lumiacare"
select select "2024"
select select "2025"
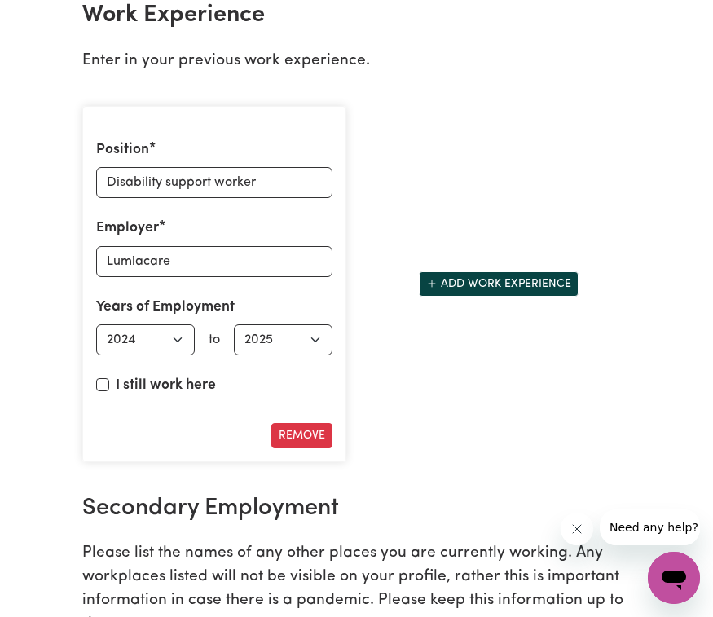
click at [108, 391] on input "I still work here" at bounding box center [102, 384] width 13 height 13
checkbox input "true"
click at [195, 462] on div "Position Disability support worker Employer Lumiacare Years of Employment Emplo…" at bounding box center [214, 284] width 265 height 356
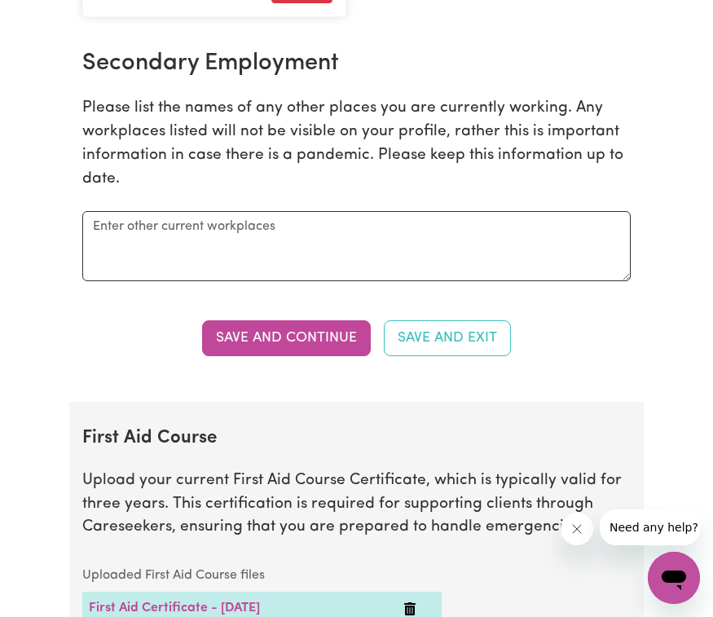
scroll to position [2956, 0]
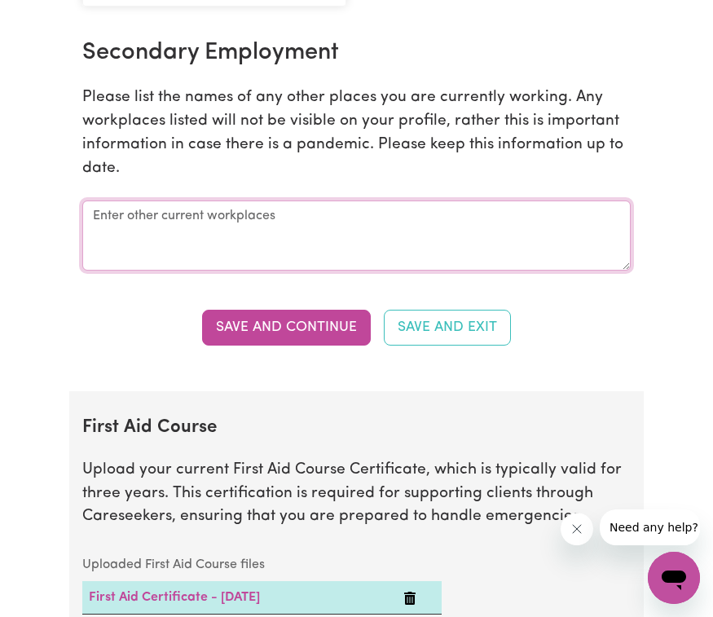
click at [154, 232] on textarea at bounding box center [356, 235] width 548 height 70
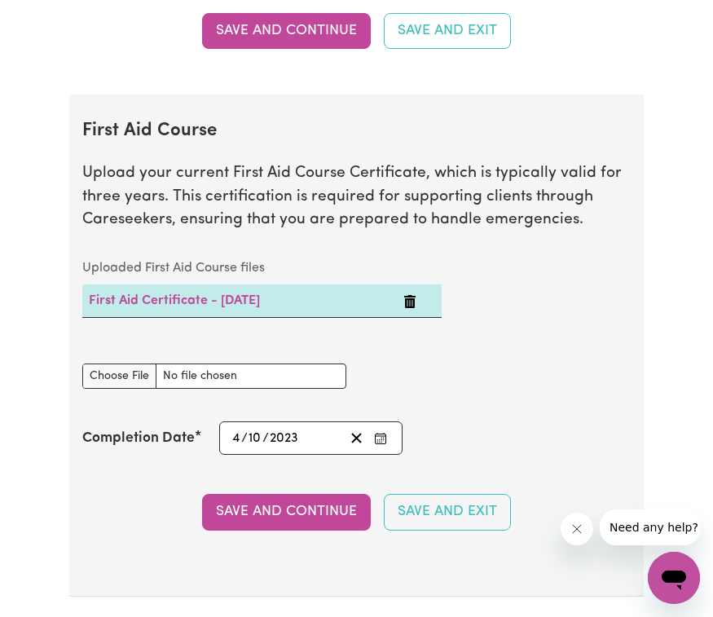
scroll to position [3255, 0]
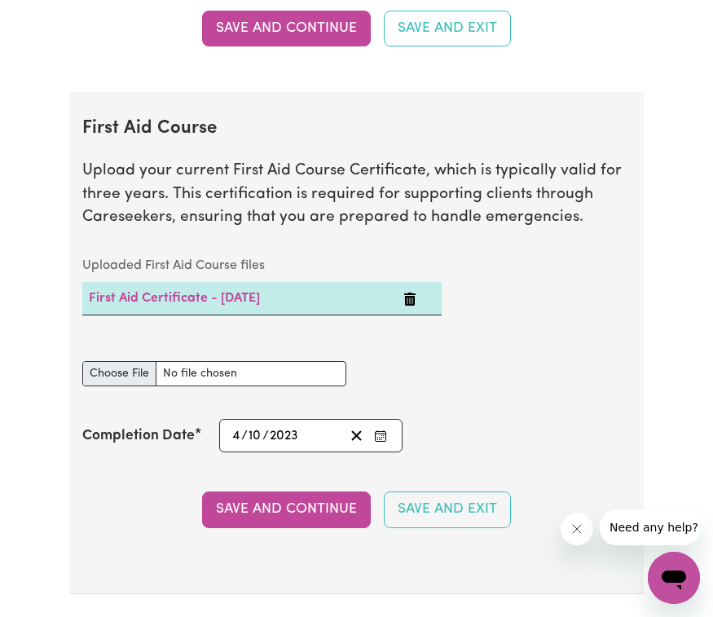
click at [138, 386] on input "First Aid Course document" at bounding box center [214, 373] width 265 height 25
type input "C:\fakepath\unnamed-6.jpg"
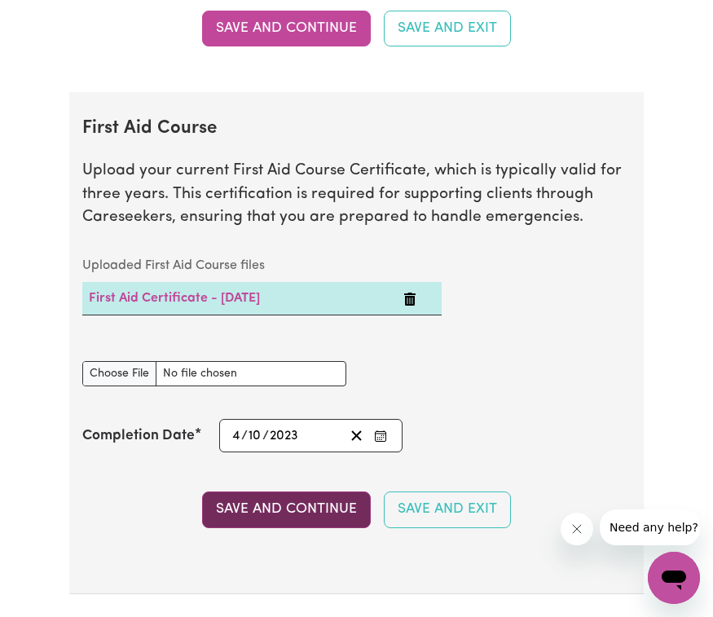
click at [309, 527] on button "Save and Continue" at bounding box center [286, 509] width 169 height 36
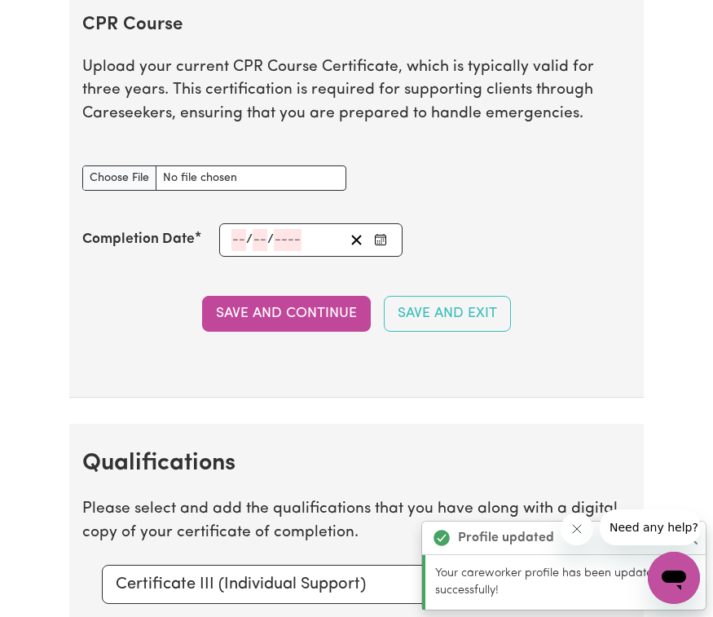
scroll to position [3890, 0]
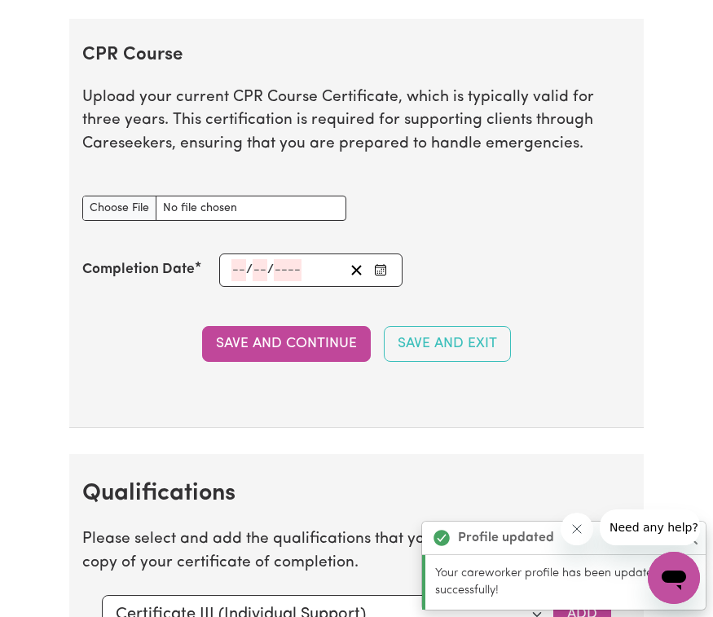
click at [531, 253] on section "CPR Course Upload your current CPR Course Certificate, which is typically valid…" at bounding box center [356, 224] width 575 height 410
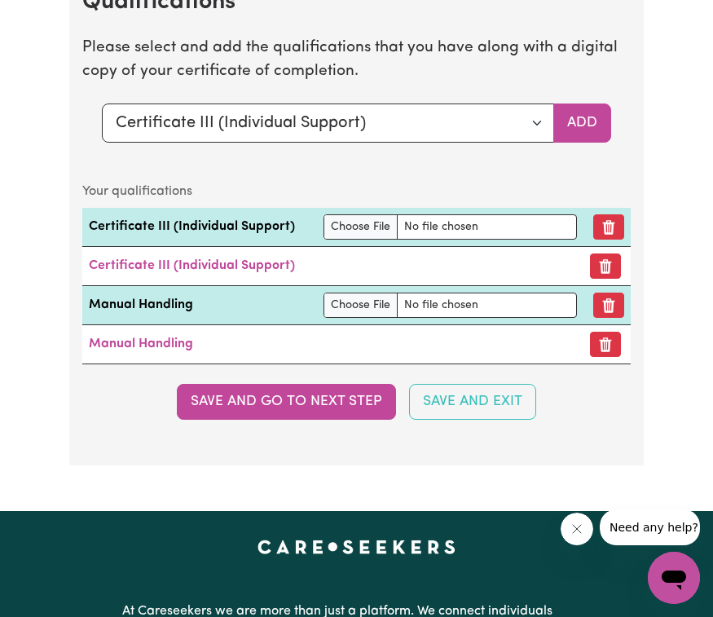
scroll to position [4384, 0]
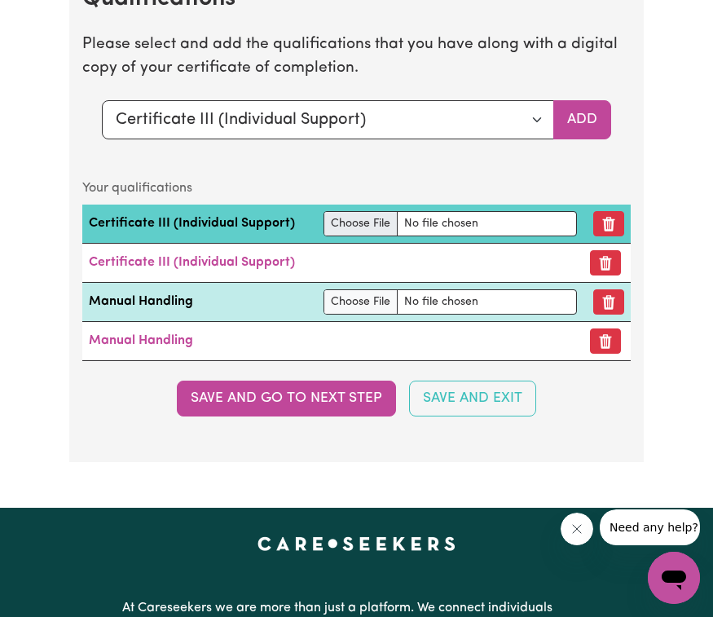
click at [363, 236] on input "file" at bounding box center [450, 223] width 253 height 25
type input "C:\fakepath\unnamed-1.jpg"
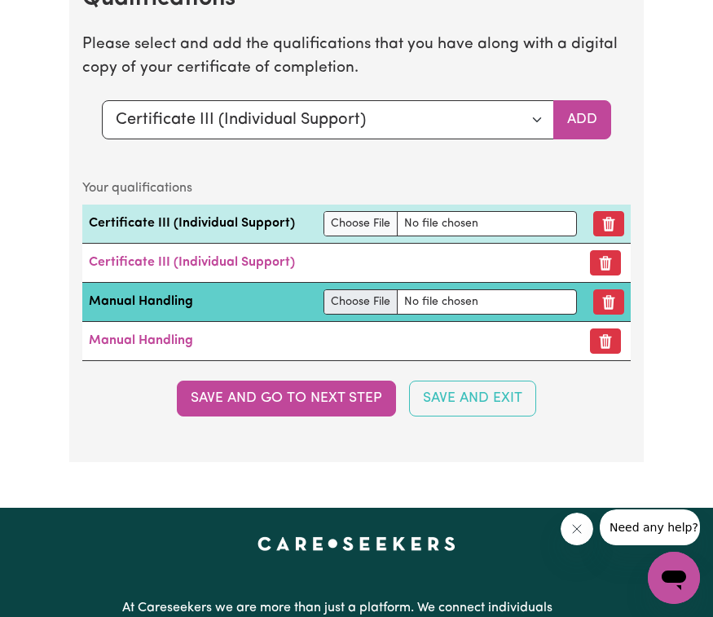
click at [355, 313] on input "file" at bounding box center [450, 301] width 253 height 25
type input "C:\fakepath\0-1.jpeg"
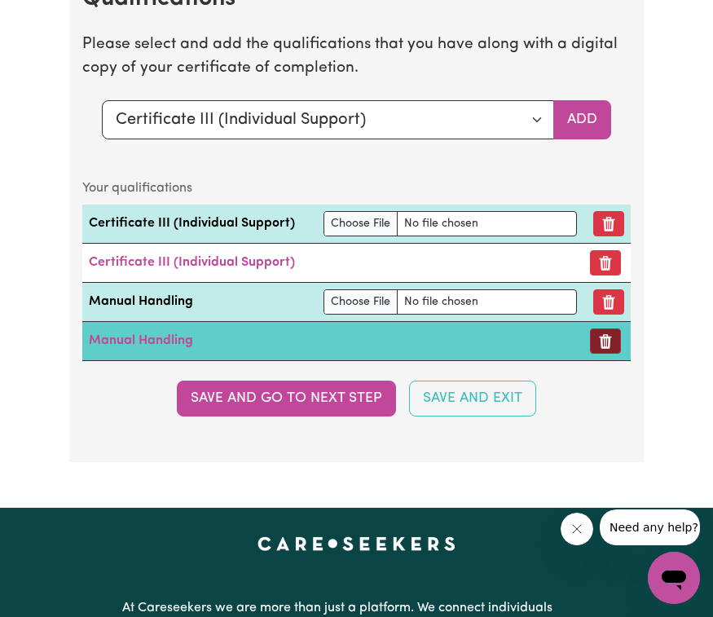
click at [606, 350] on icon "Remove certificate" at bounding box center [605, 341] width 16 height 16
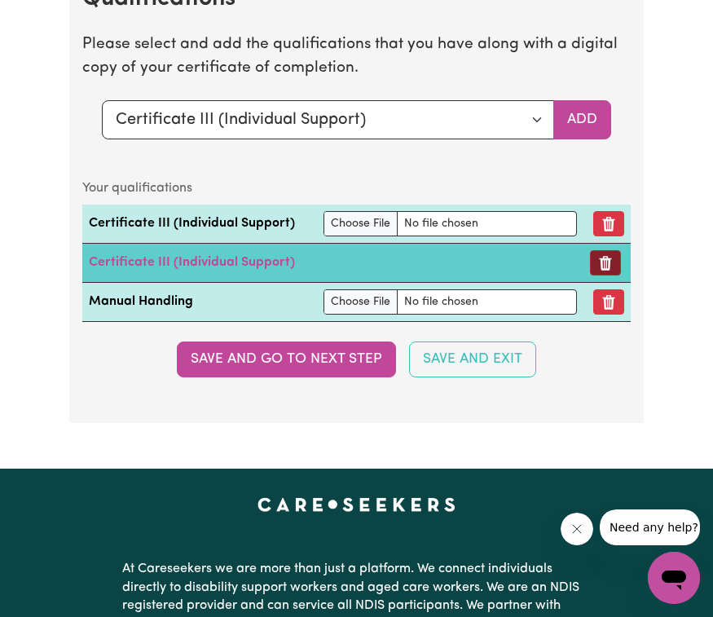
click at [606, 269] on icon "Remove certificate" at bounding box center [606, 263] width 12 height 15
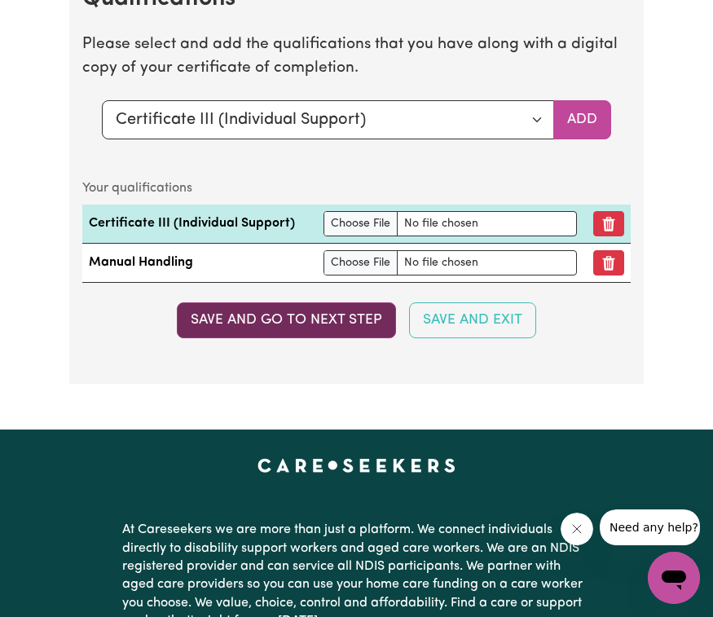
click at [306, 338] on button "Save and go to next step" at bounding box center [286, 320] width 219 height 36
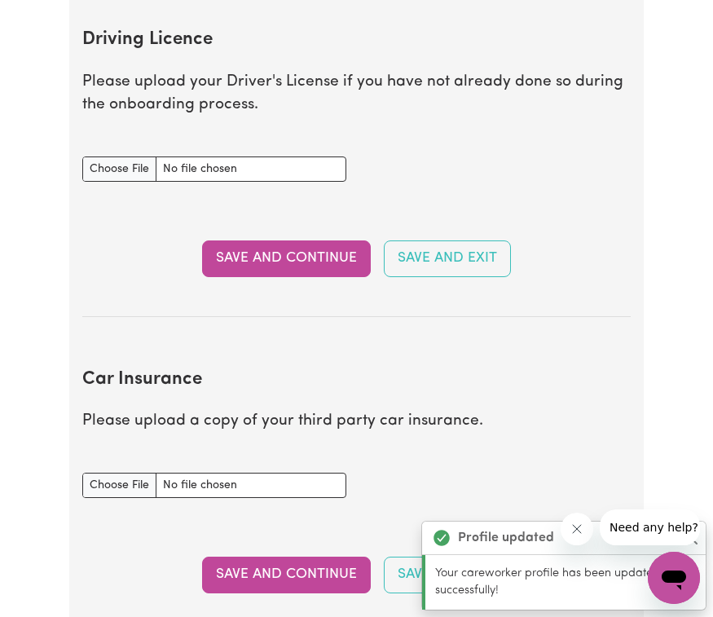
scroll to position [0, 0]
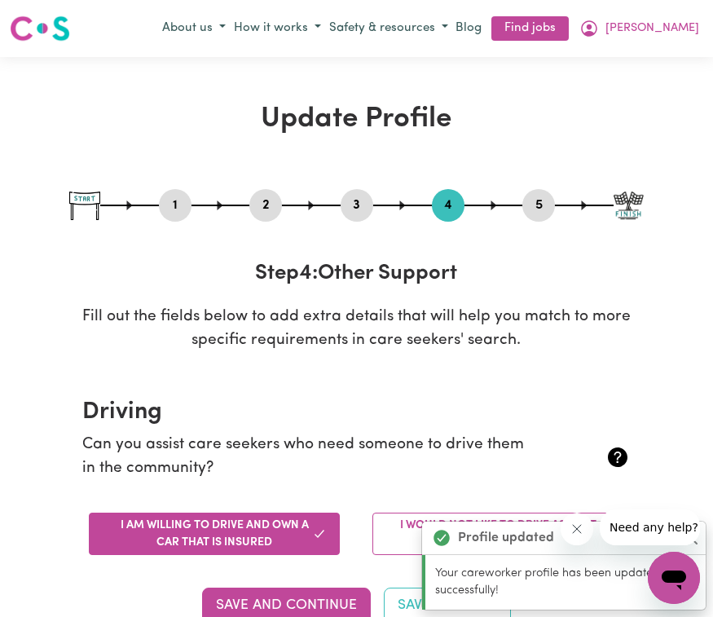
click at [612, 335] on p "Fill out the fields below to add extra details that will help you match to more…" at bounding box center [356, 329] width 575 height 47
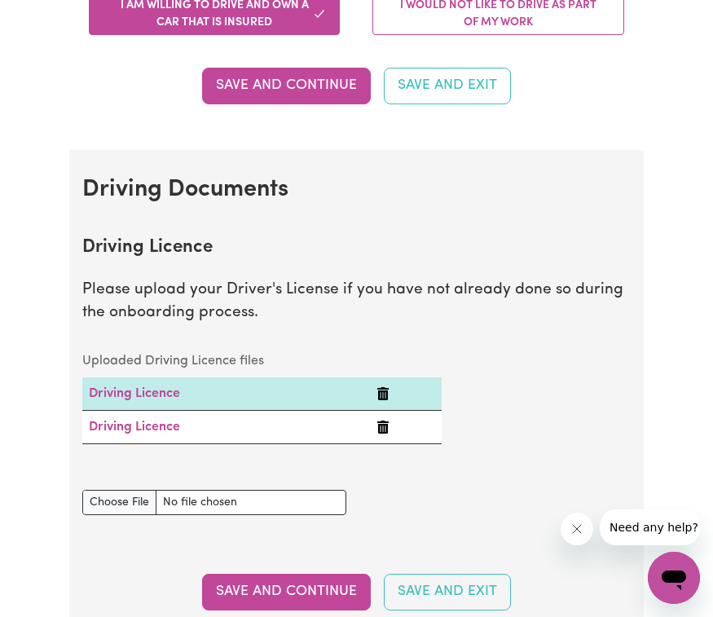
scroll to position [532, 0]
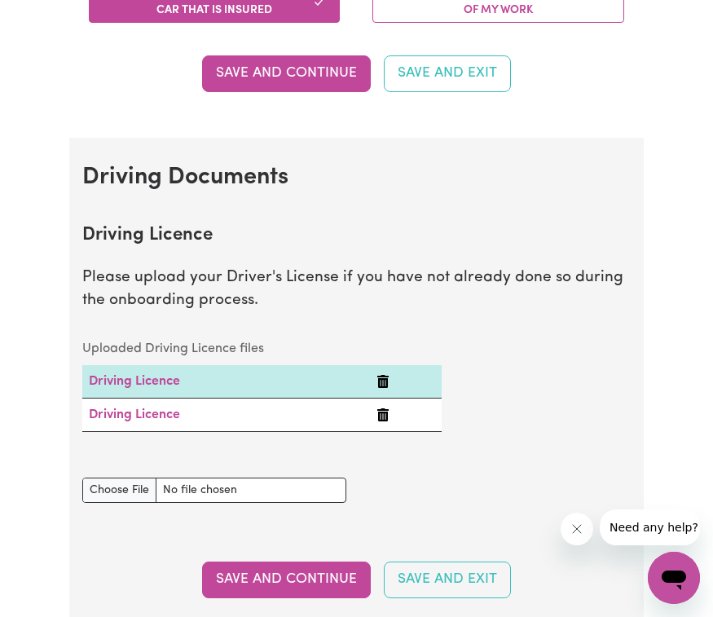
click at [394, 158] on section "Driving Documents Driving Licence Please upload your Driver's License if you ha…" at bounding box center [356, 618] width 575 height 961
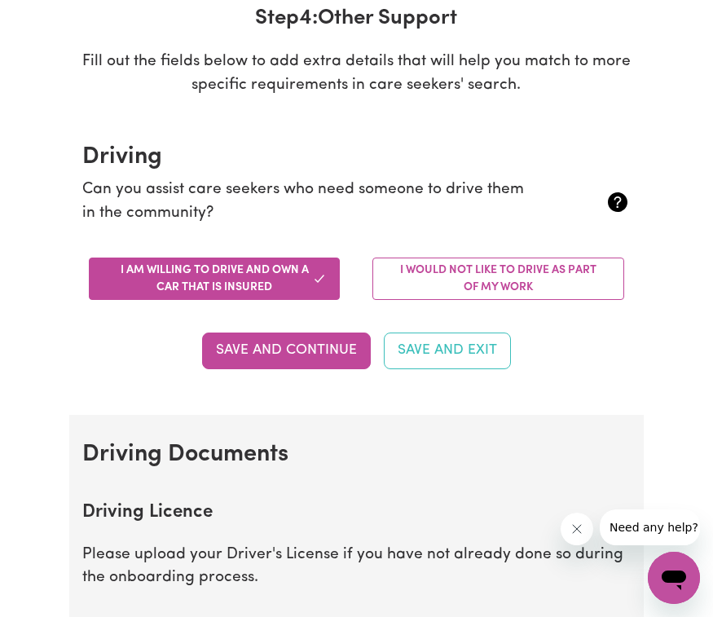
scroll to position [236, 0]
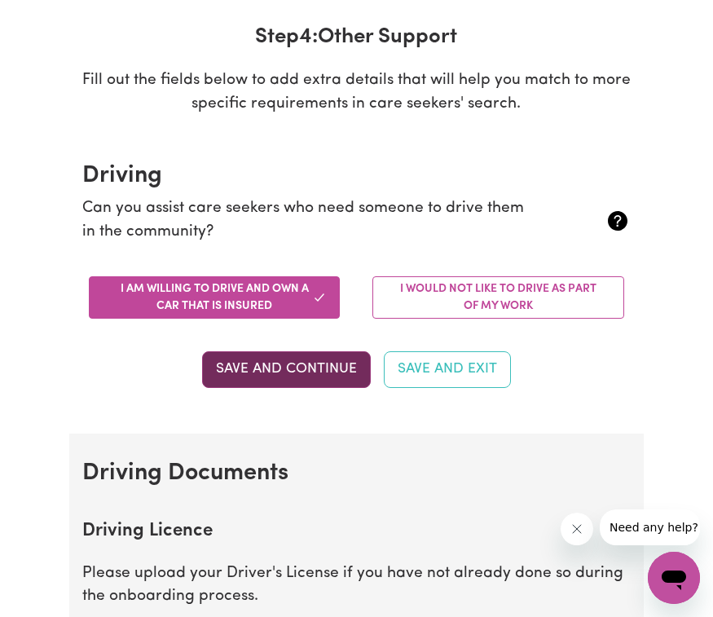
click at [241, 372] on button "Save and Continue" at bounding box center [286, 369] width 169 height 36
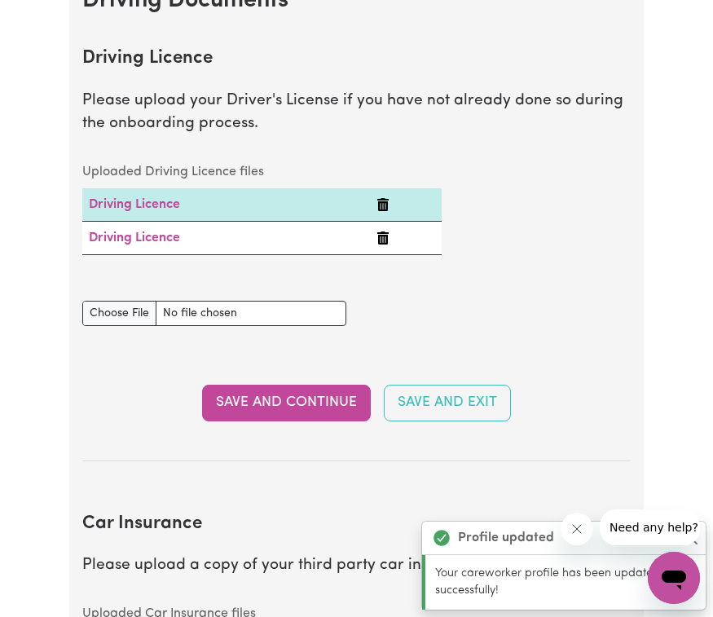
scroll to position [726, 0]
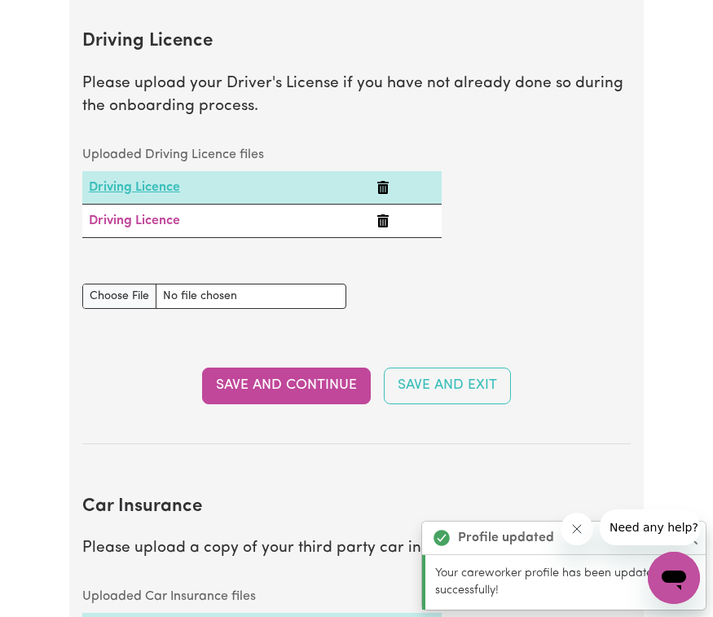
click at [178, 181] on link "Driving Licence" at bounding box center [134, 187] width 91 height 13
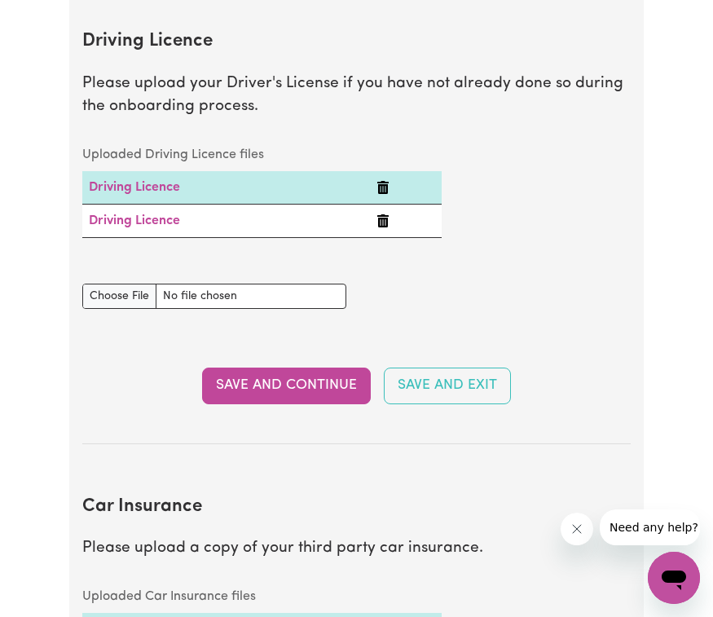
click at [497, 290] on div "Driving Licence document" at bounding box center [357, 296] width 568 height 64
click at [107, 290] on input "Driving Licence document" at bounding box center [214, 296] width 265 height 25
click at [122, 295] on input "Driving Licence document" at bounding box center [214, 296] width 265 height 25
click at [183, 290] on input "Driving Licence document" at bounding box center [214, 296] width 265 height 25
type input "C:\fakepath\unnamed-3.jpg"
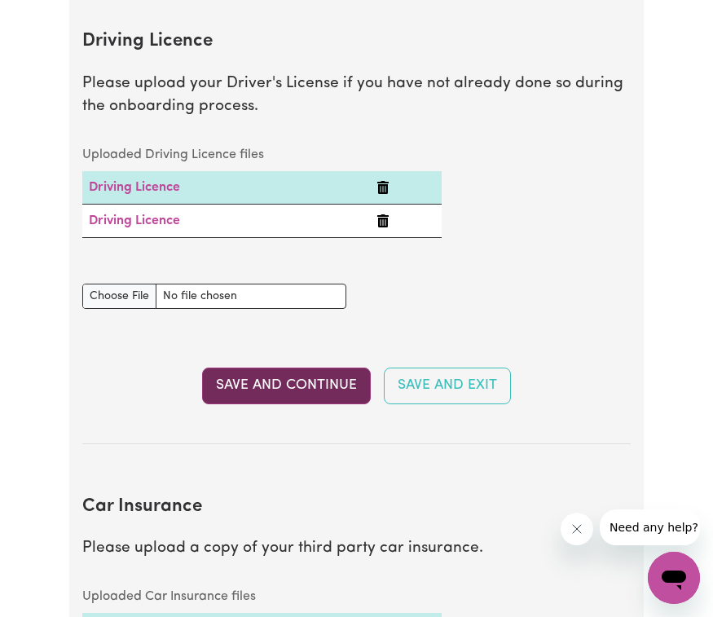
click at [302, 391] on button "Save and Continue" at bounding box center [286, 386] width 169 height 36
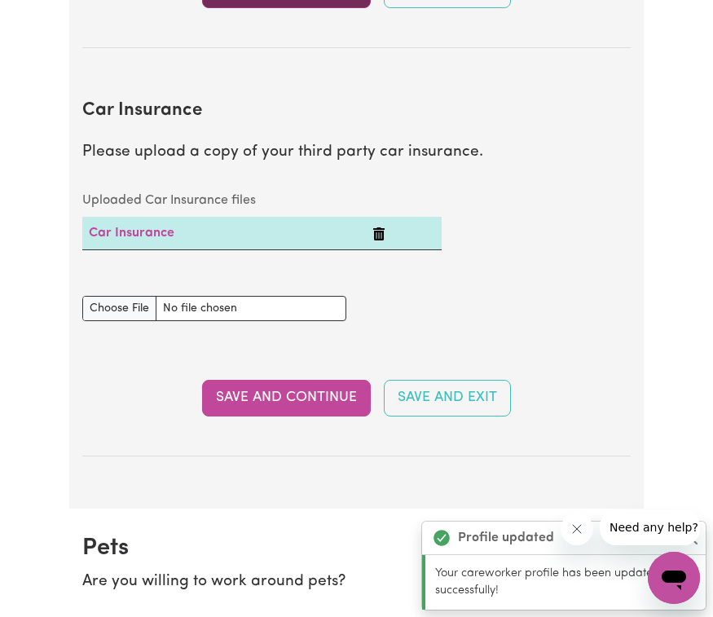
scroll to position [1189, 0]
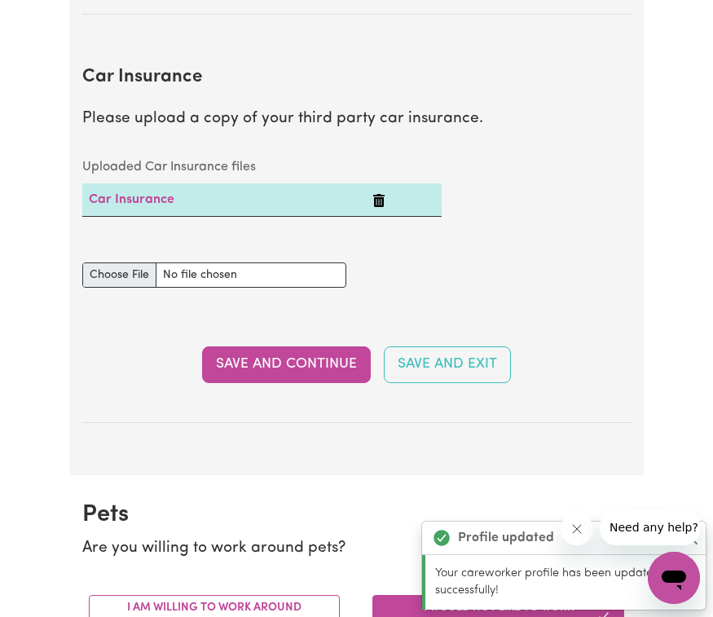
click at [130, 269] on input "Car Insurance document" at bounding box center [214, 274] width 265 height 25
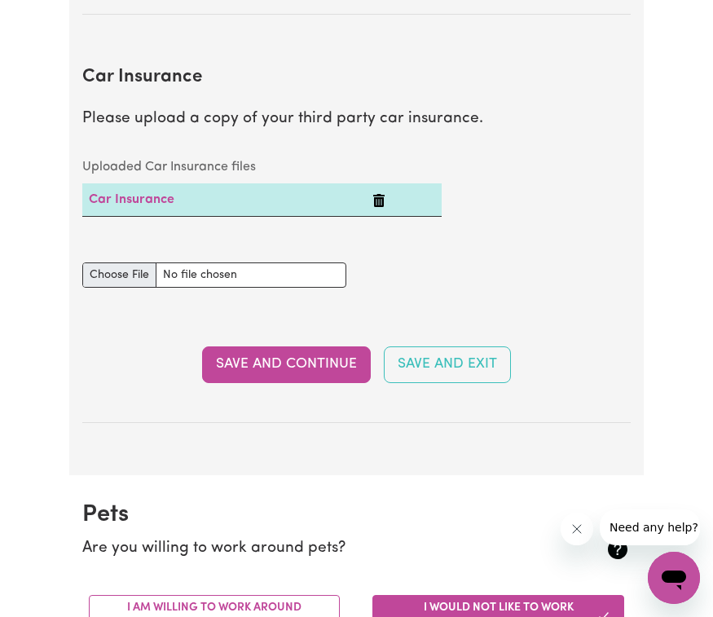
type input "C:\fakepath\unnamed-9.jpg"
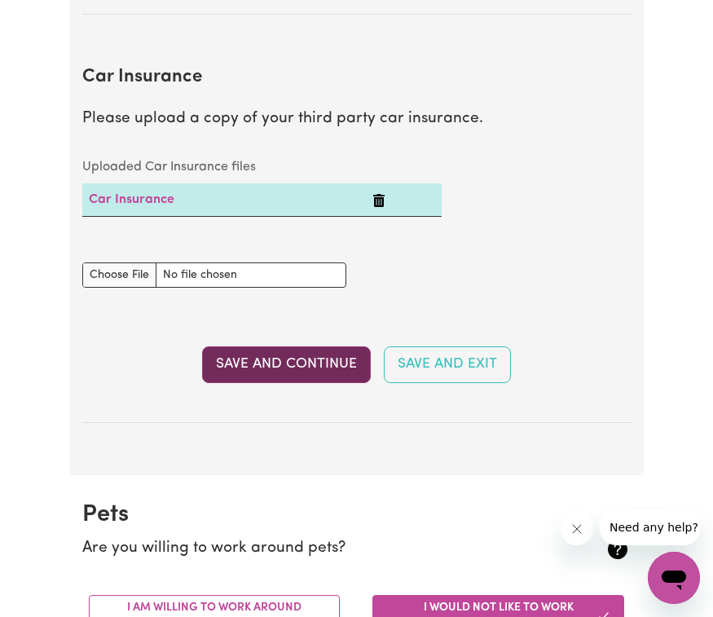
click at [306, 360] on button "Save and Continue" at bounding box center [286, 364] width 169 height 36
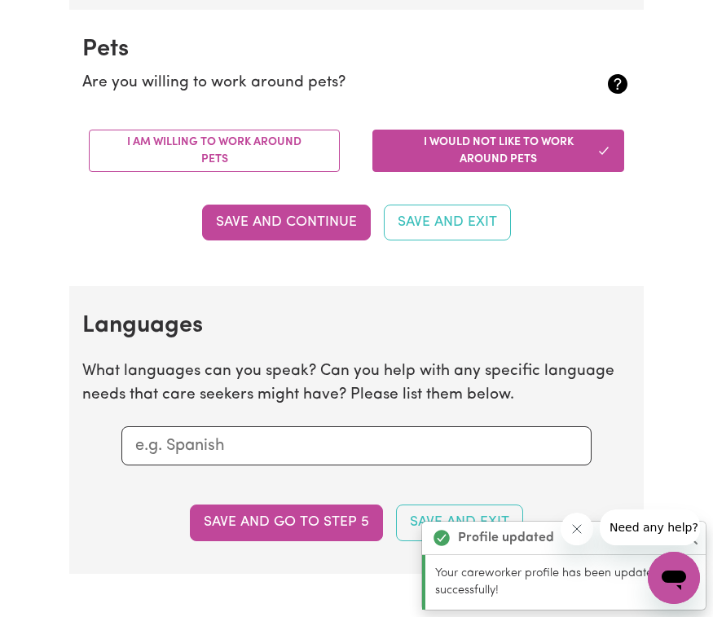
scroll to position [1655, 0]
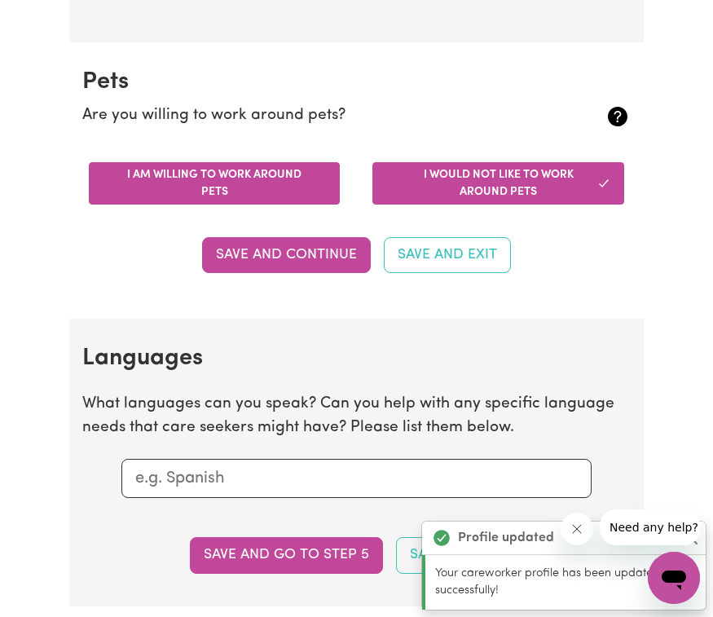
click at [242, 165] on button "I am willing to work around pets" at bounding box center [215, 183] width 252 height 42
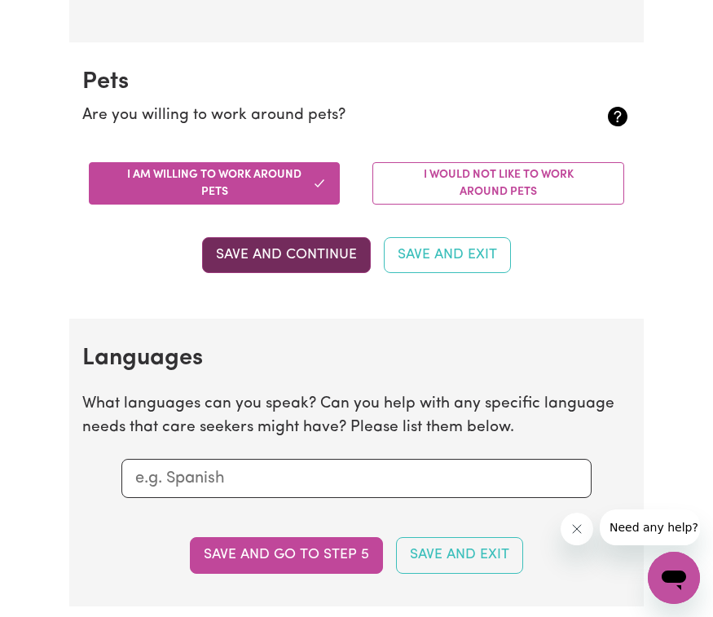
click at [296, 251] on button "Save and Continue" at bounding box center [286, 255] width 169 height 36
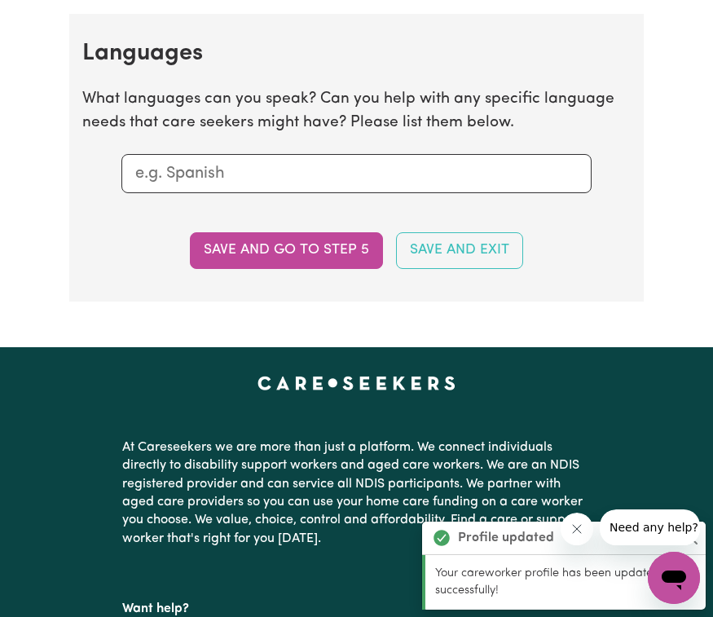
scroll to position [1964, 0]
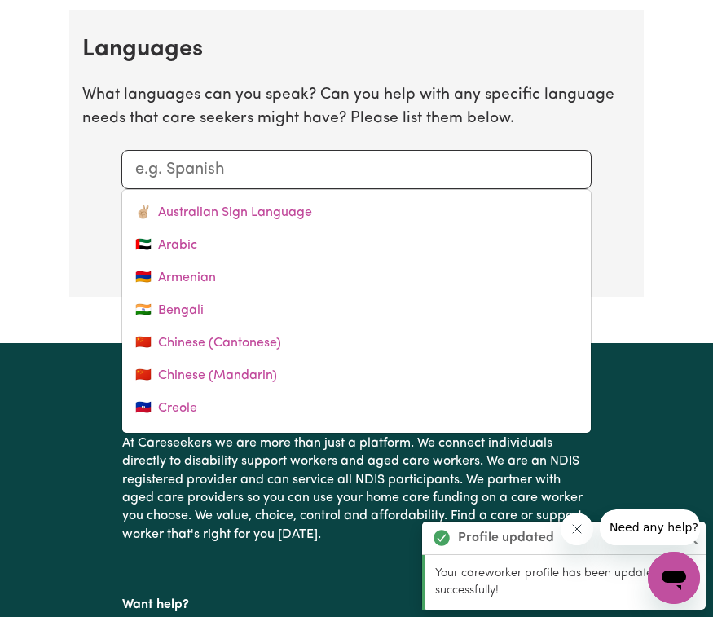
click at [276, 158] on input "text" at bounding box center [356, 169] width 443 height 24
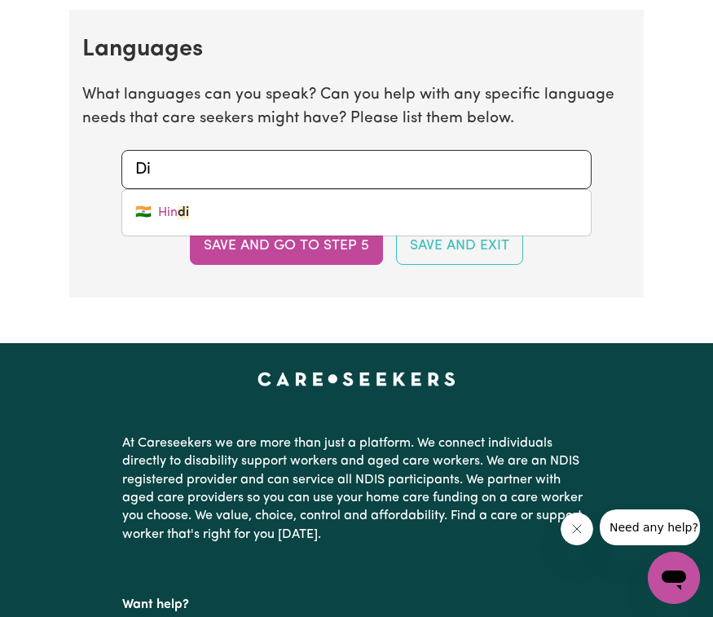
type input "D"
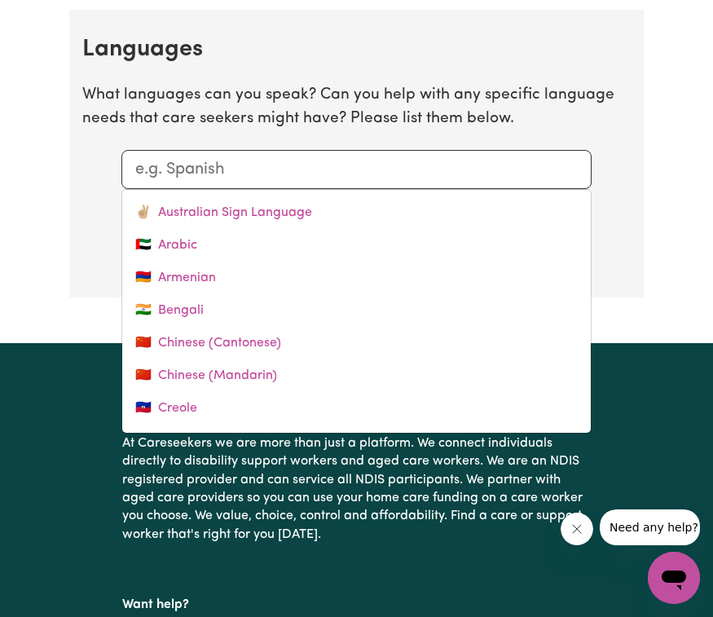
type input "a"
type input "australian Sign Language"
type input "ar"
type input "arabic"
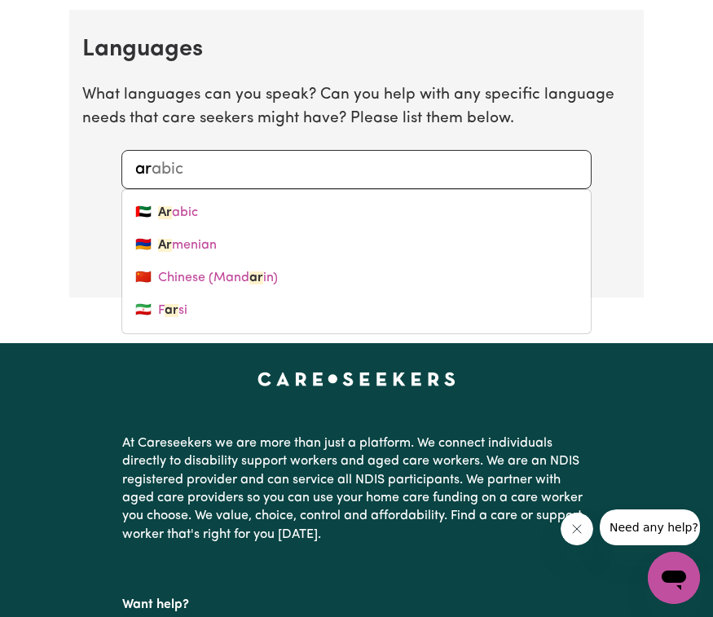
type input "a"
type input "australian Sign Language"
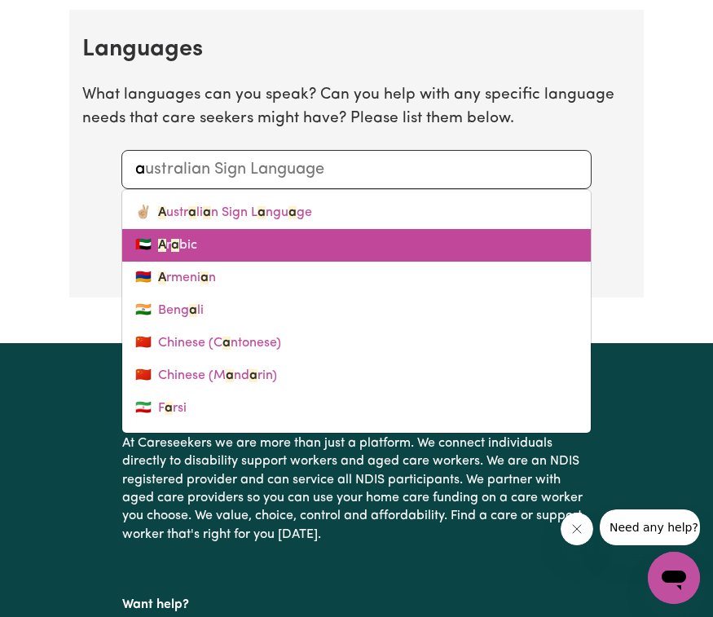
click at [185, 236] on link "🇦🇪 A r a bic" at bounding box center [356, 245] width 469 height 33
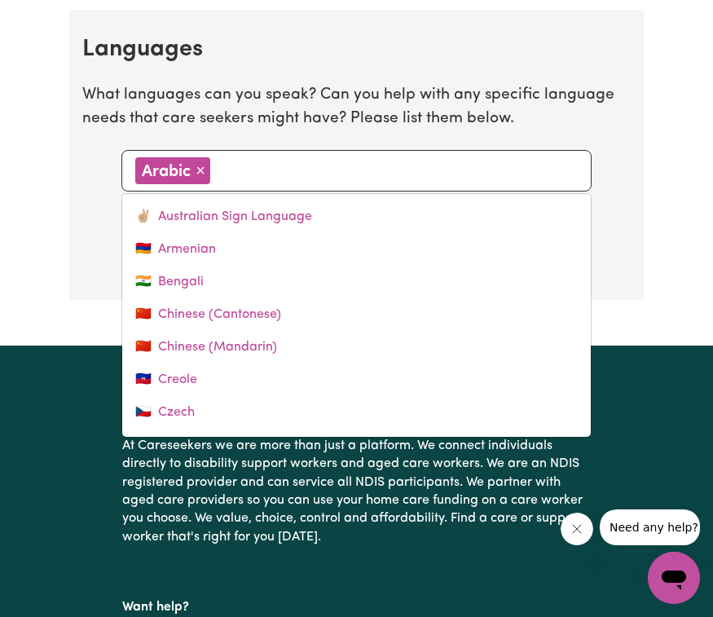
click at [311, 167] on input "text" at bounding box center [396, 169] width 363 height 24
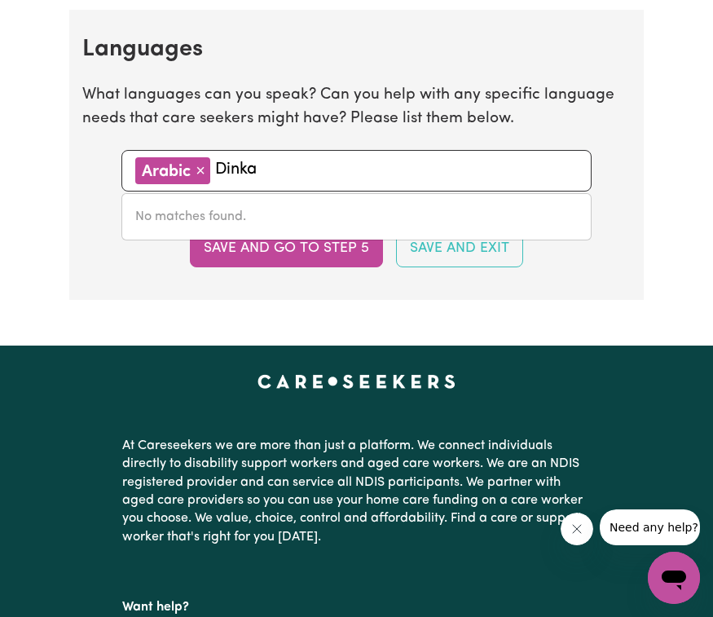
type input "Dinka"
click at [294, 171] on div "Arabic × Remove Dinka" at bounding box center [356, 170] width 443 height 27
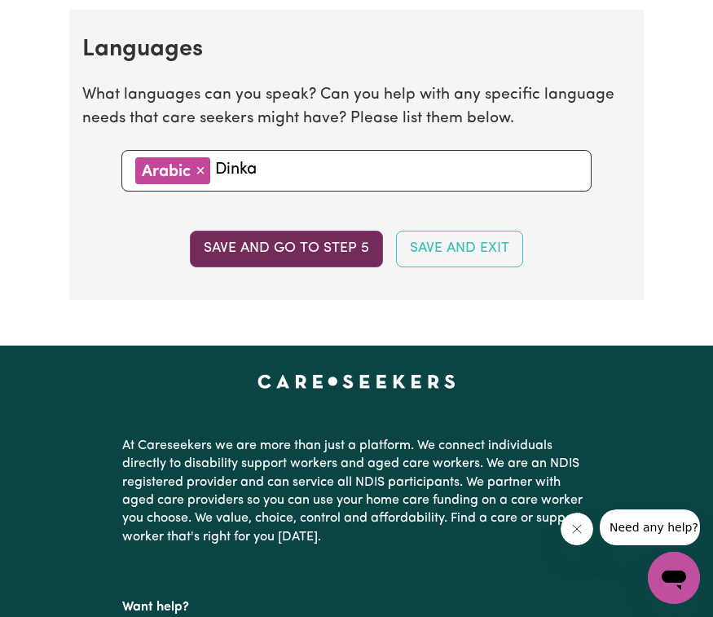
click at [253, 235] on button "Save and go to step 5" at bounding box center [286, 249] width 193 height 36
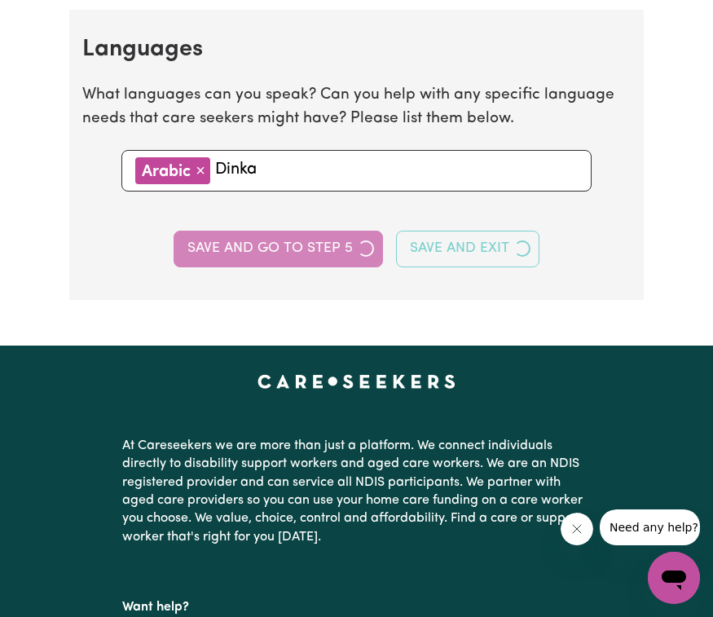
select select "I am providing services through another platform"
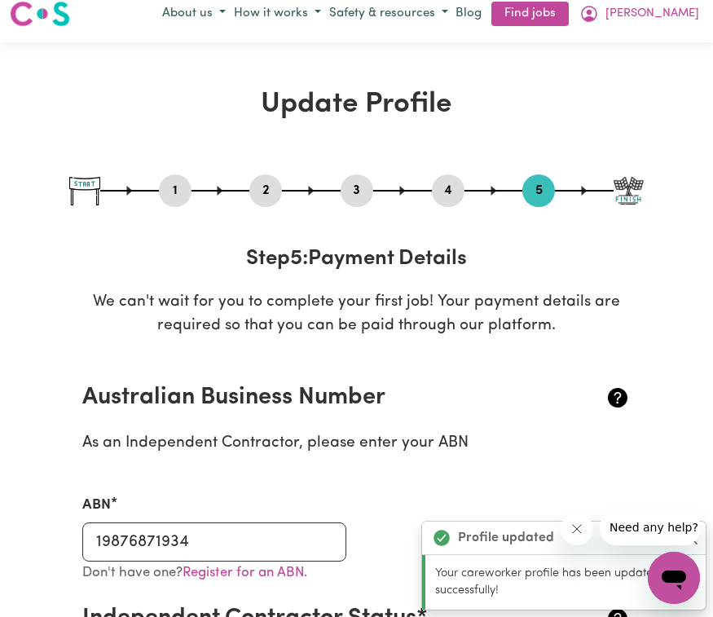
scroll to position [0, 0]
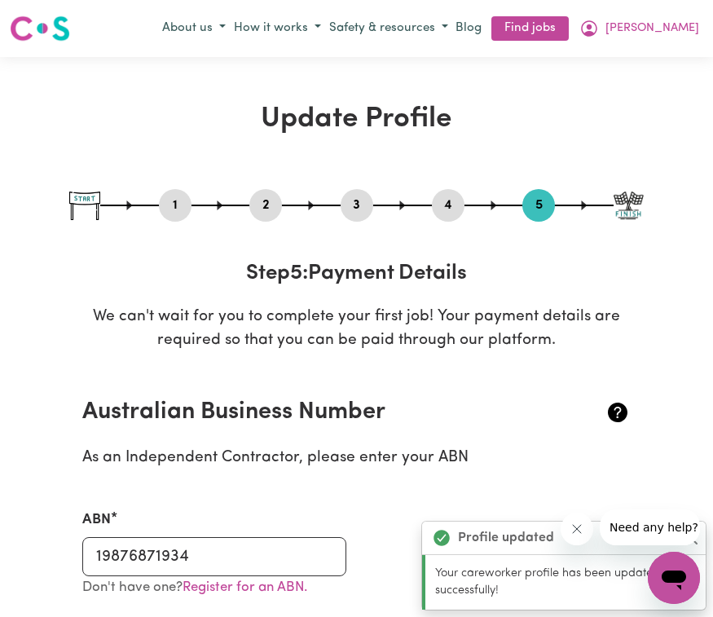
click at [641, 322] on p "We can't wait for you to complete your first job! Your payment details are requ…" at bounding box center [356, 329] width 575 height 47
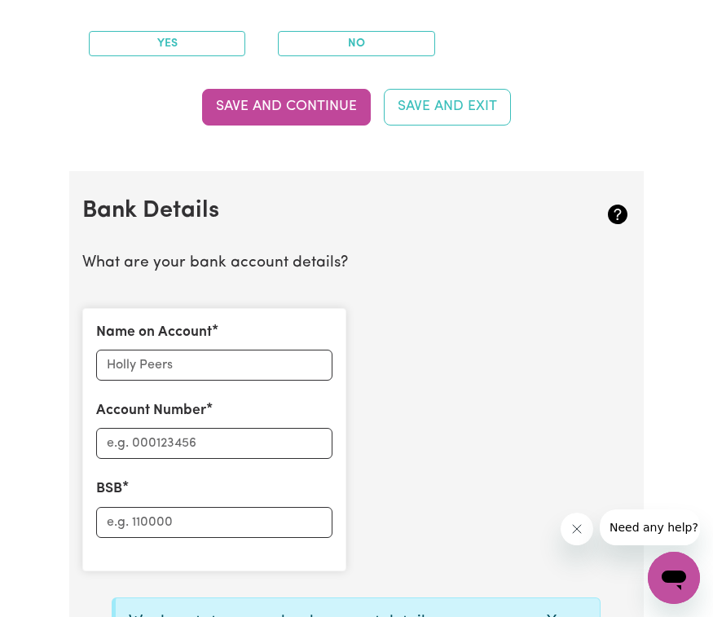
scroll to position [970, 0]
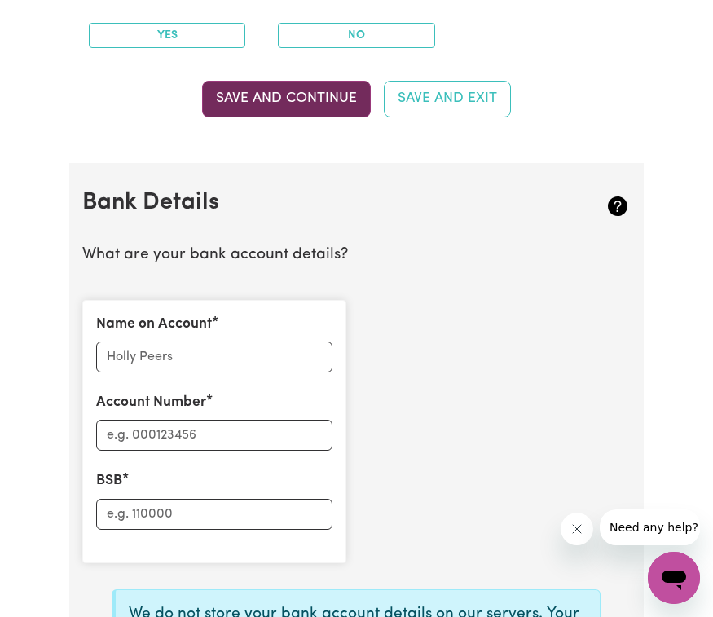
click at [328, 81] on button "Save and Continue" at bounding box center [286, 99] width 169 height 36
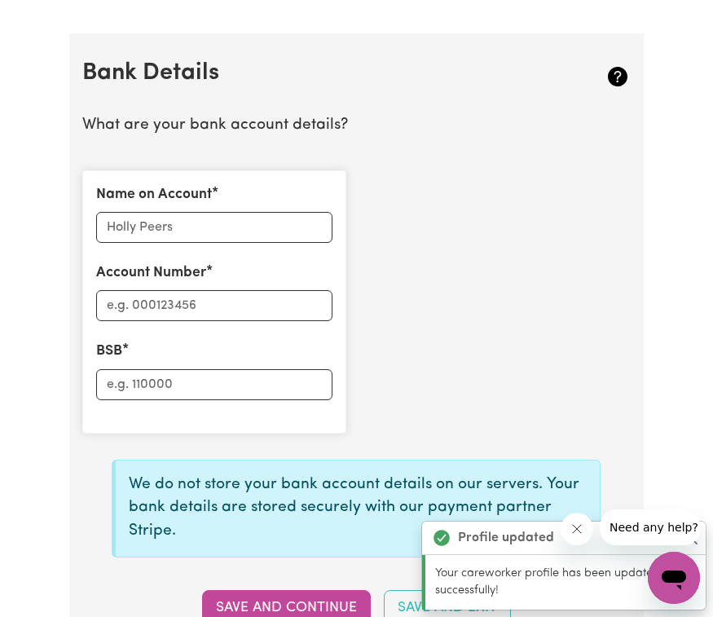
scroll to position [1100, 0]
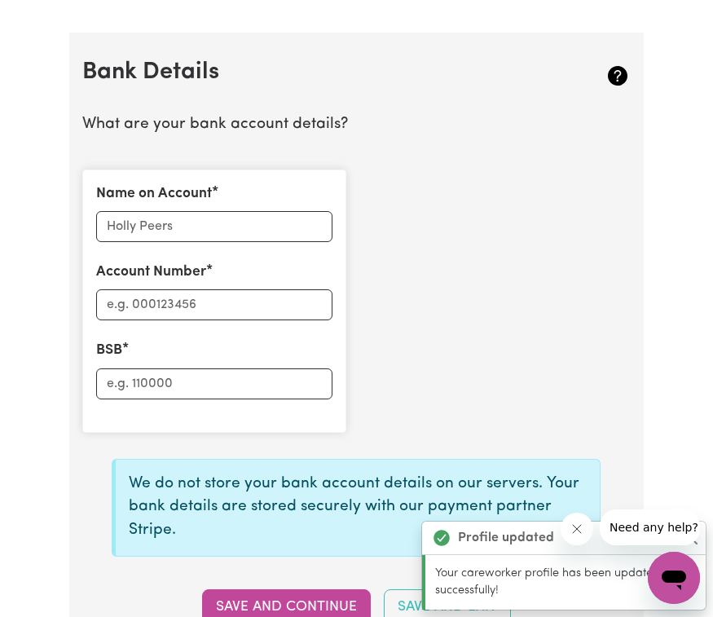
click at [584, 205] on div "Name on Account Account Number BSB" at bounding box center [357, 300] width 568 height 289
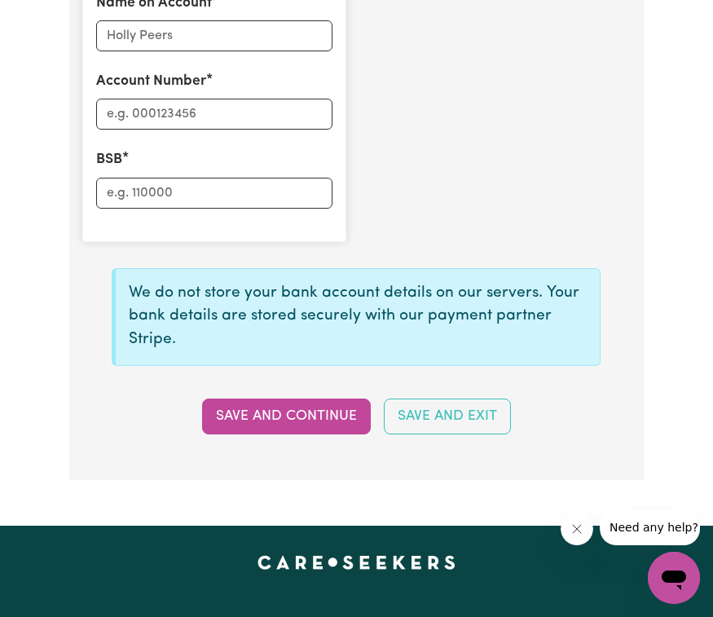
scroll to position [1292, 0]
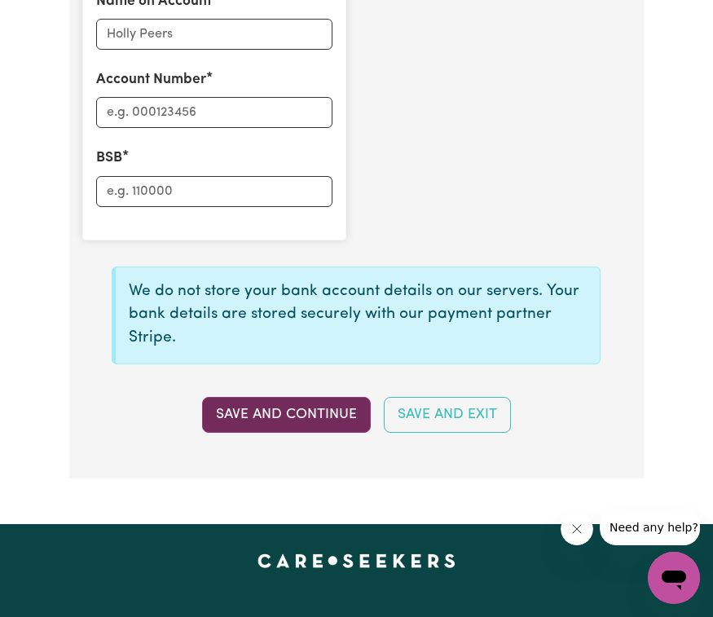
click at [262, 397] on button "Save and Continue" at bounding box center [286, 415] width 169 height 36
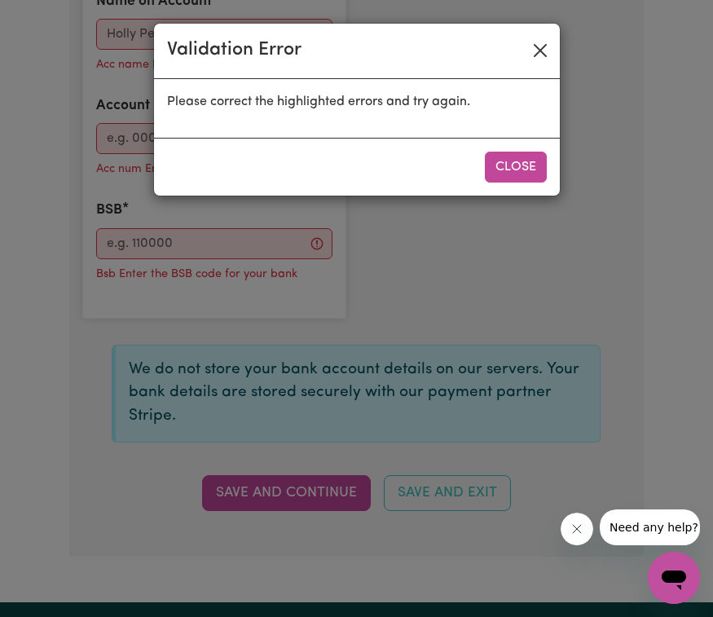
click at [544, 42] on button "Close" at bounding box center [540, 50] width 26 height 26
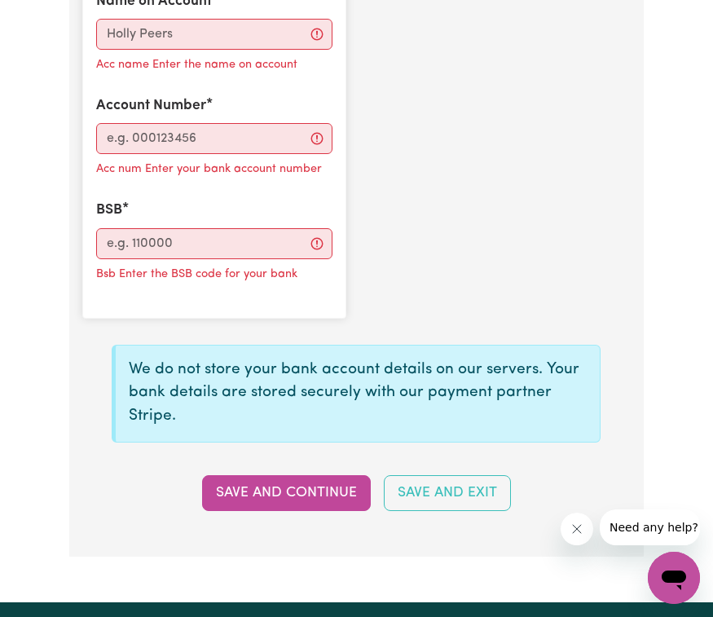
click at [621, 142] on div "Name on Account Acc name Enter the name on account Account Number Acc num Enter…" at bounding box center [357, 148] width 568 height 368
click at [485, 294] on div "Name on Account Acc name Enter the name on account Account Number Acc num Enter…" at bounding box center [357, 148] width 568 height 368
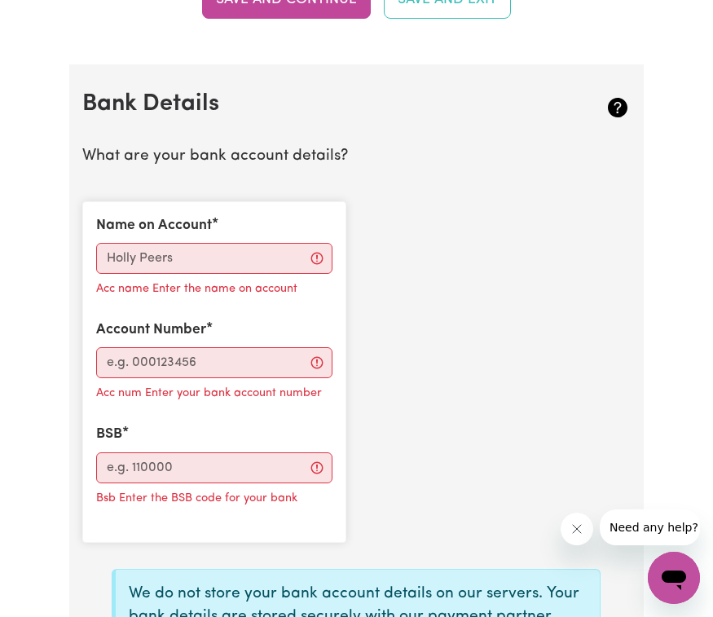
scroll to position [1044, 0]
